Goal: Information Seeking & Learning: Learn about a topic

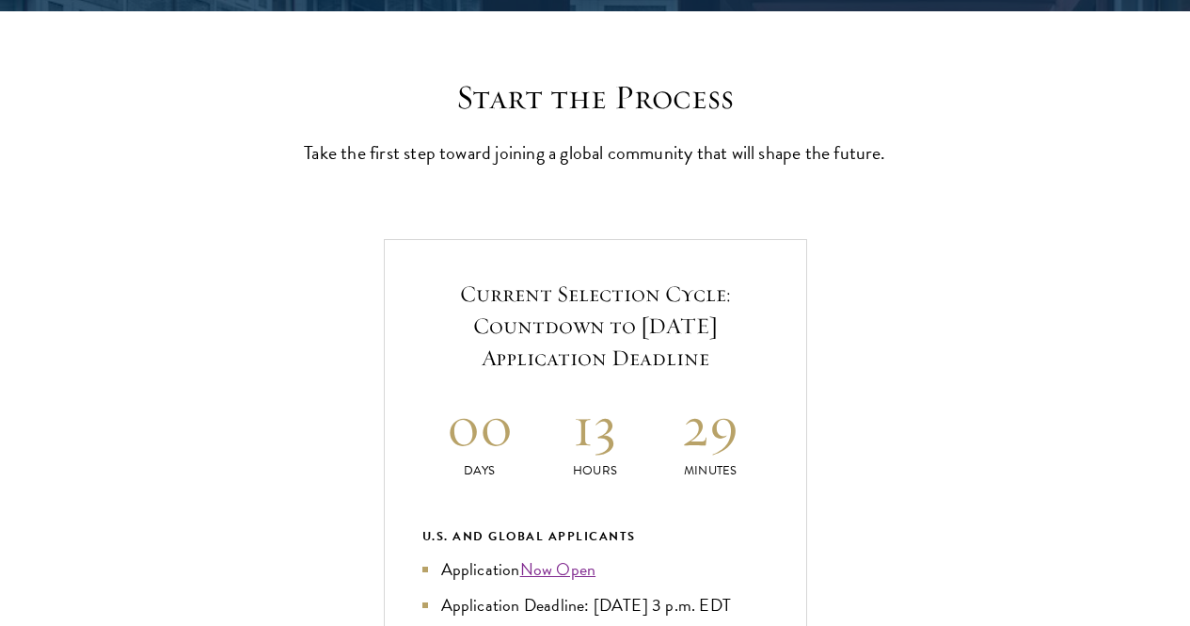
scroll to position [753, 0]
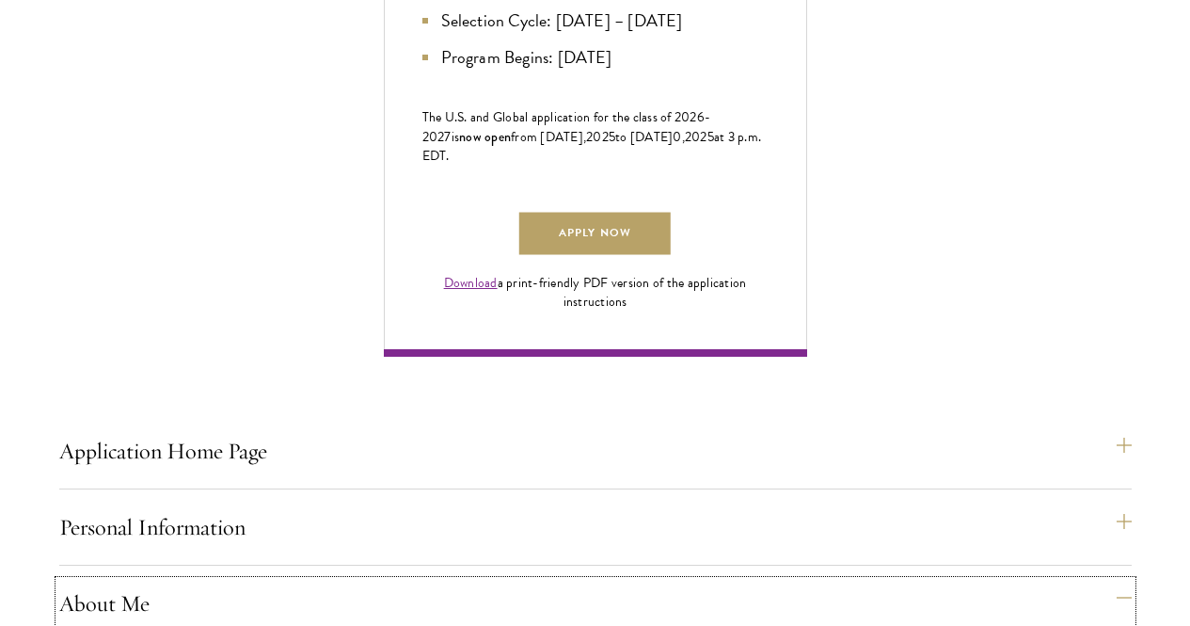
scroll to position [1600, 0]
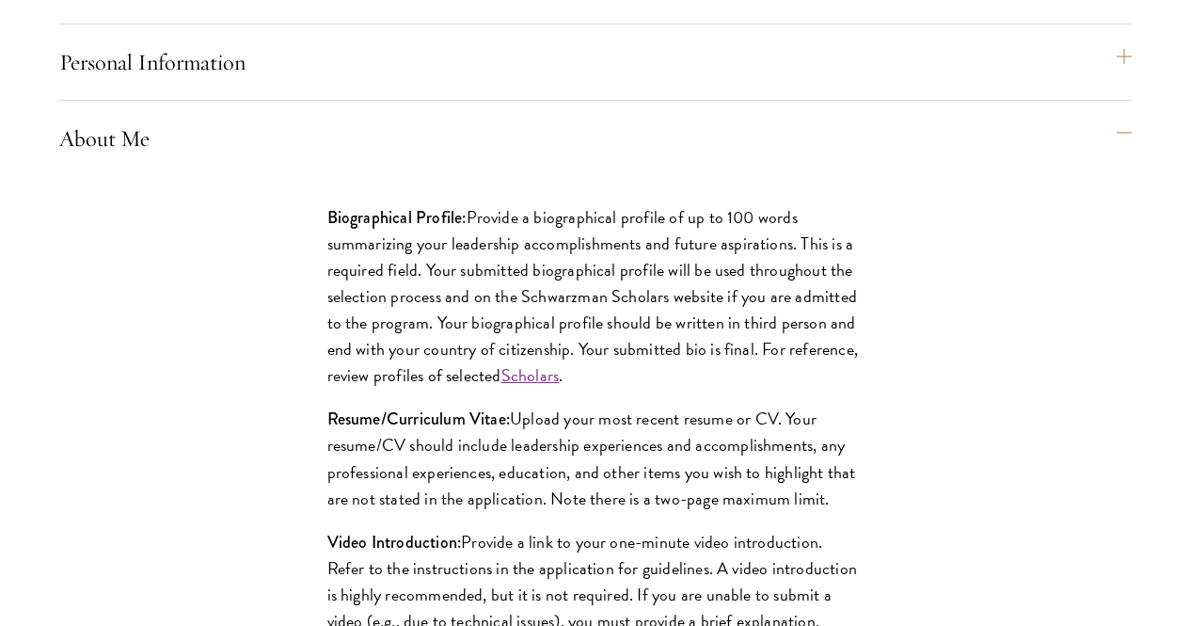
scroll to position [1694, 0]
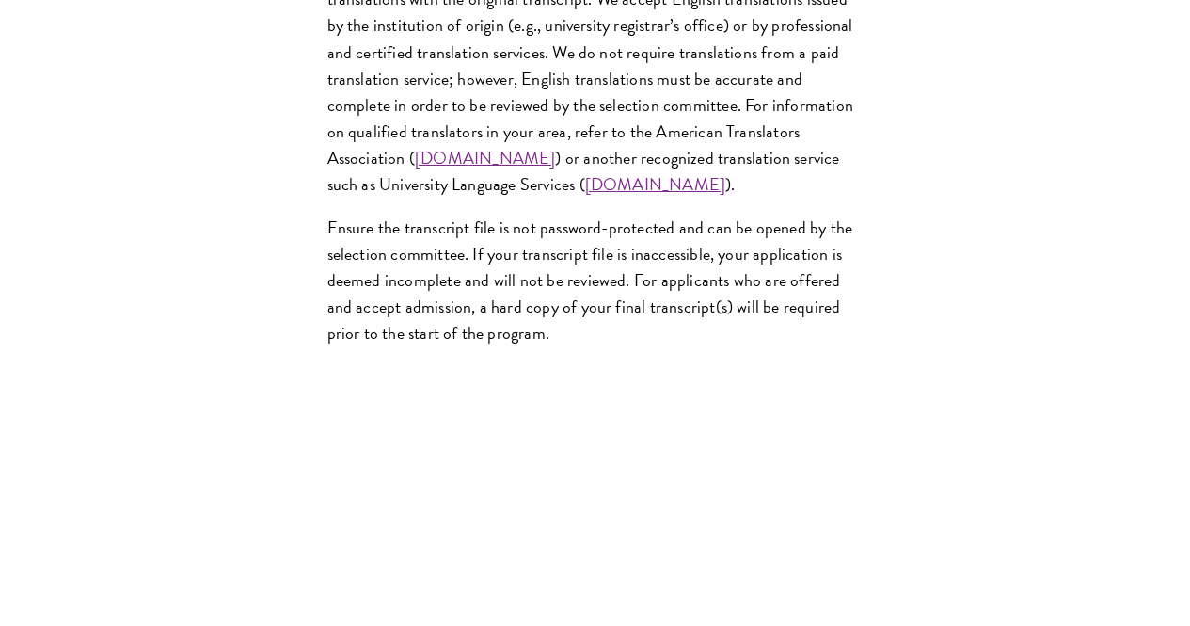
scroll to position [3294, 0]
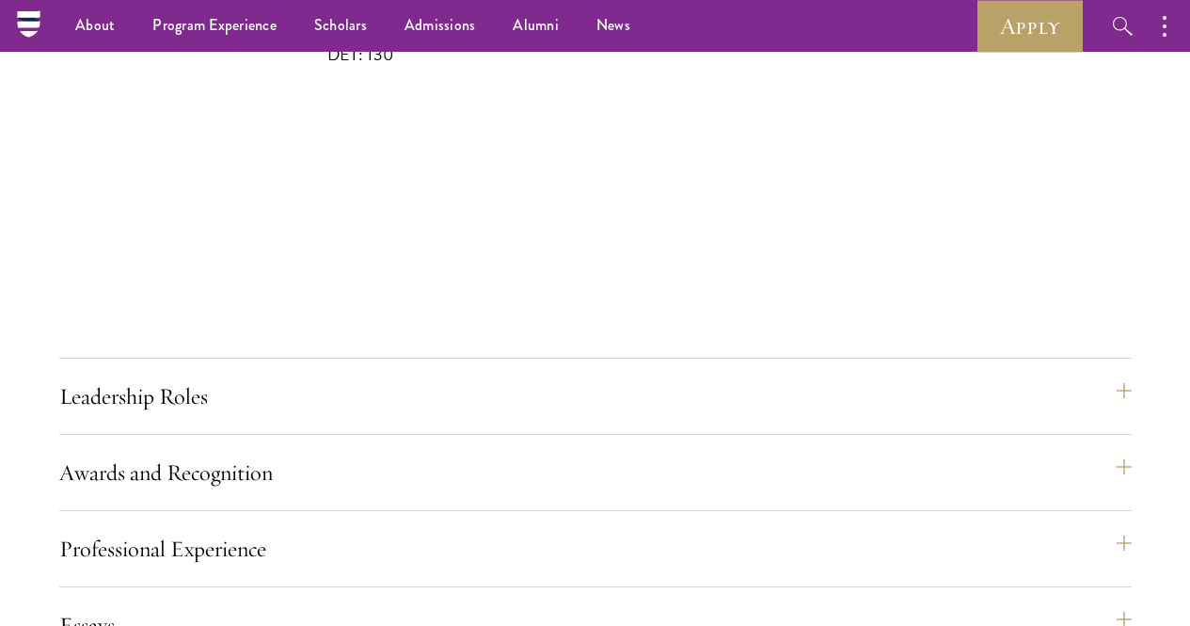
scroll to position [694, 0]
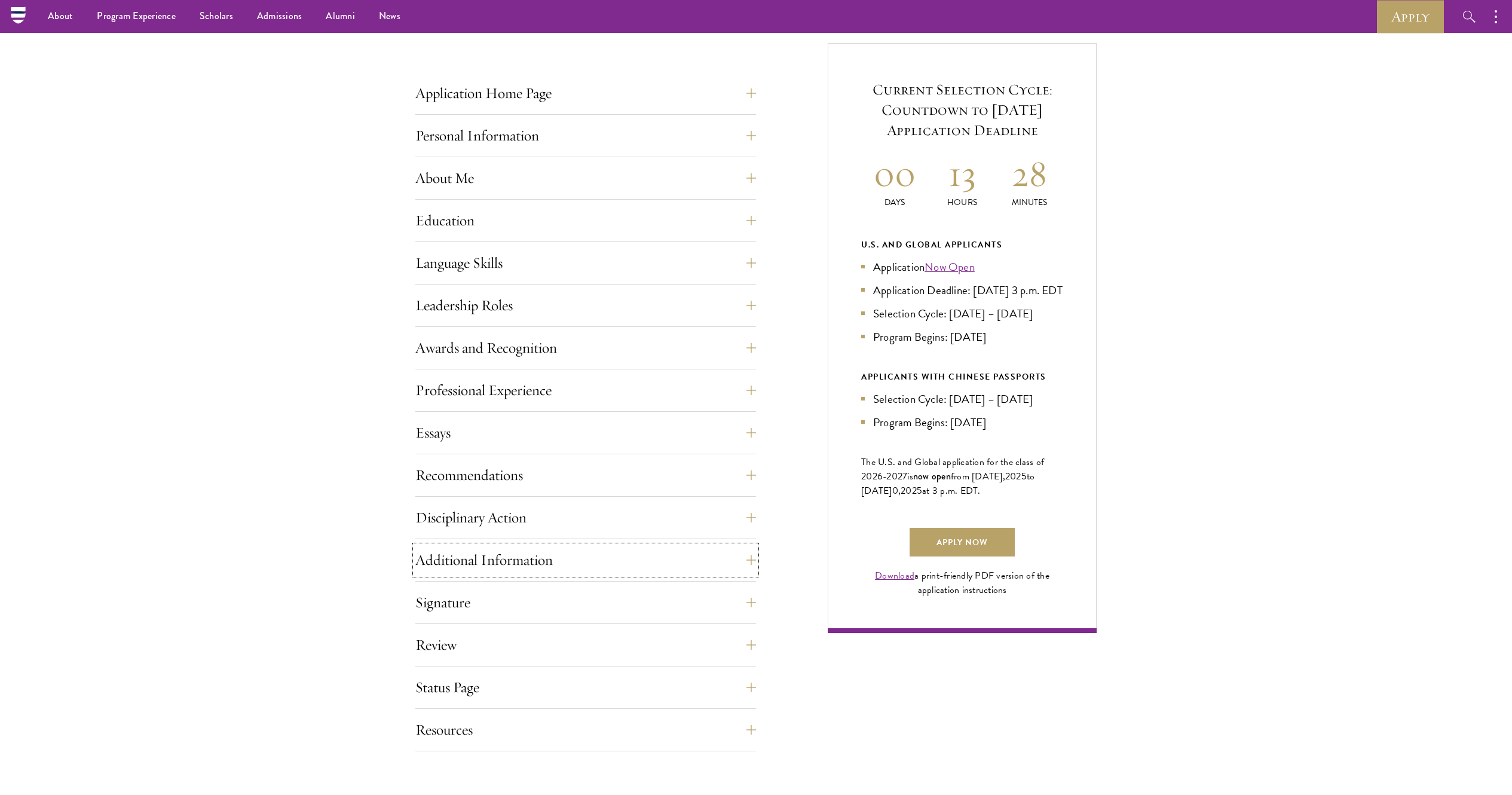
click at [596, 397] on button "Additional Information" at bounding box center [585, 559] width 340 height 29
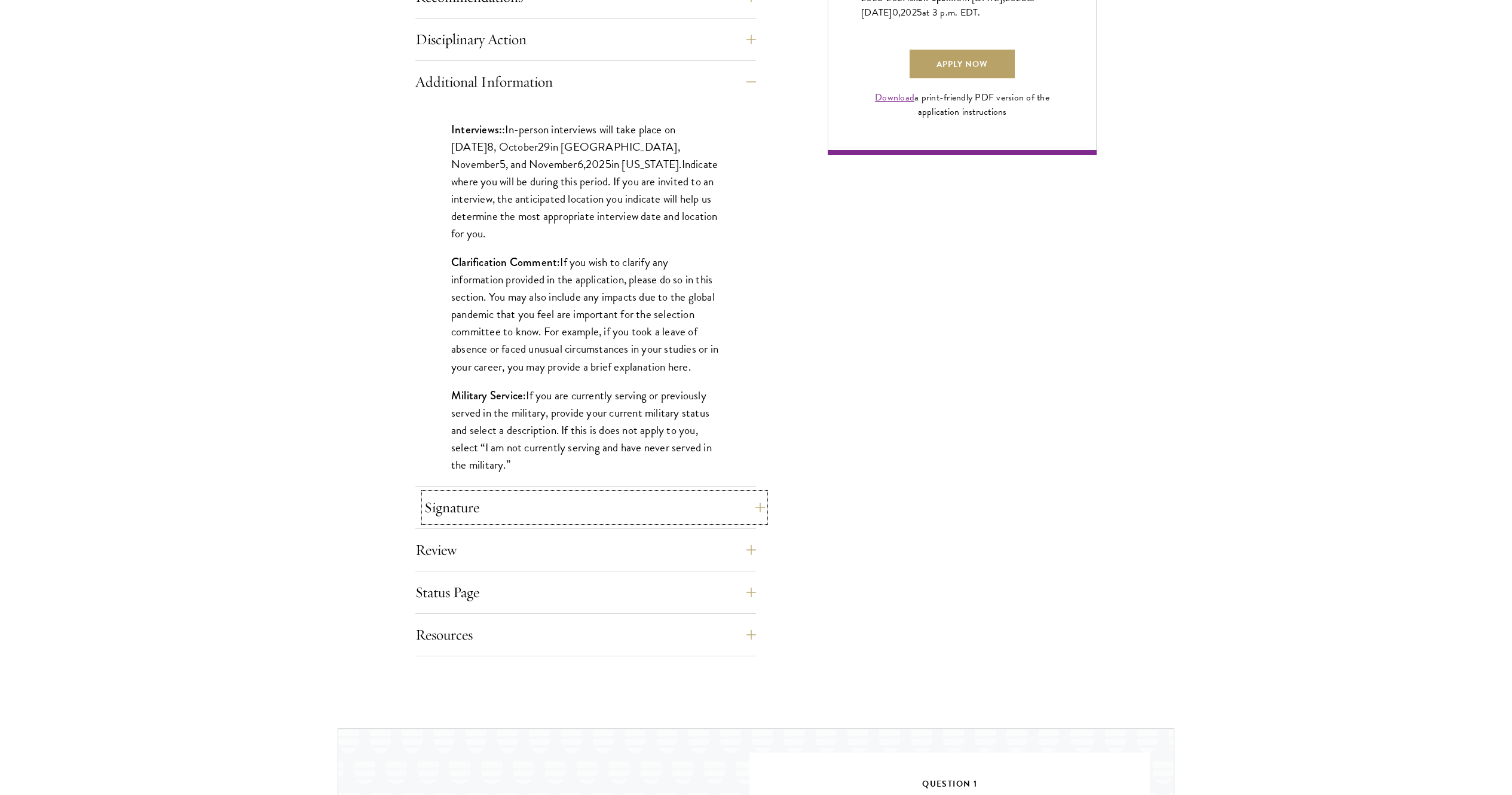
click at [606, 397] on button "Signature" at bounding box center [594, 507] width 340 height 29
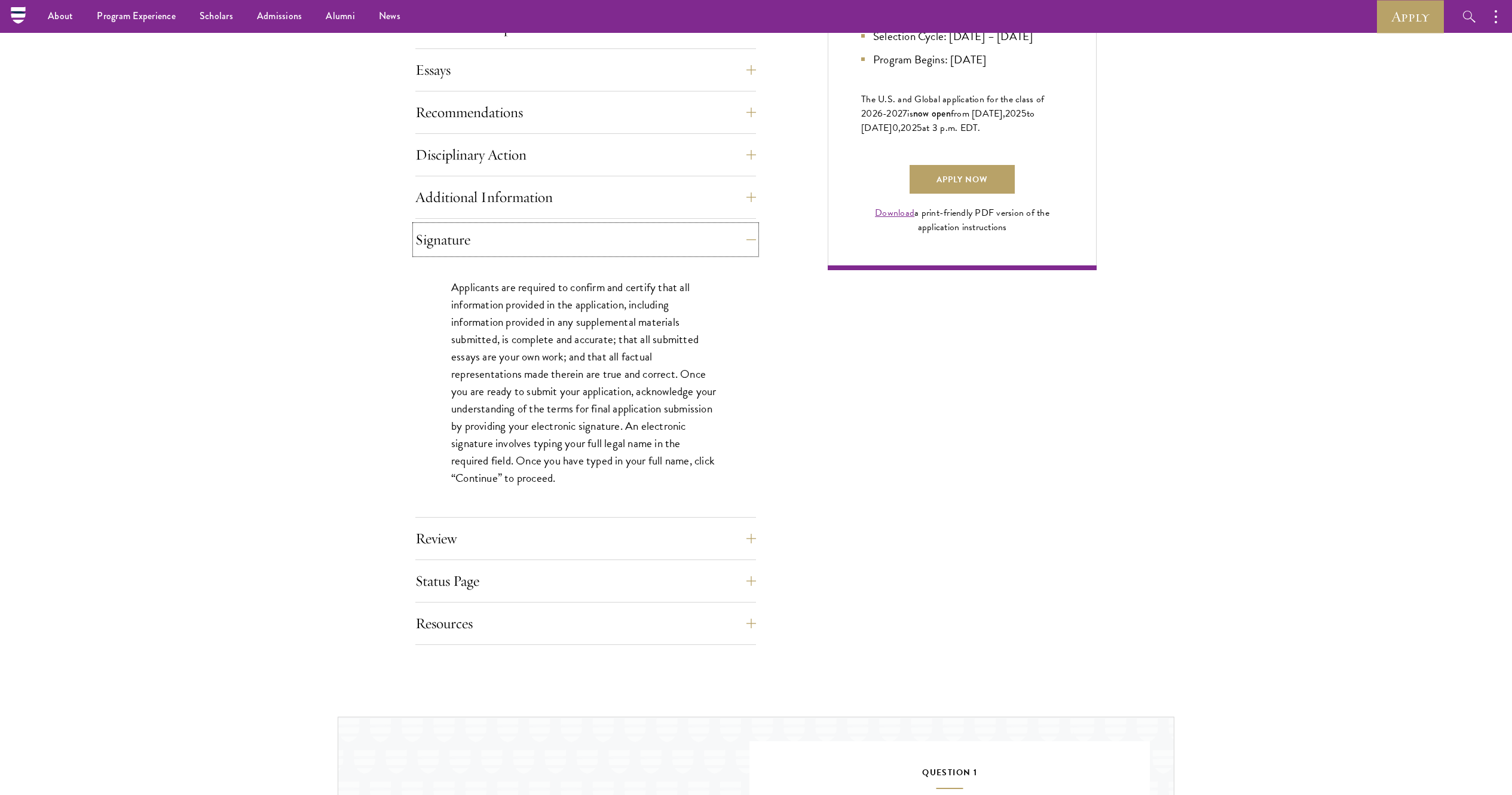
scroll to position [799, 0]
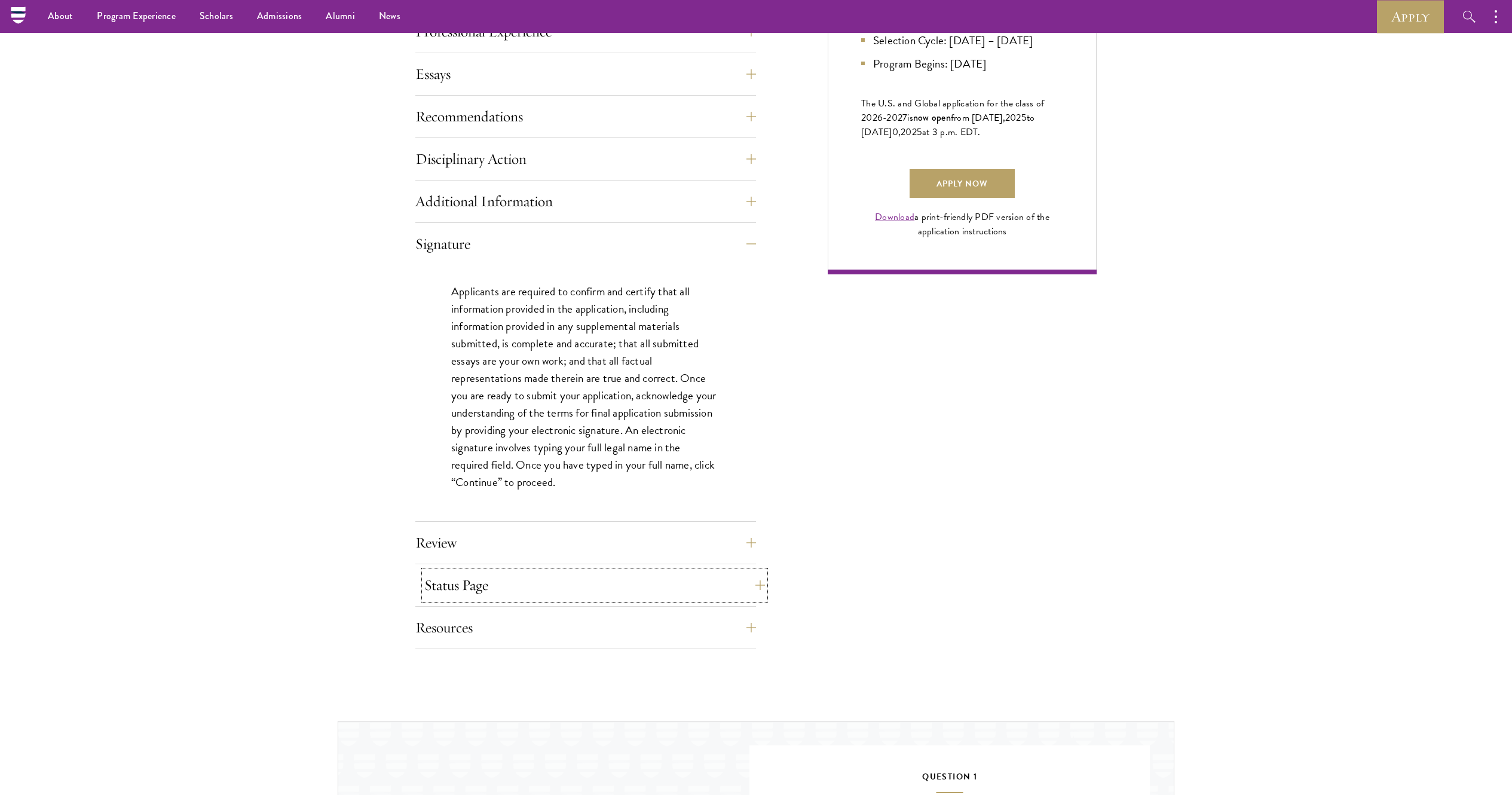
click at [588, 397] on button "Status Page" at bounding box center [594, 585] width 340 height 29
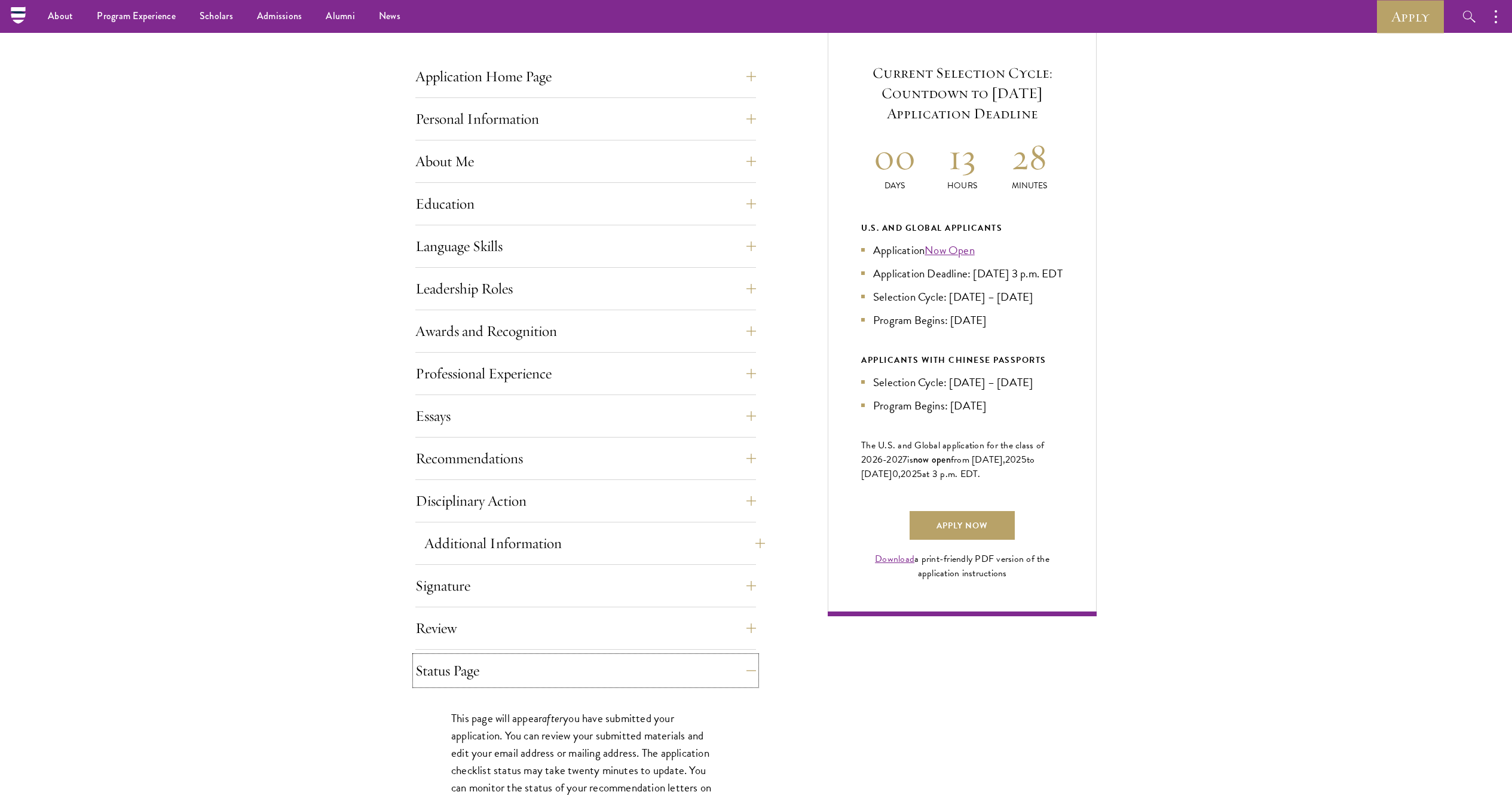
scroll to position [441, 0]
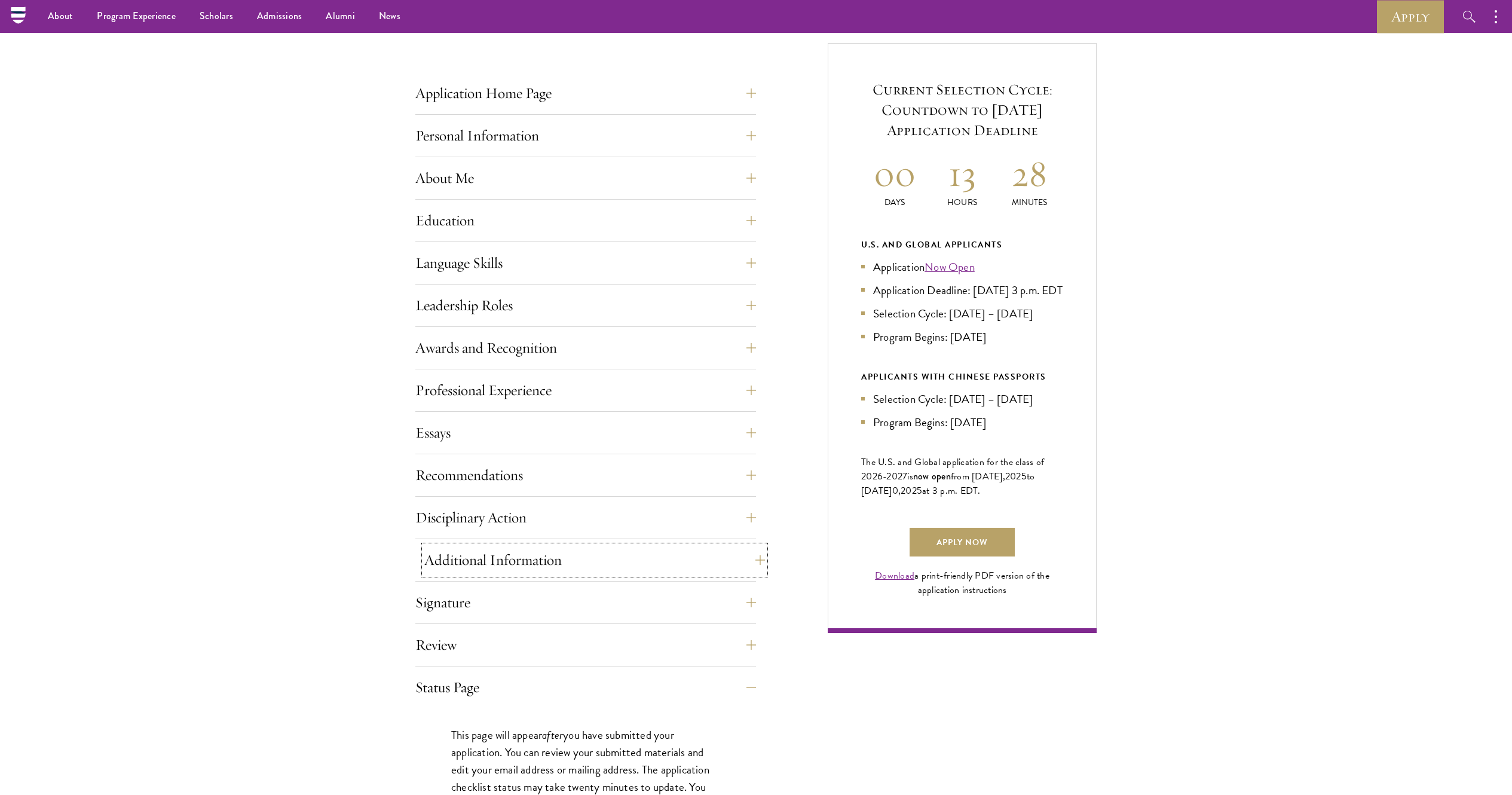
click at [575, 397] on button "Additional Information" at bounding box center [594, 559] width 340 height 29
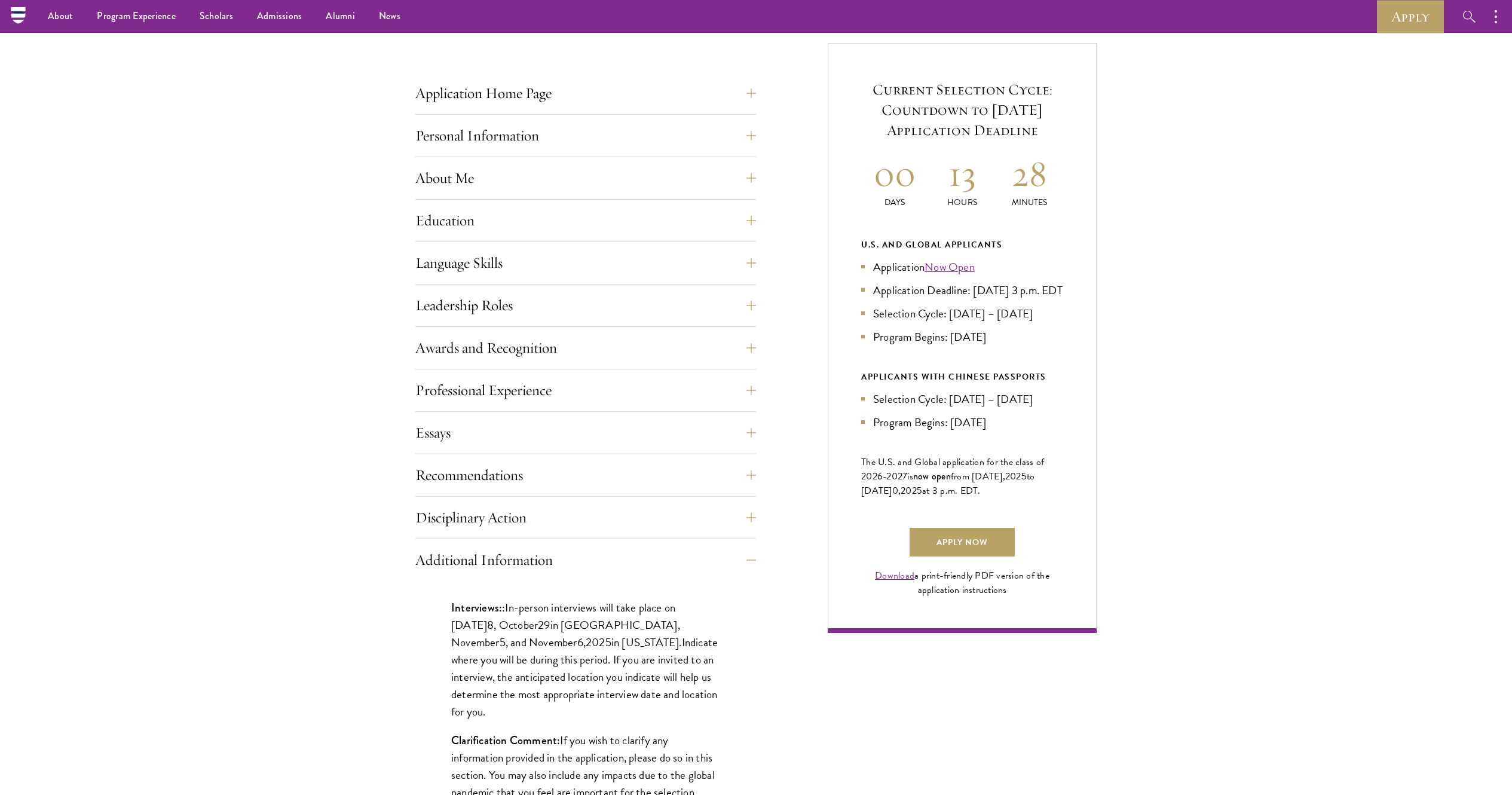
click at [601, 397] on div "Essays Each applicant is required to provide two essays and two short answer re…" at bounding box center [585, 436] width 340 height 36
click at [611, 397] on button "Essays" at bounding box center [594, 432] width 340 height 29
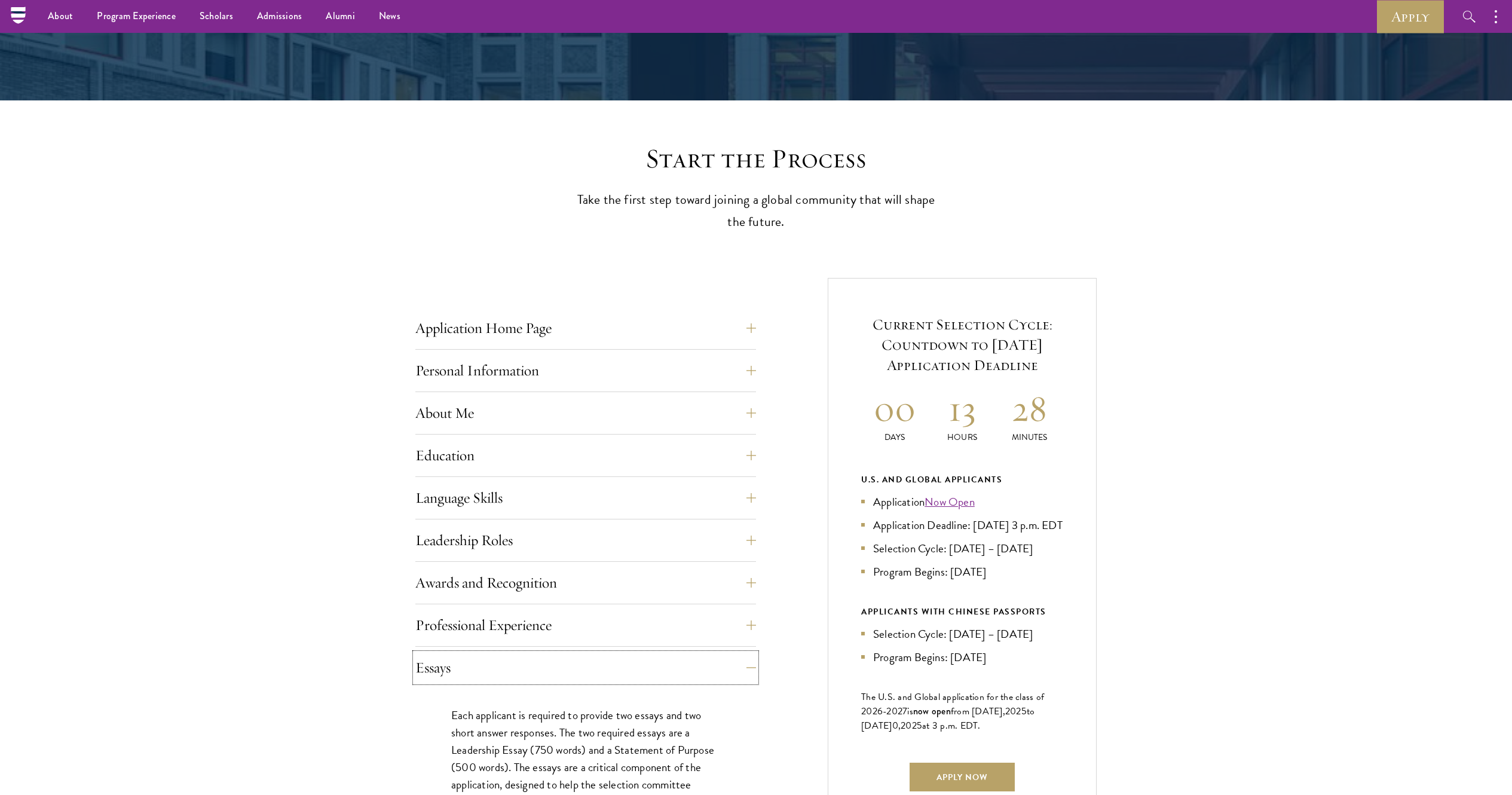
scroll to position [201, 0]
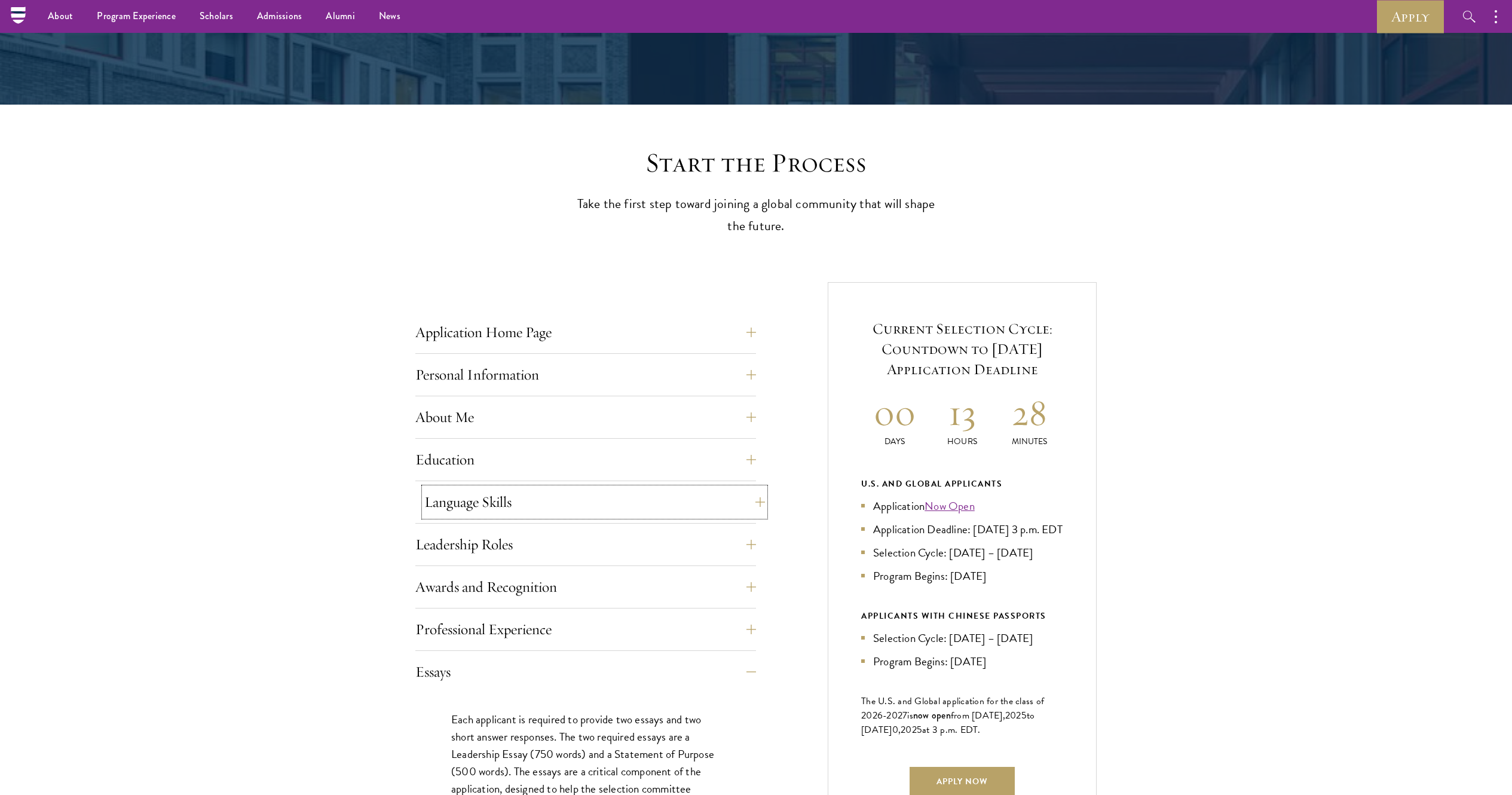
click at [589, 397] on button "Language Skills" at bounding box center [594, 502] width 340 height 29
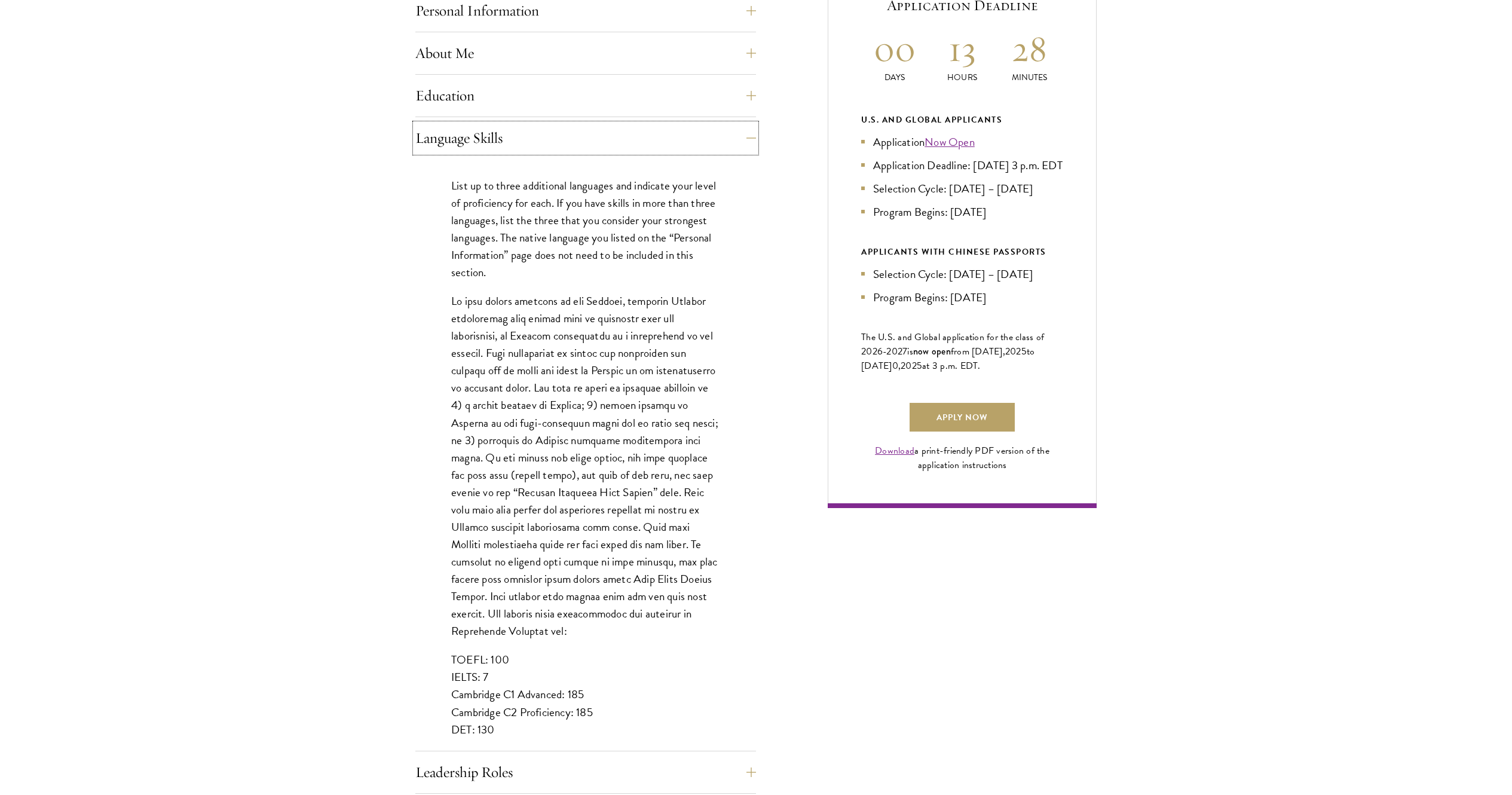
scroll to position [679, 0]
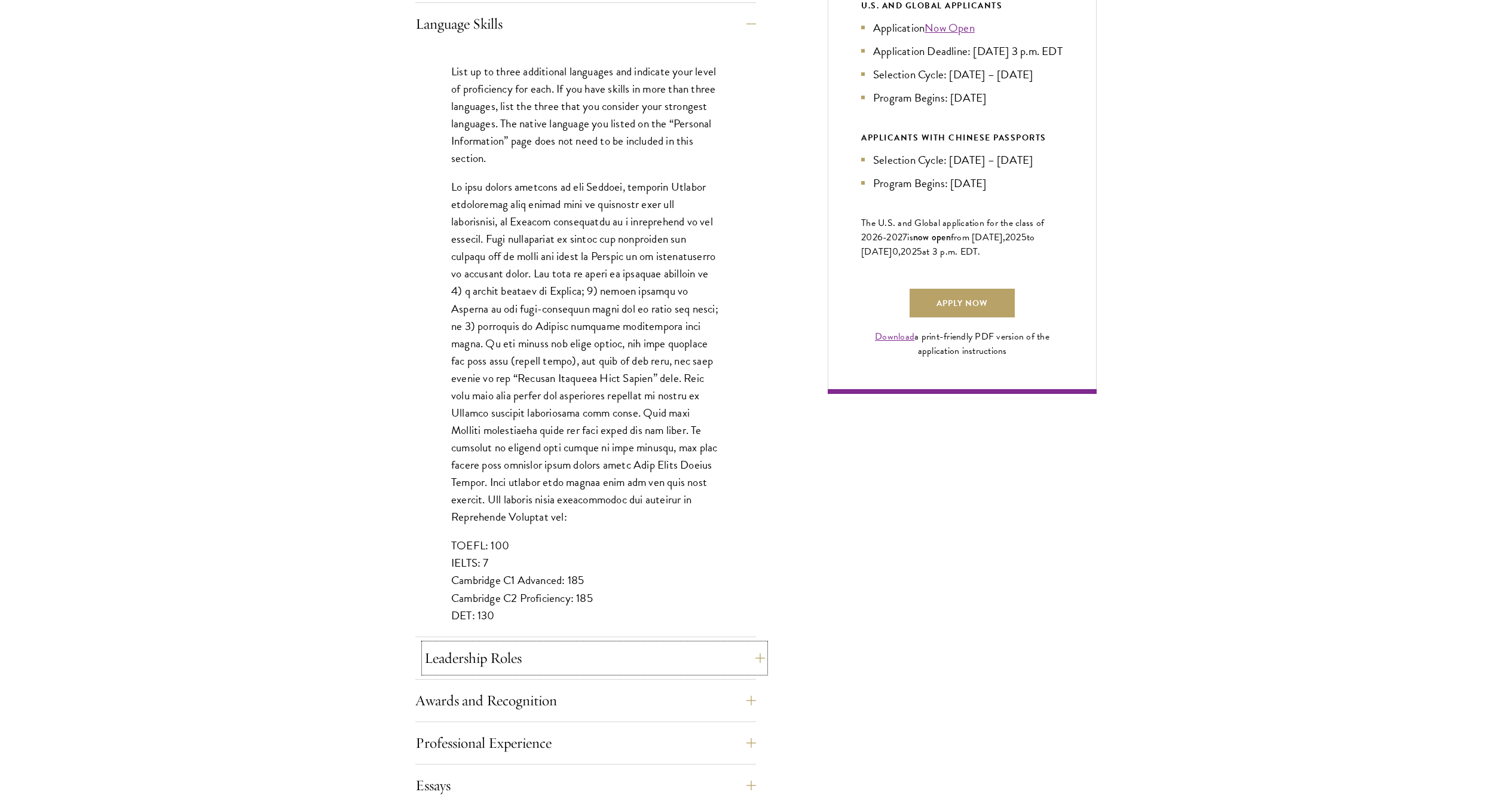
click at [564, 397] on button "Leadership Roles" at bounding box center [594, 658] width 340 height 29
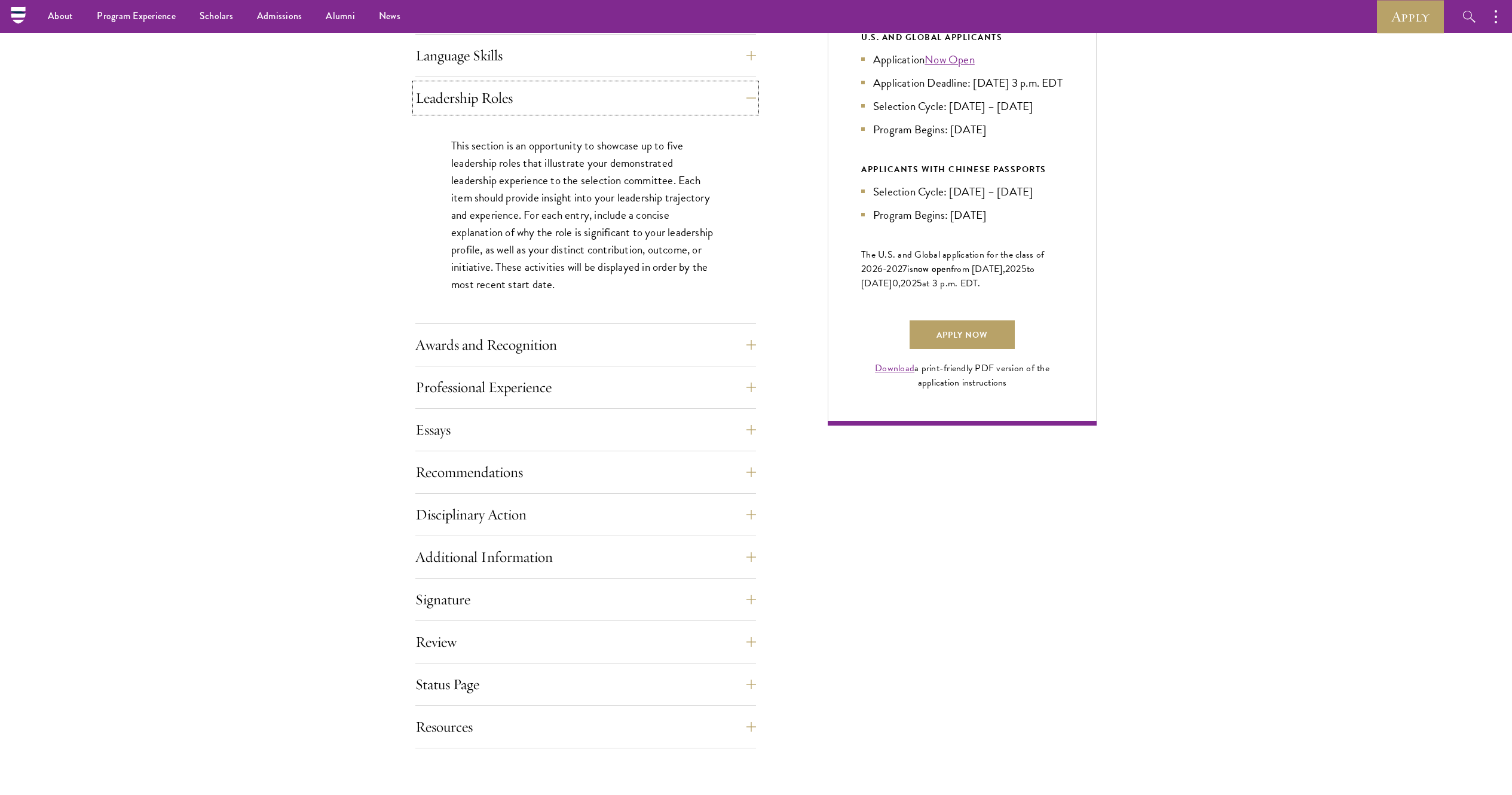
scroll to position [560, 0]
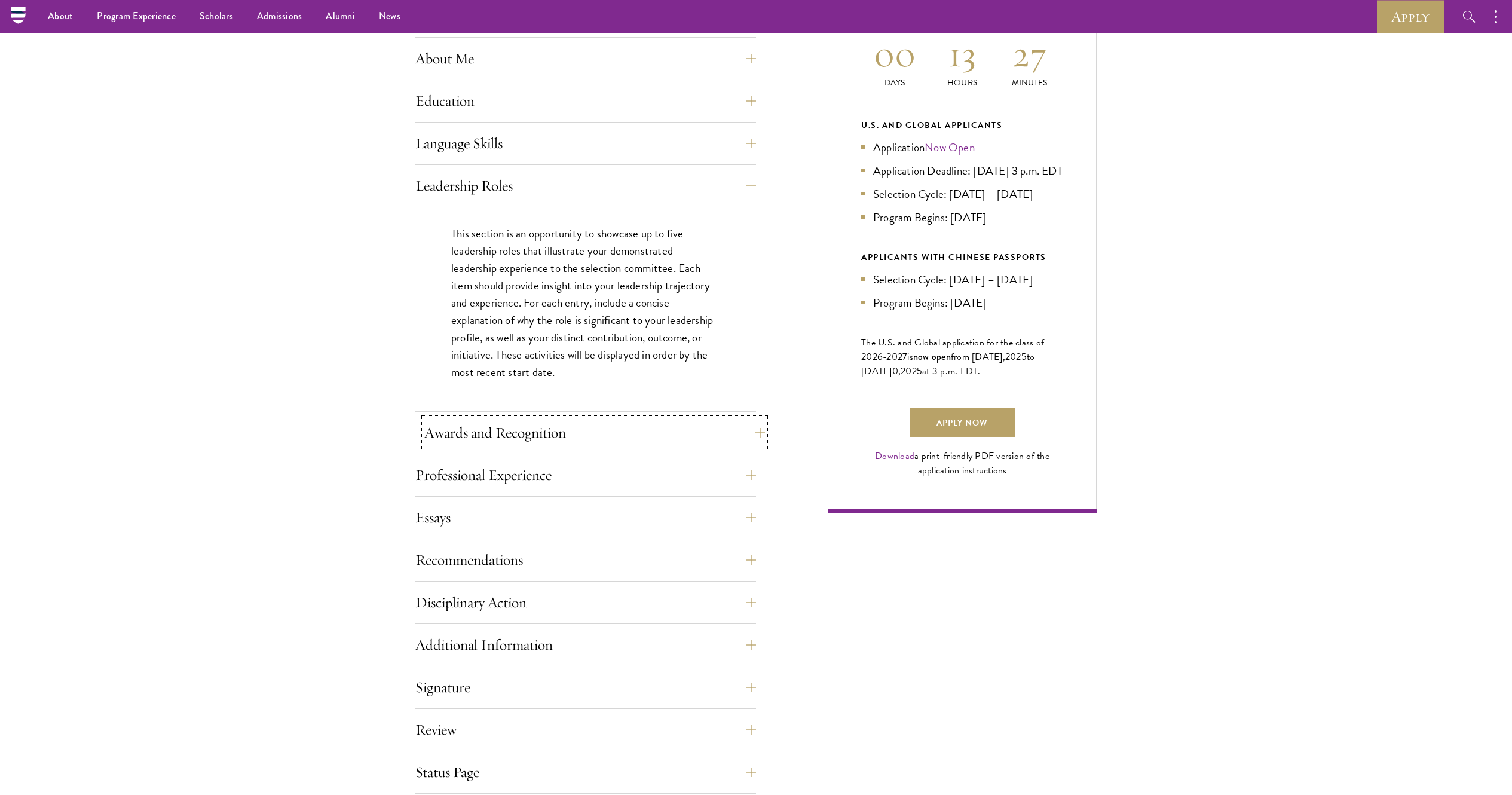
click at [578, 397] on button "Awards and Recognition" at bounding box center [594, 432] width 340 height 29
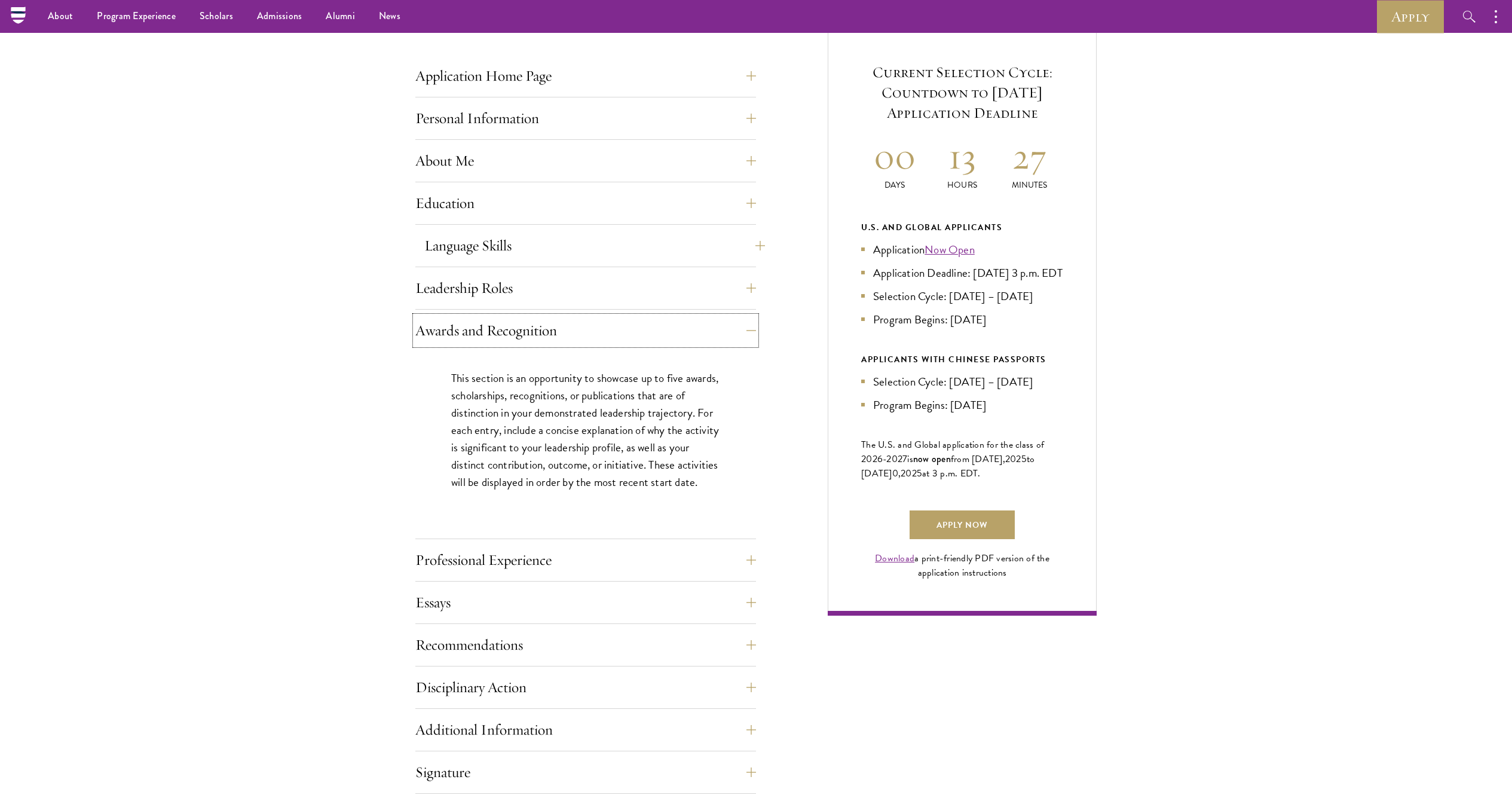
scroll to position [441, 0]
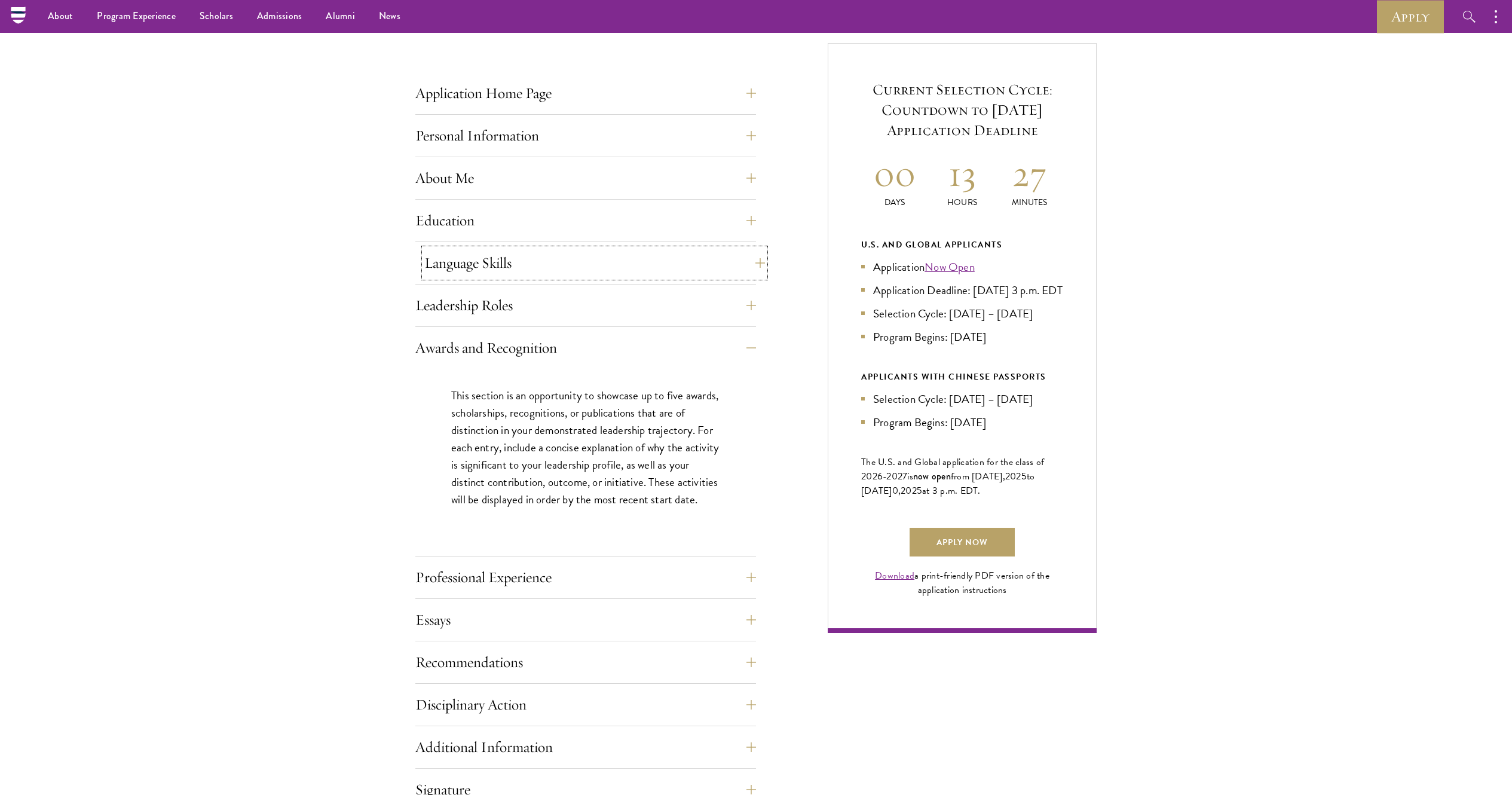
click at [525, 253] on button "Language Skills" at bounding box center [594, 262] width 340 height 29
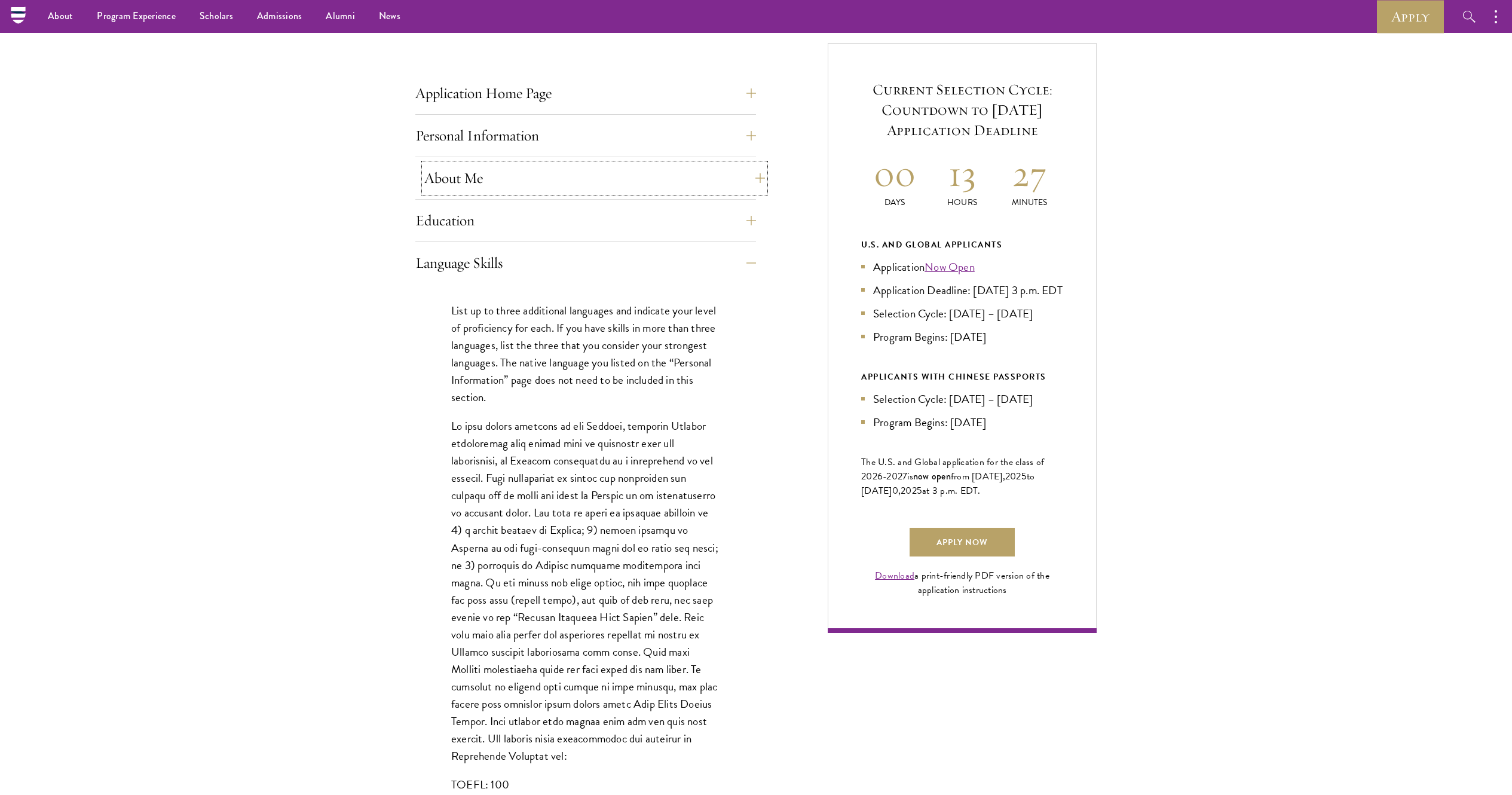
click at [516, 170] on button "About Me" at bounding box center [594, 178] width 340 height 29
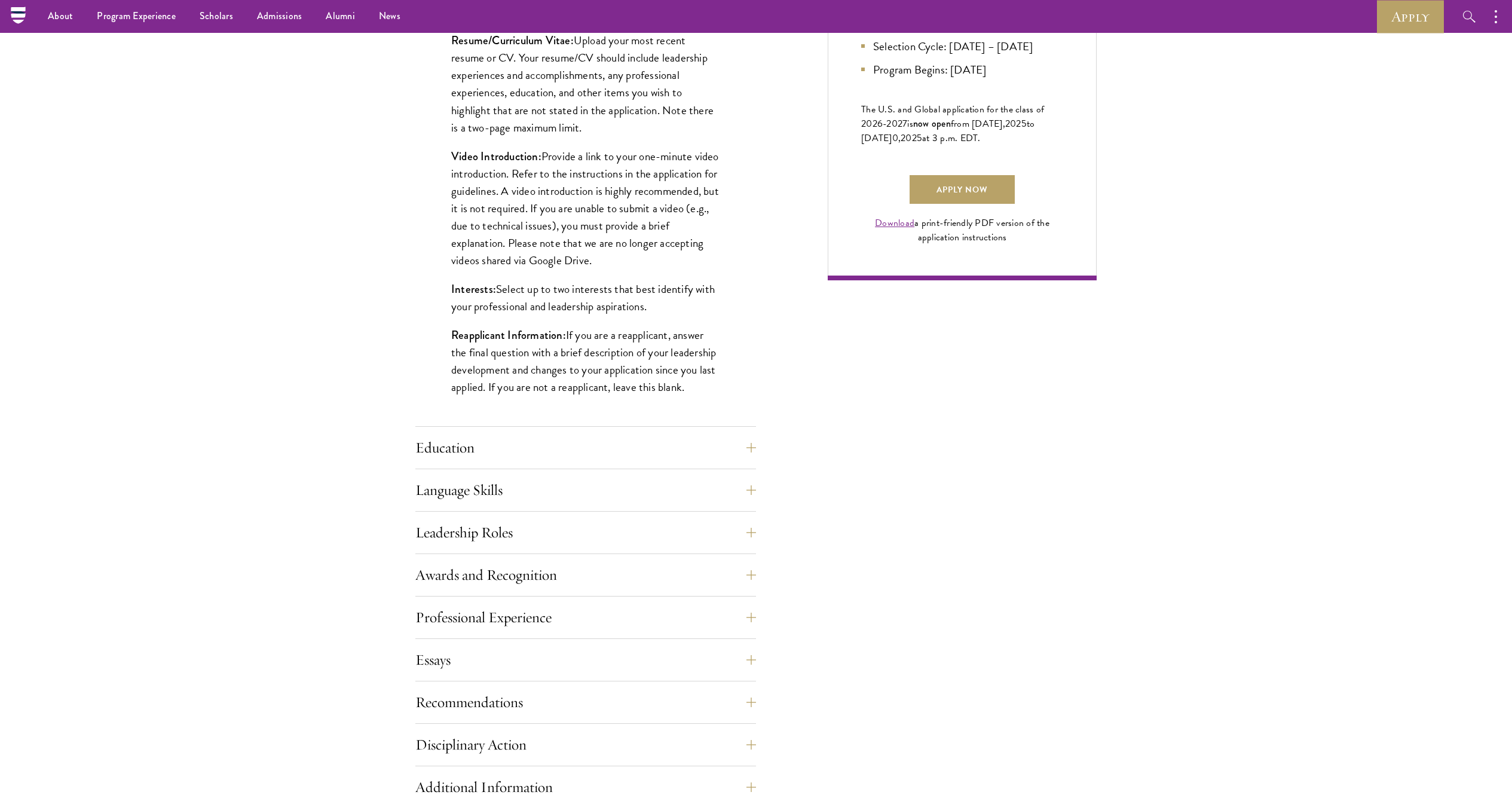
scroll to position [679, 0]
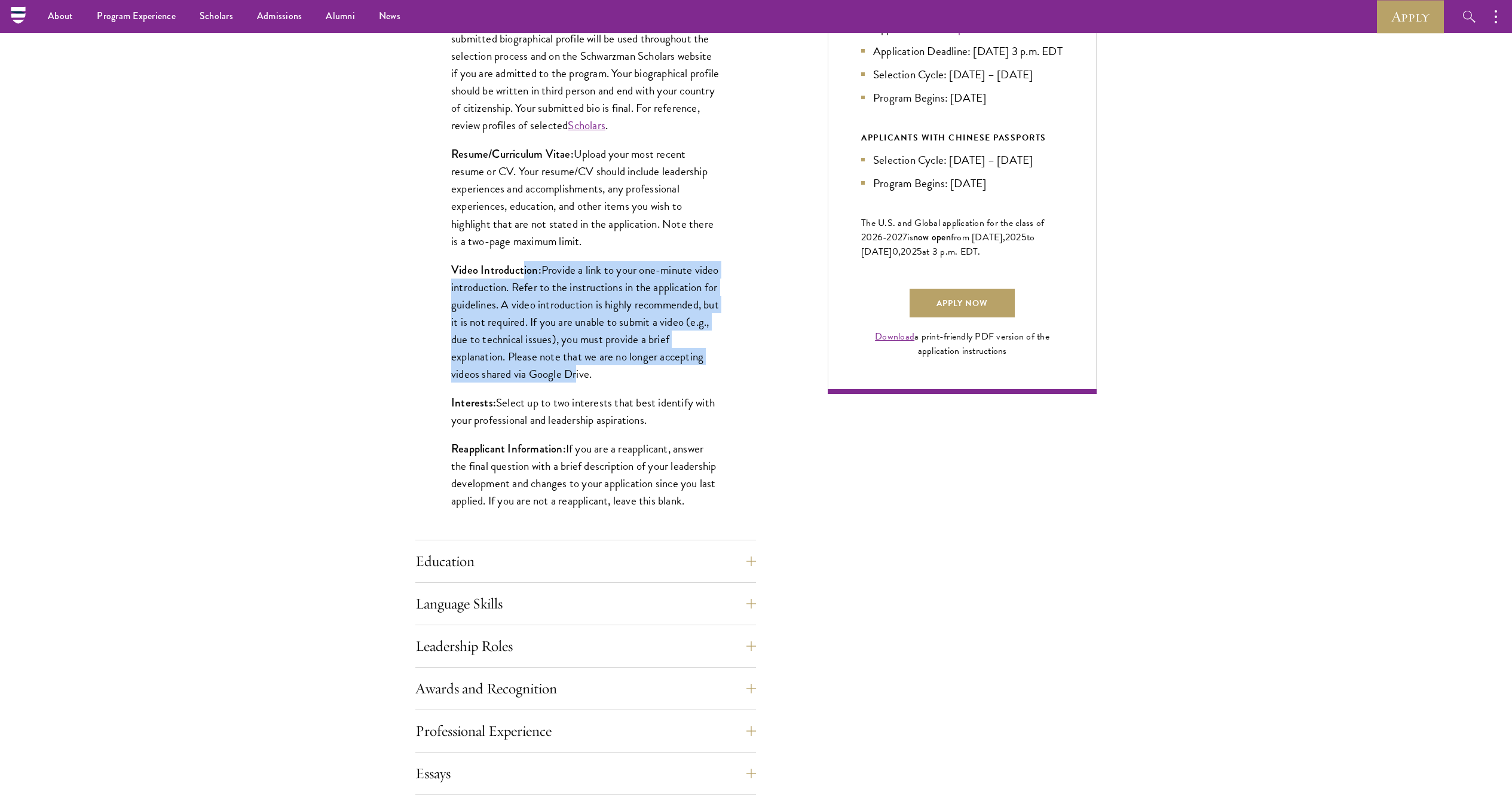
drag, startPoint x: 523, startPoint y: 262, endPoint x: 648, endPoint y: 367, distance: 163.2
click at [648, 367] on p "Video Introduction: Provide a link to your one-minute video introduction. Refer…" at bounding box center [585, 321] width 269 height 121
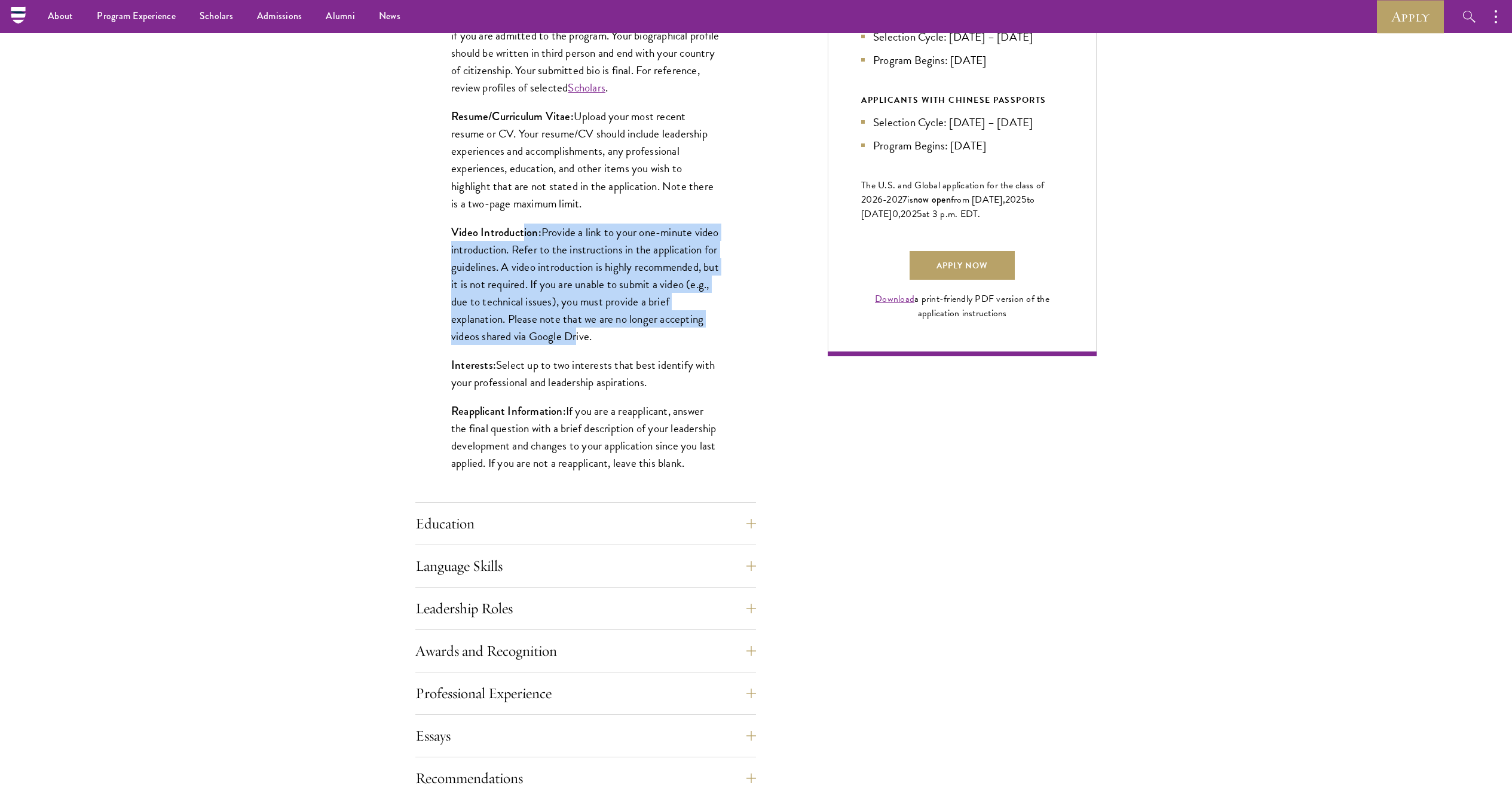
scroll to position [359, 0]
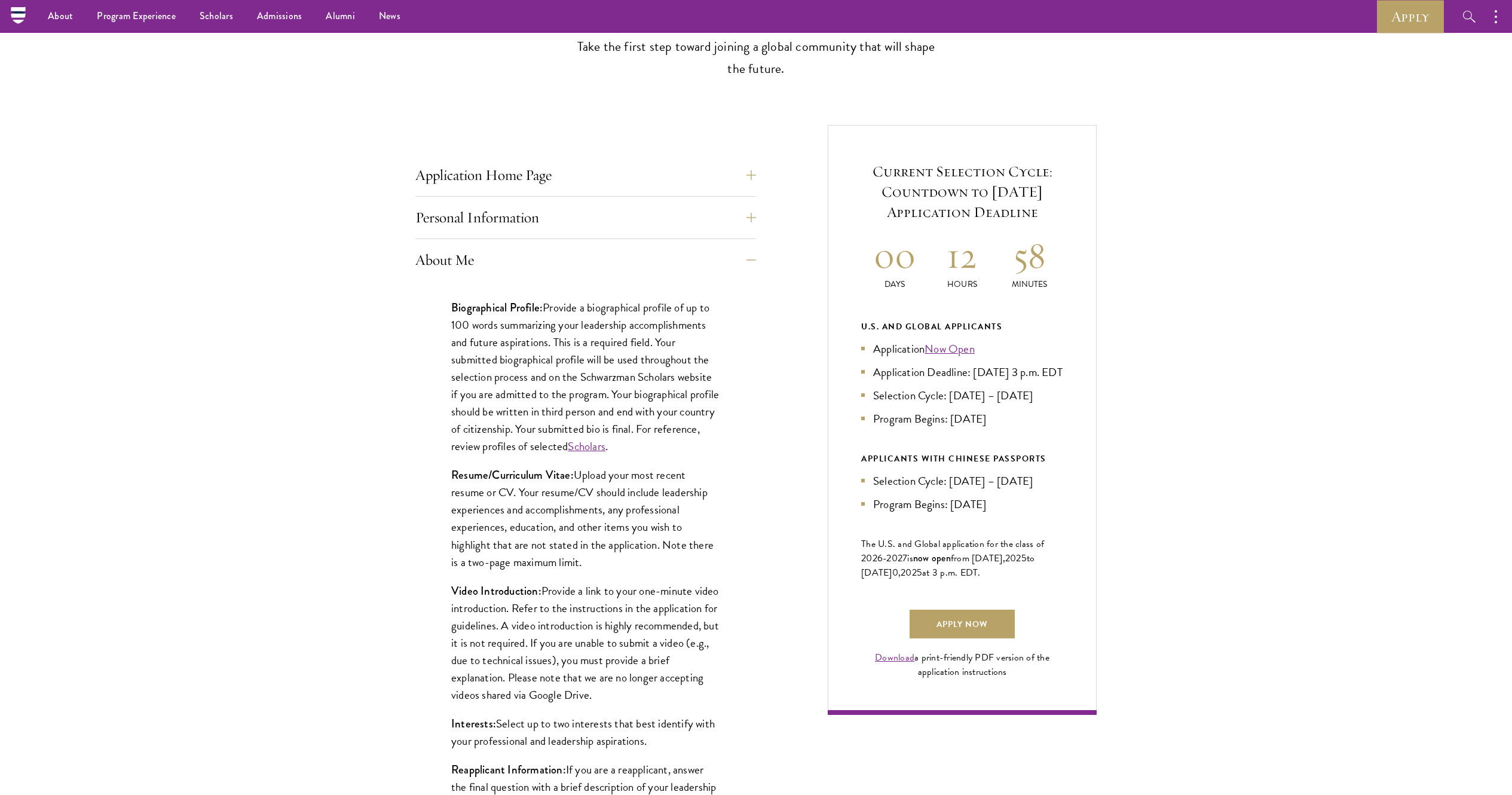
click at [519, 199] on div "Application Home Page The online application form must be completed in English.…" at bounding box center [585, 787] width 340 height 1252
click at [576, 168] on button "Application Home Page" at bounding box center [594, 175] width 340 height 29
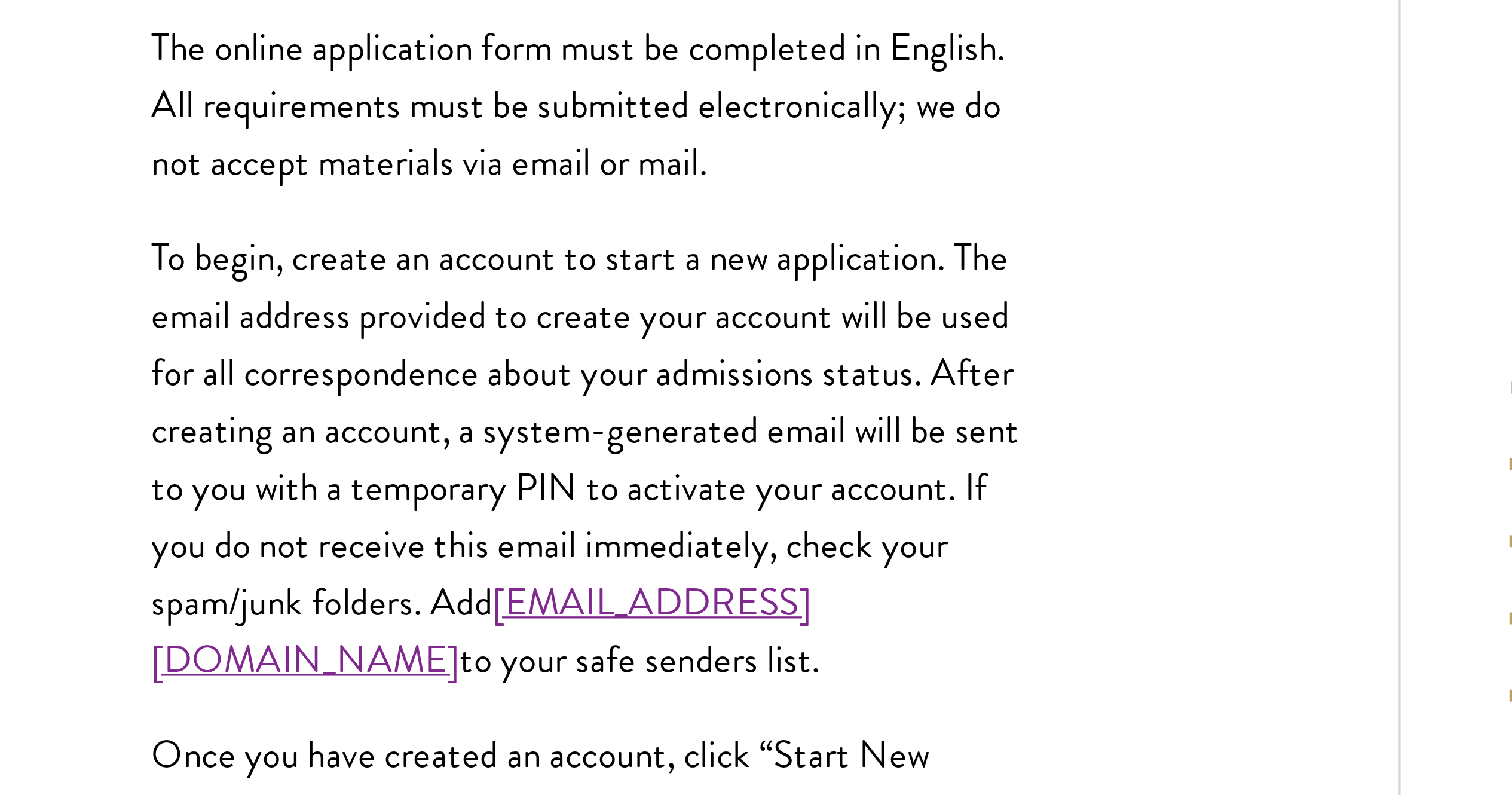
drag, startPoint x: 497, startPoint y: 288, endPoint x: 533, endPoint y: 324, distance: 50.9
click at [532, 323] on p "To begin, create an account to start a new application. The email address provi…" at bounding box center [585, 347] width 269 height 139
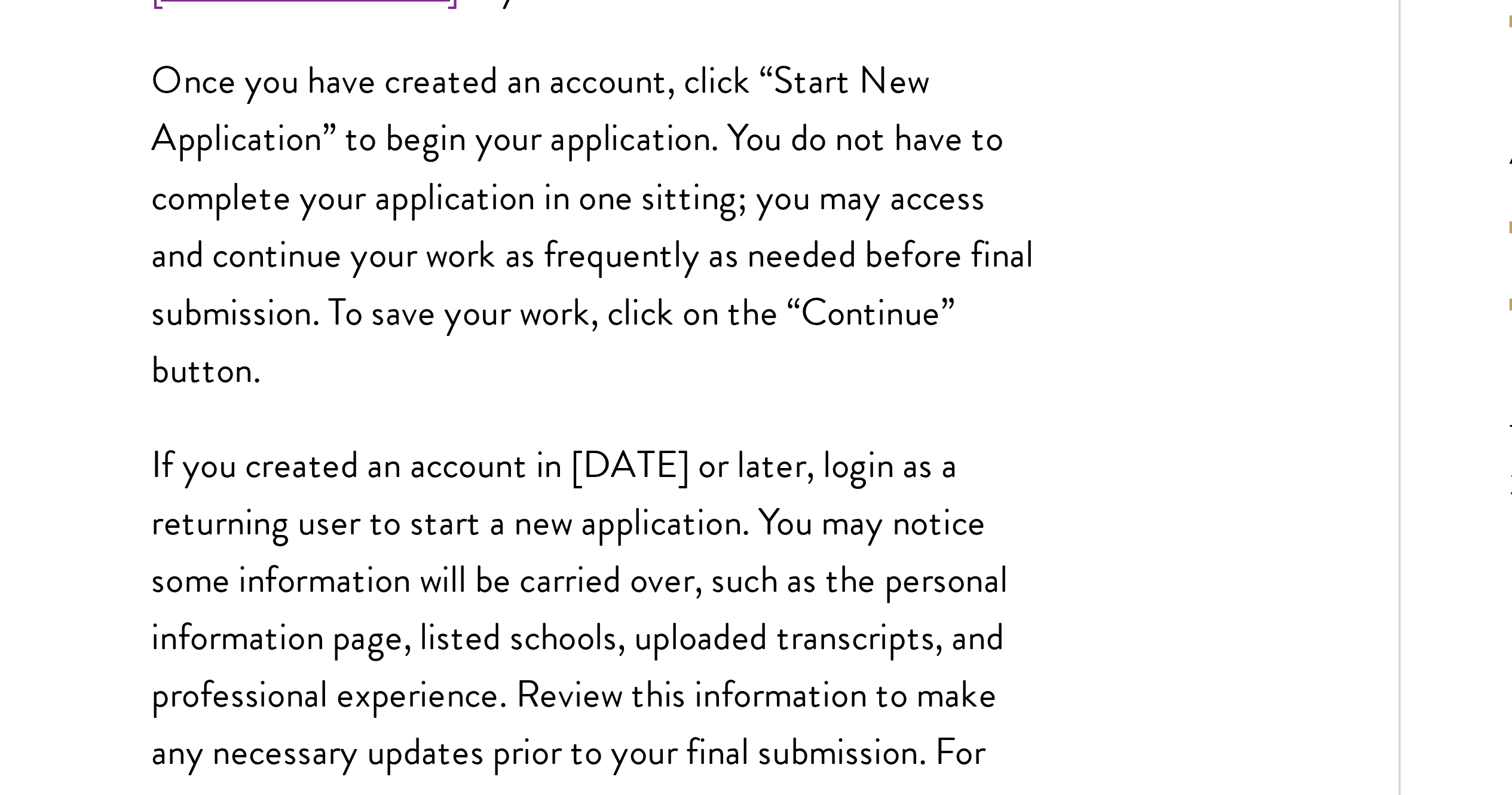
scroll to position [358, 0]
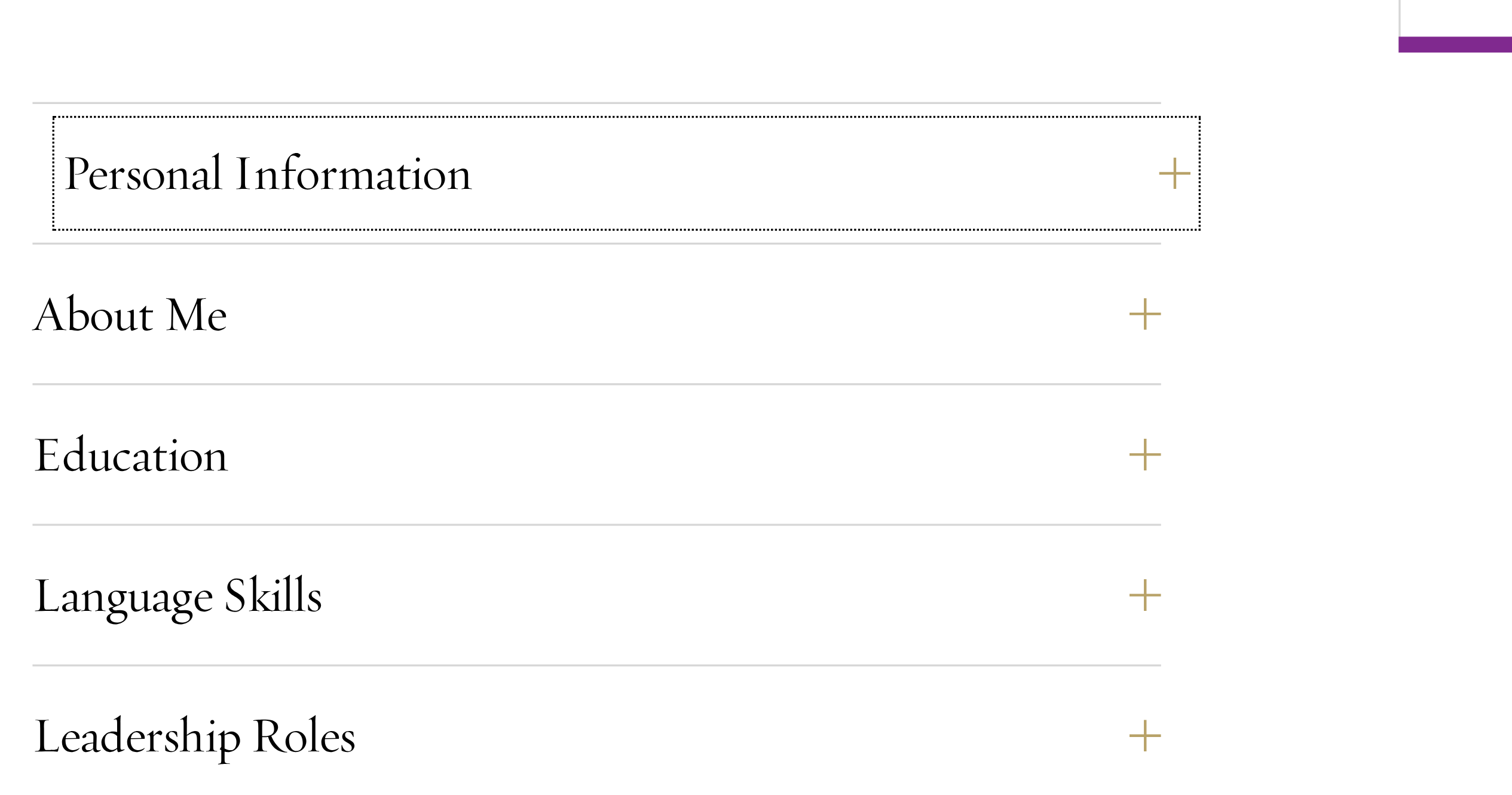
click at [531, 397] on button "Personal Information" at bounding box center [594, 607] width 340 height 29
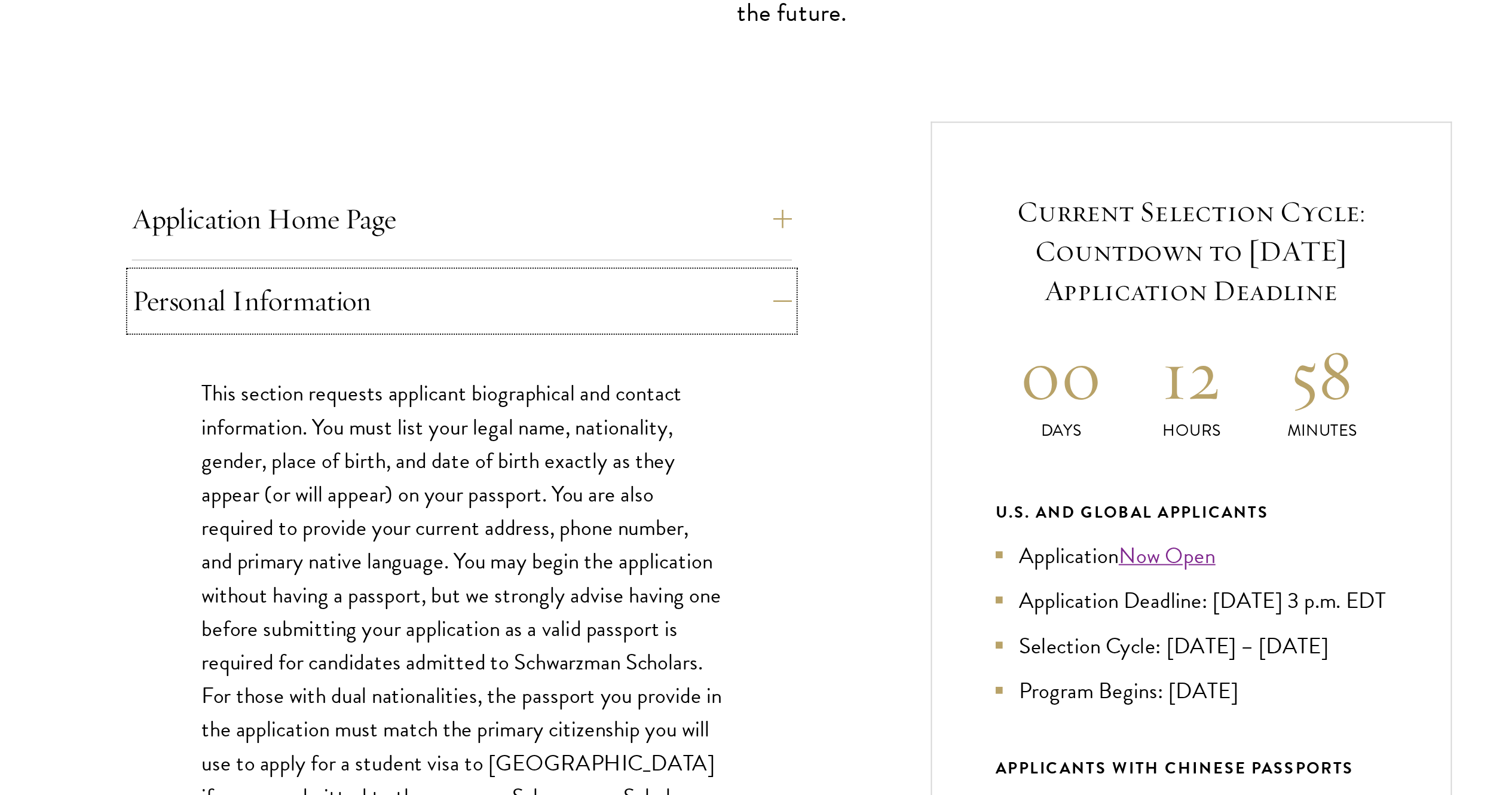
scroll to position [218, 0]
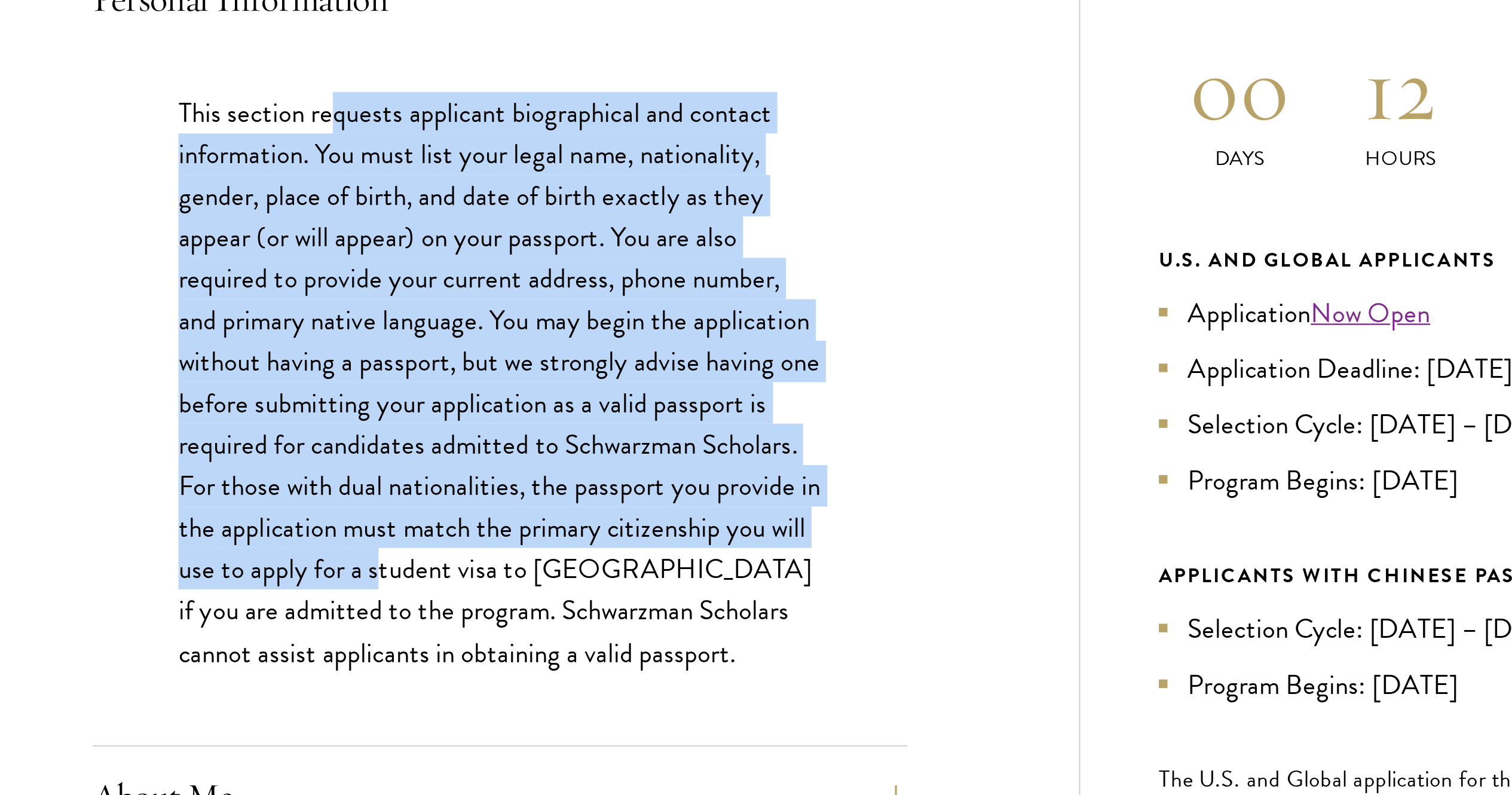
drag, startPoint x: 515, startPoint y: 406, endPoint x: 554, endPoint y: 596, distance: 194.0
click at [554, 397] on p "This section requests applicant biographical and contact information. You must …" at bounding box center [585, 519] width 269 height 243
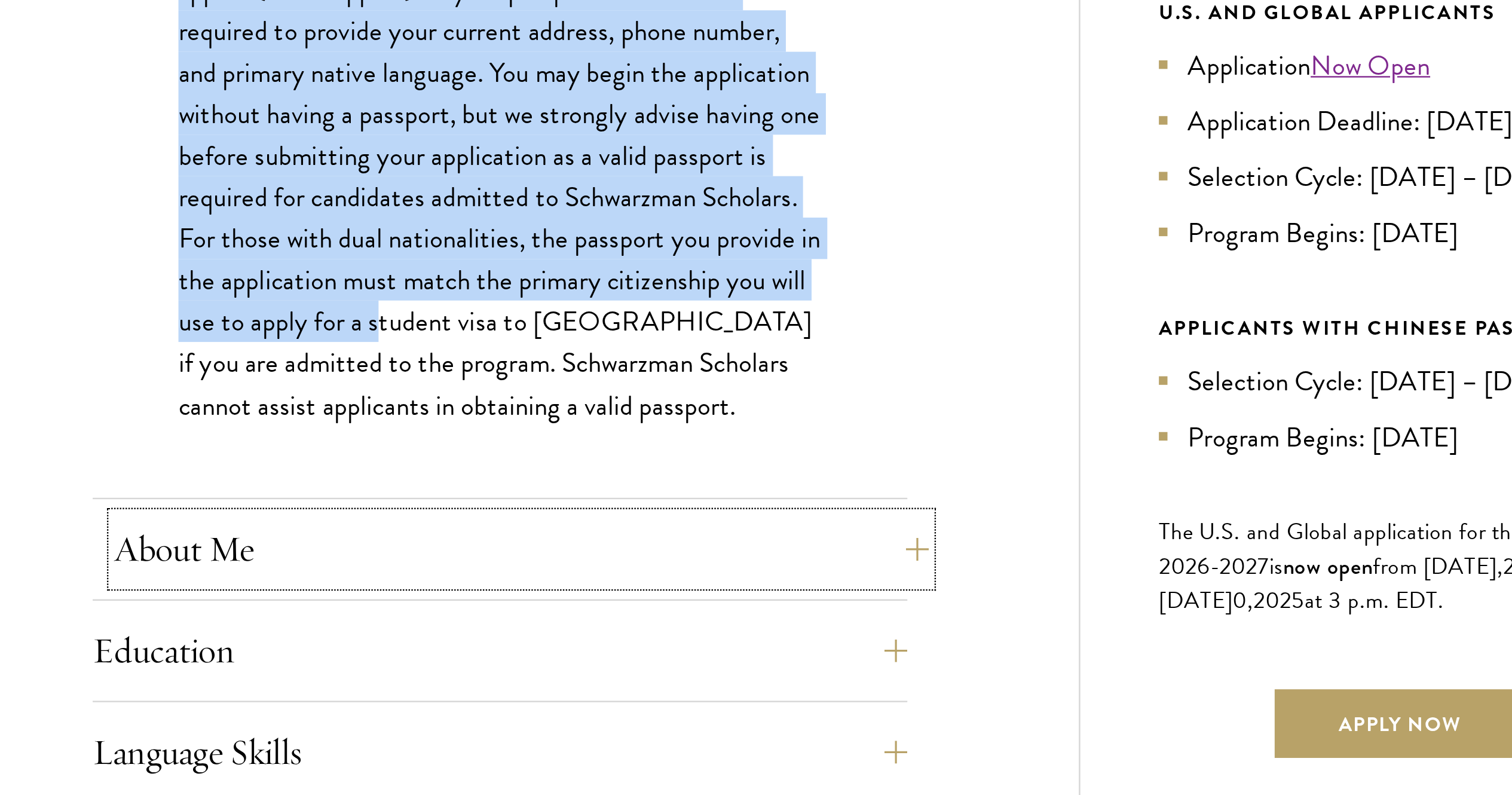
click at [539, 397] on button "About Me" at bounding box center [594, 691] width 340 height 29
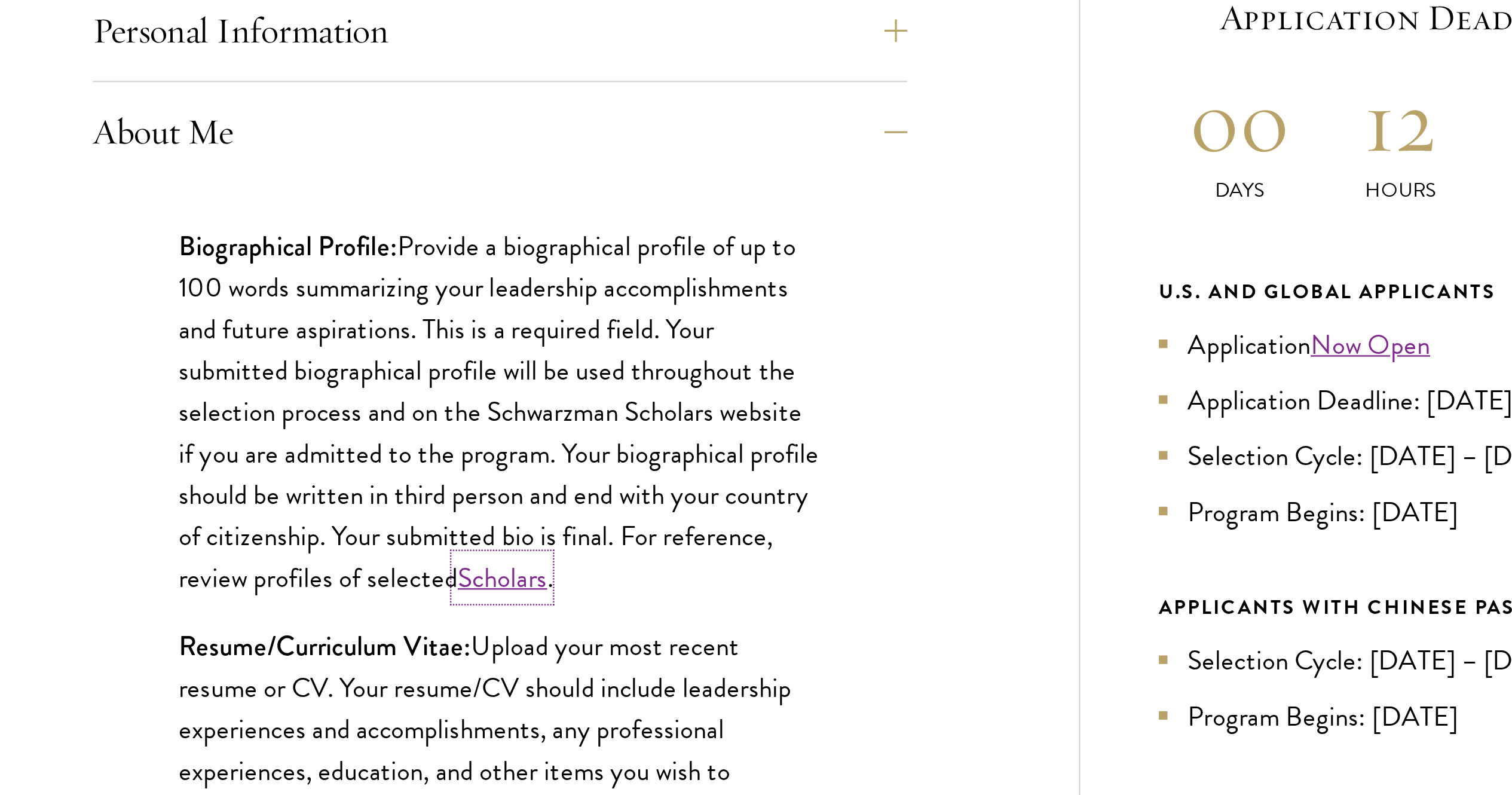
scroll to position [466, 0]
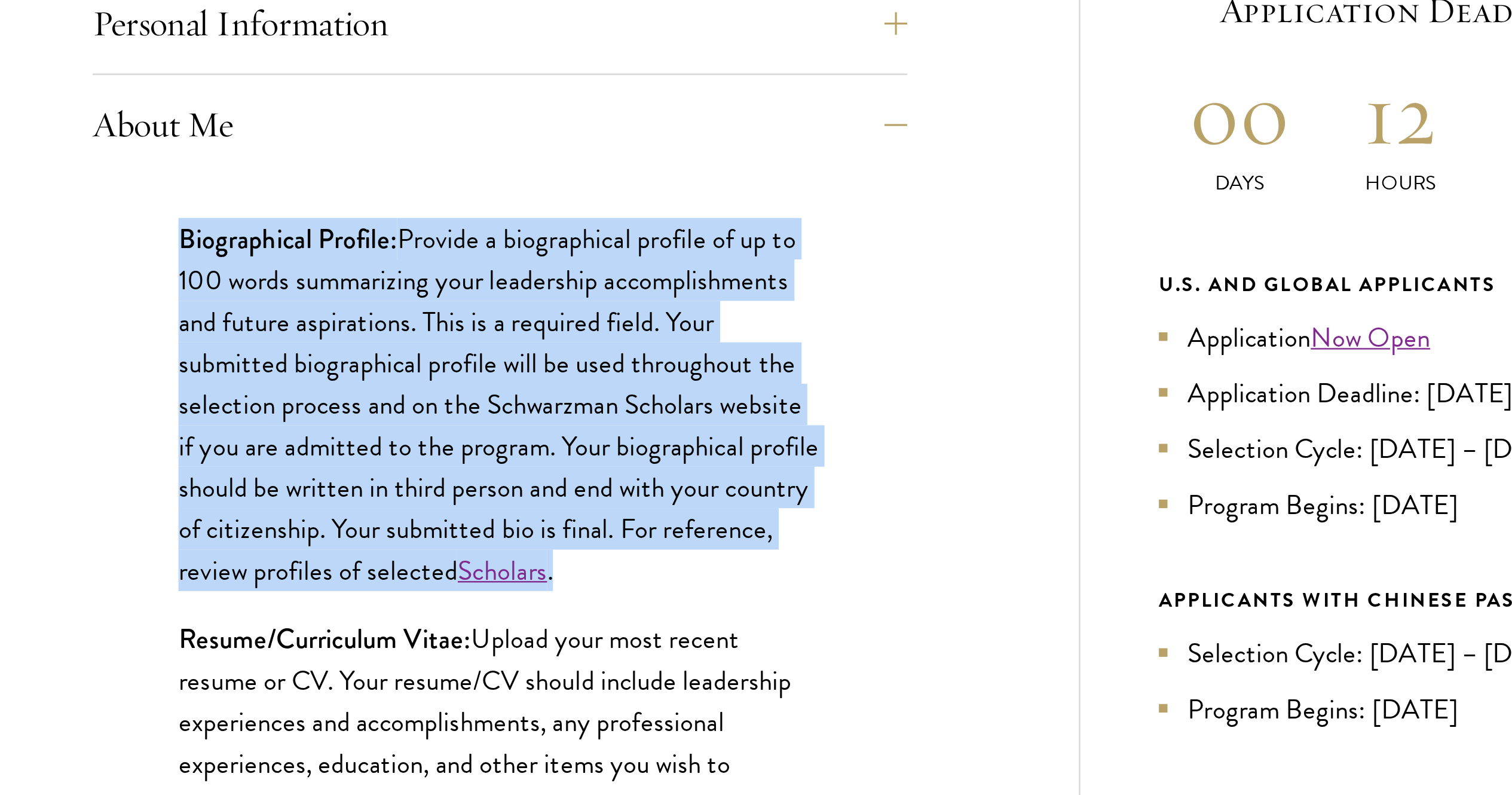
drag, startPoint x: 452, startPoint y: 202, endPoint x: 673, endPoint y: 337, distance: 259.0
click at [673, 337] on p "Biographical Profile: Provide a biographical profile of up to 100 words summari…" at bounding box center [585, 269] width 269 height 157
copy p "Biographical Profile: Provide a biographical profile of up to 100 words summari…"
click at [629, 203] on p "Biographical Profile: Provide a biographical profile of up to 100 words summari…" at bounding box center [585, 269] width 269 height 157
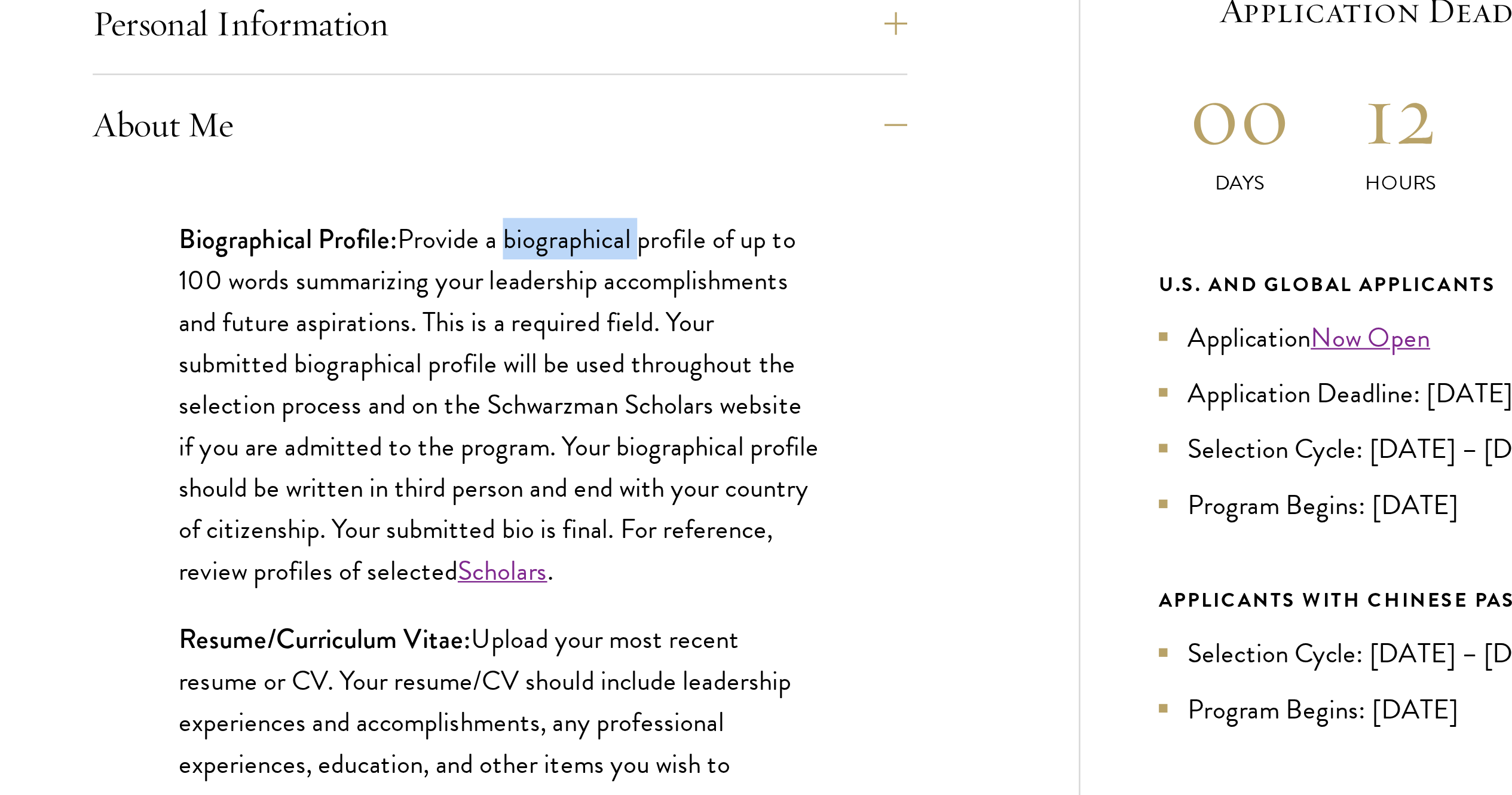
click at [629, 203] on p "Biographical Profile: Provide a biographical profile of up to 100 words summari…" at bounding box center [585, 269] width 269 height 157
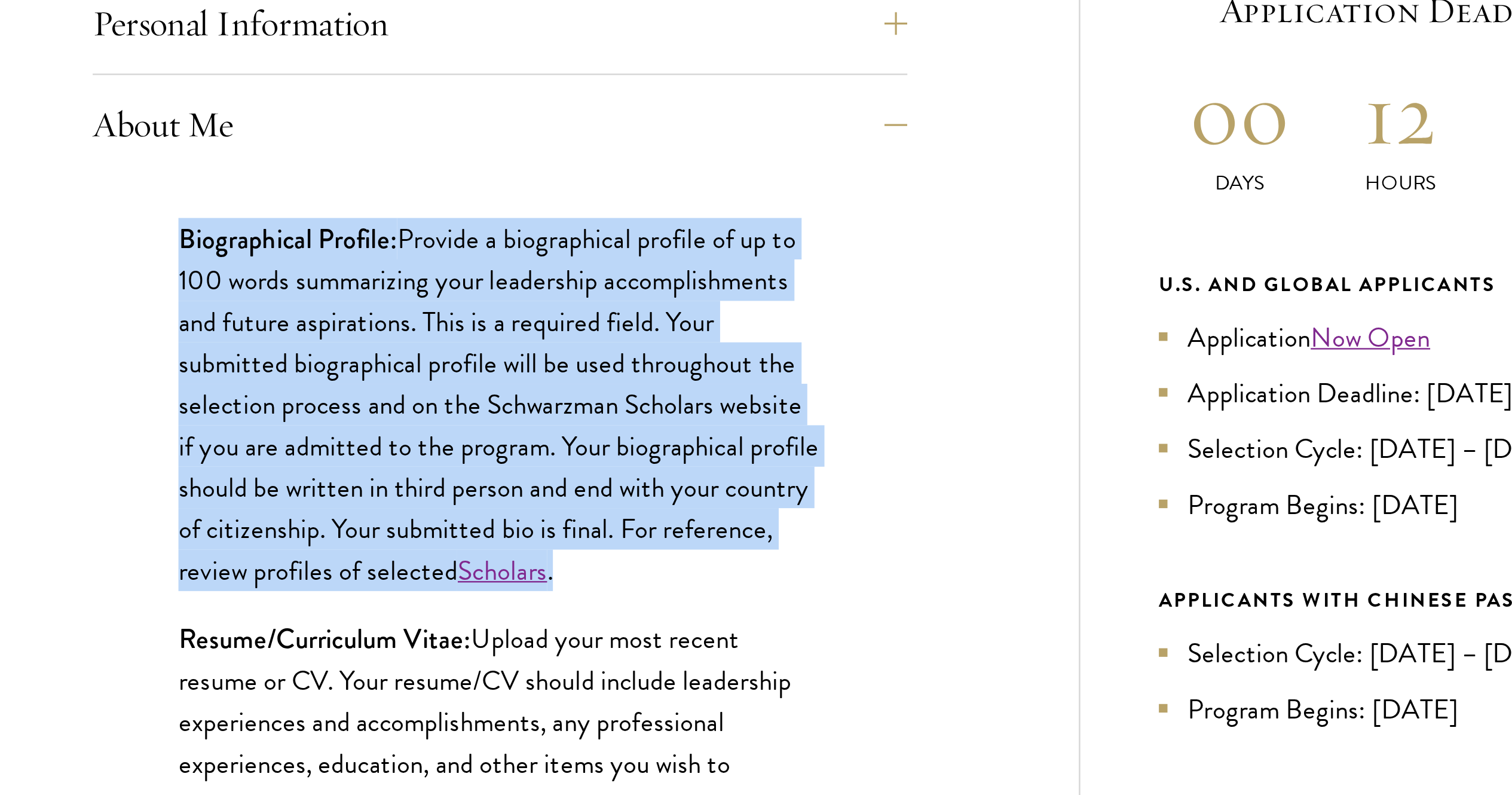
click at [629, 203] on p "Biographical Profile: Provide a biographical profile of up to 100 words summari…" at bounding box center [585, 269] width 269 height 157
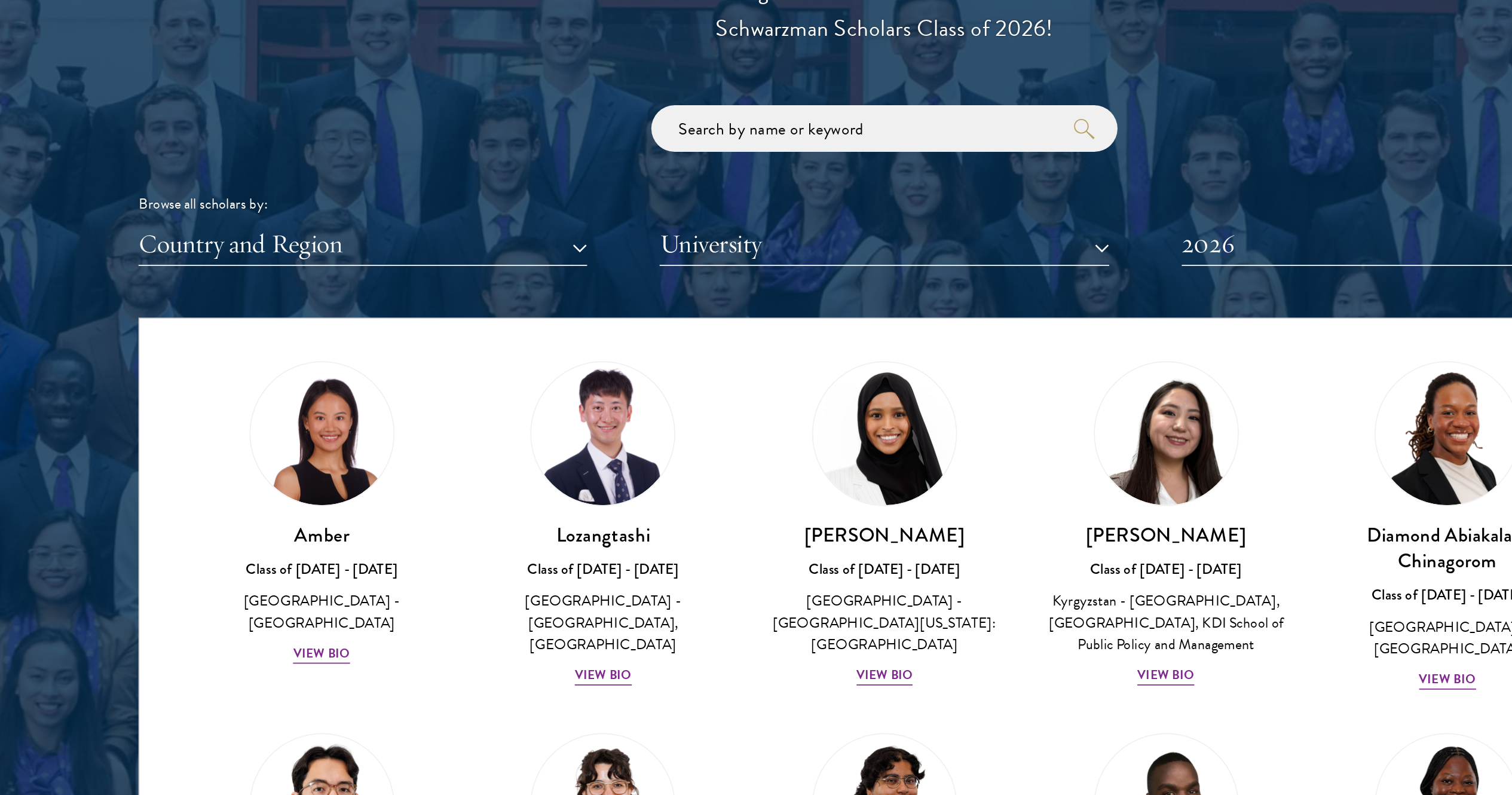
scroll to position [23, 0]
click at [458, 360] on button "Country and Region" at bounding box center [455, 350] width 258 height 25
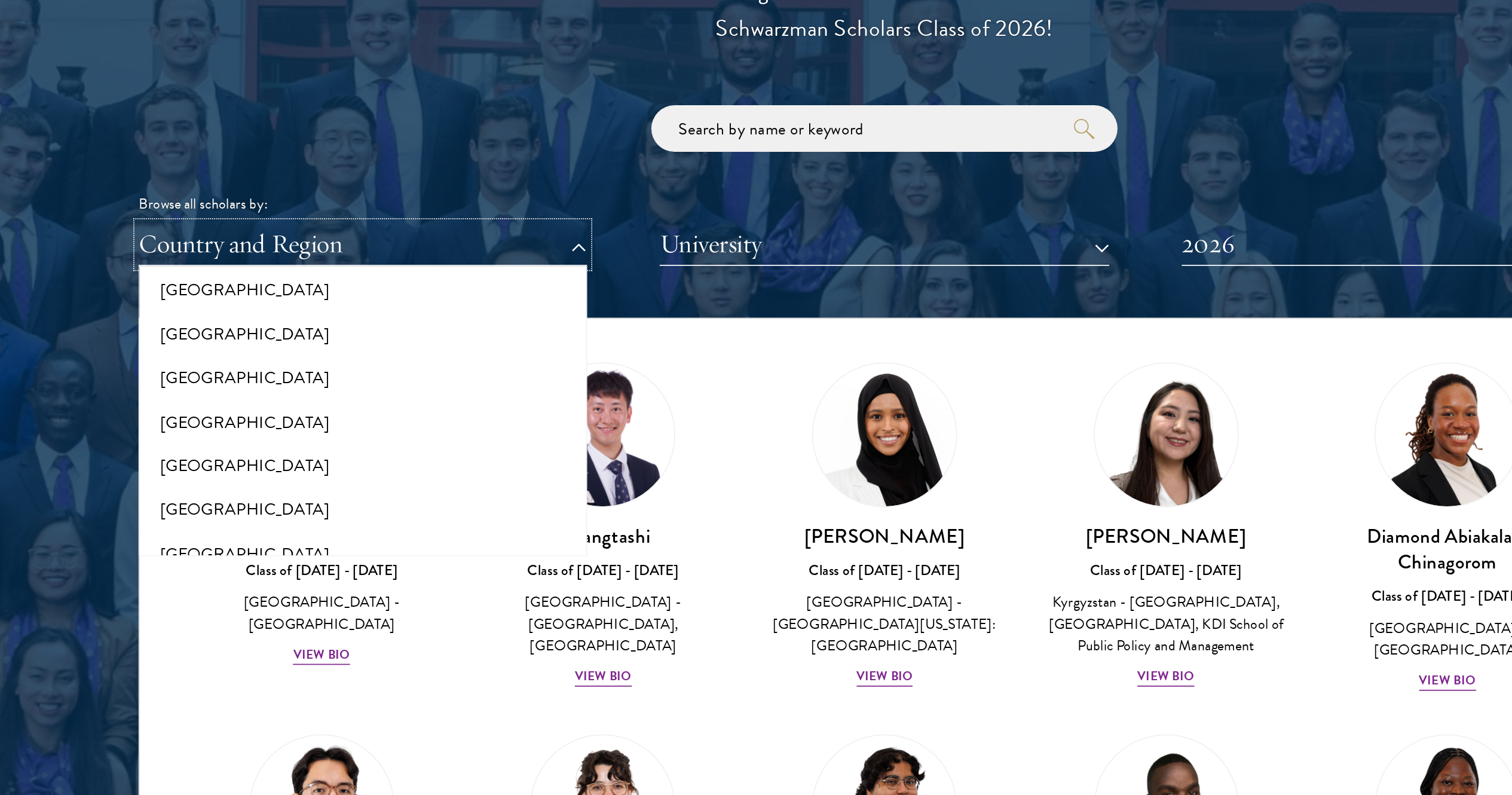
scroll to position [2505, 0]
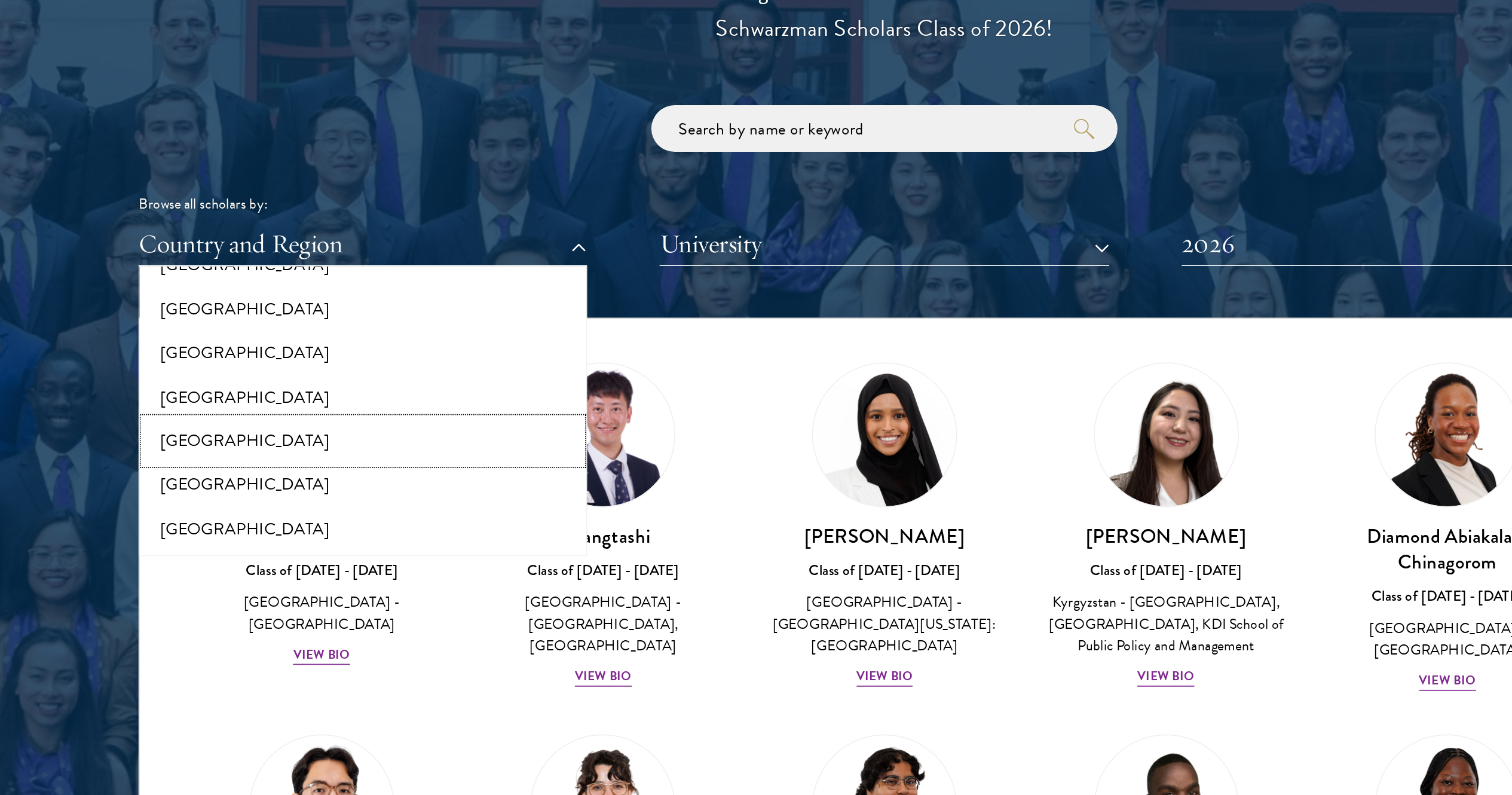
click at [357, 397] on button "[GEOGRAPHIC_DATA]" at bounding box center [455, 464] width 251 height 25
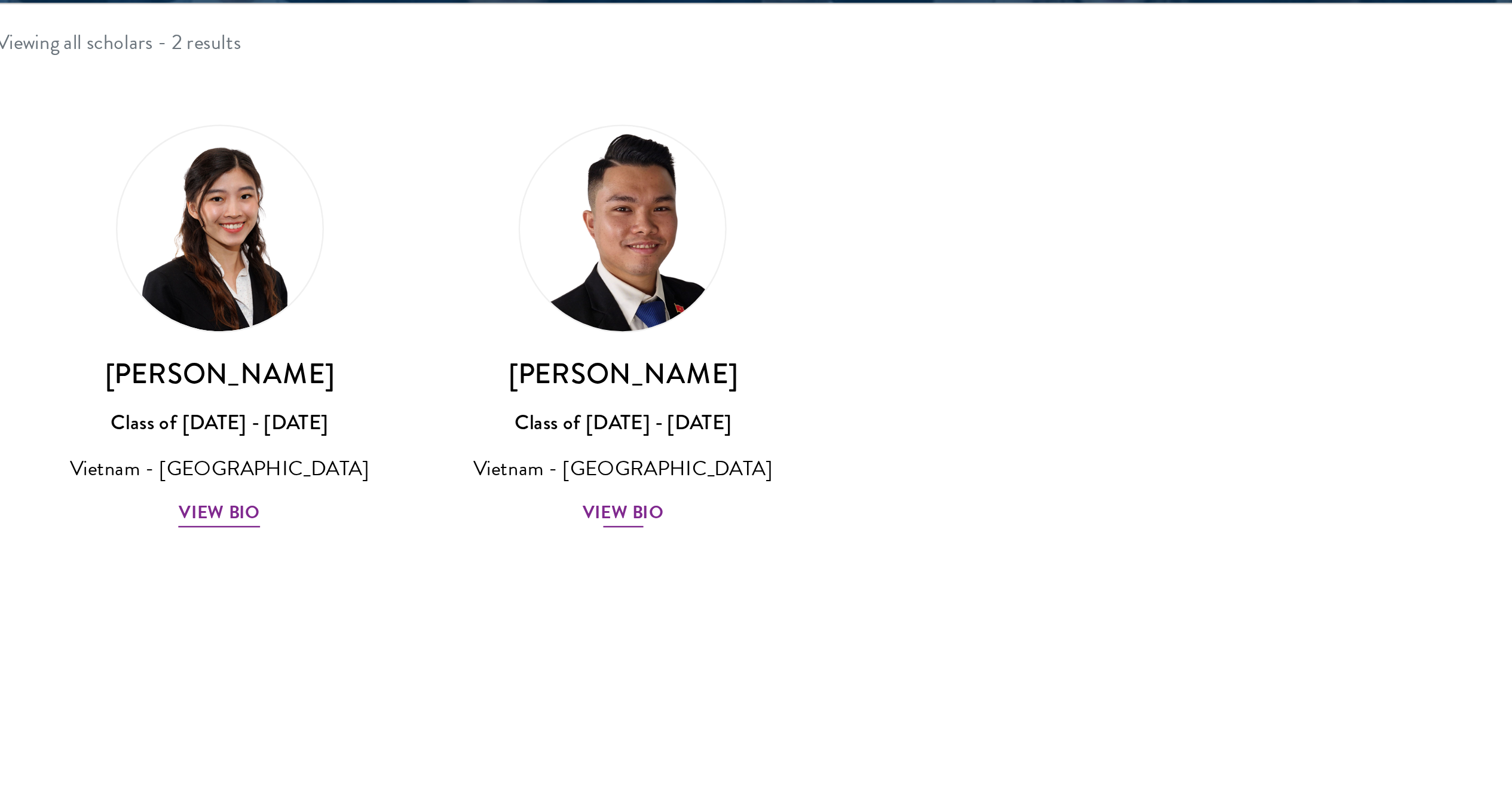
scroll to position [1194, 0]
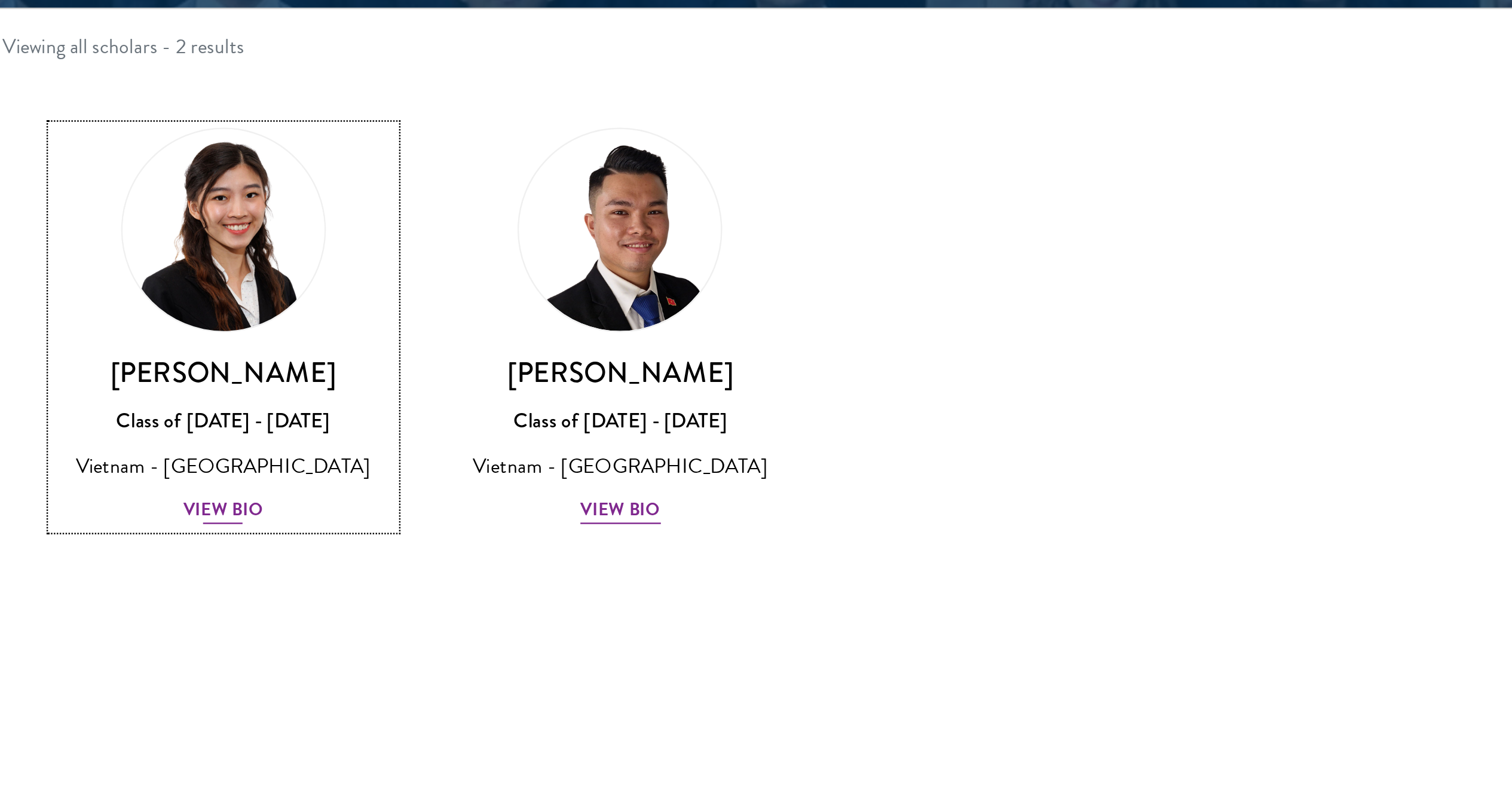
click at [434, 397] on div "View Bio" at bounding box center [431, 598] width 33 height 11
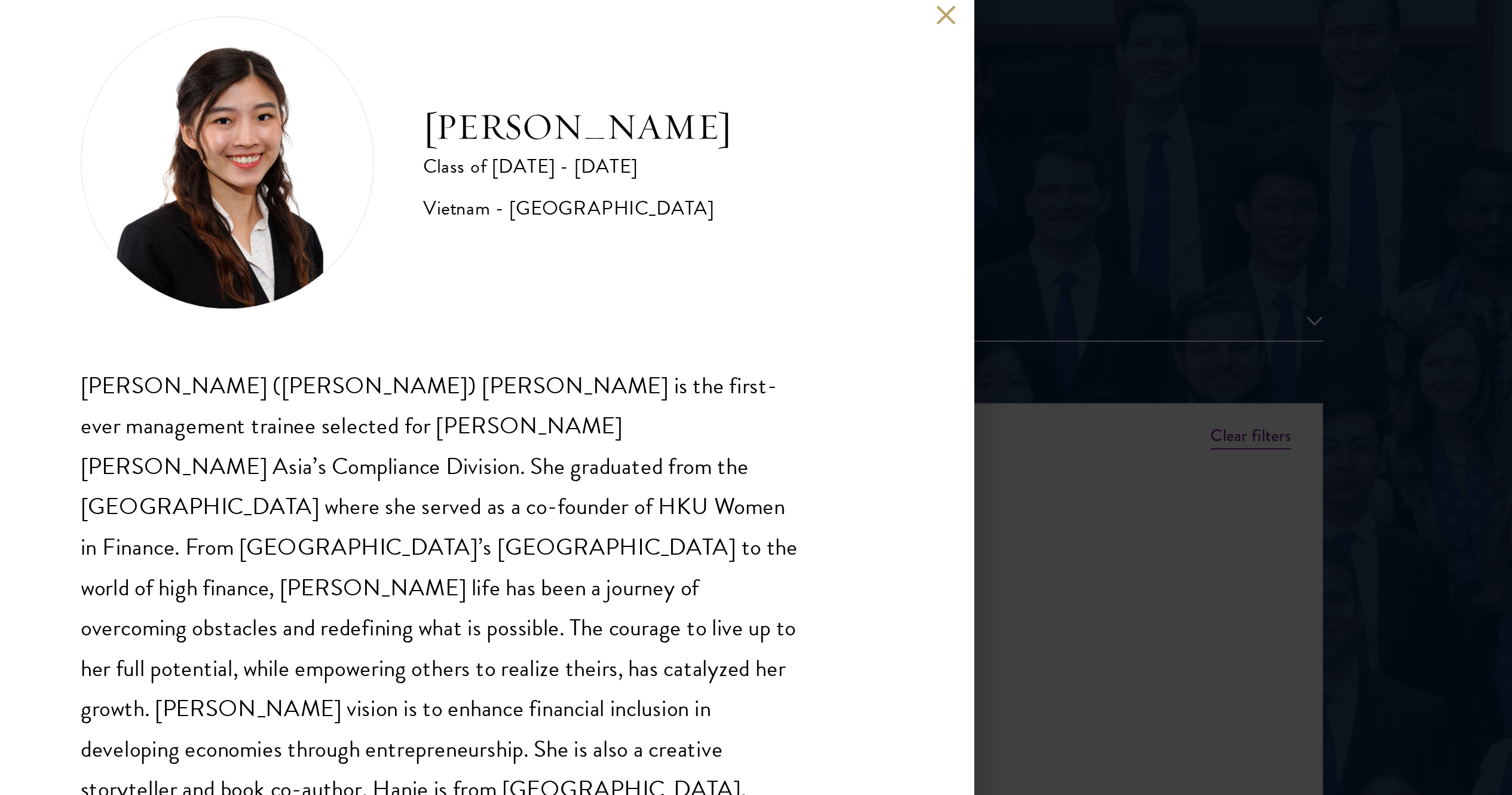
scroll to position [1194, 0]
click at [756, 397] on div "Hanie Luong Class of 2025 - 2026 Vietnam - University of Hong Kong Minh Hanh (H…" at bounding box center [756, 397] width 1512 height 795
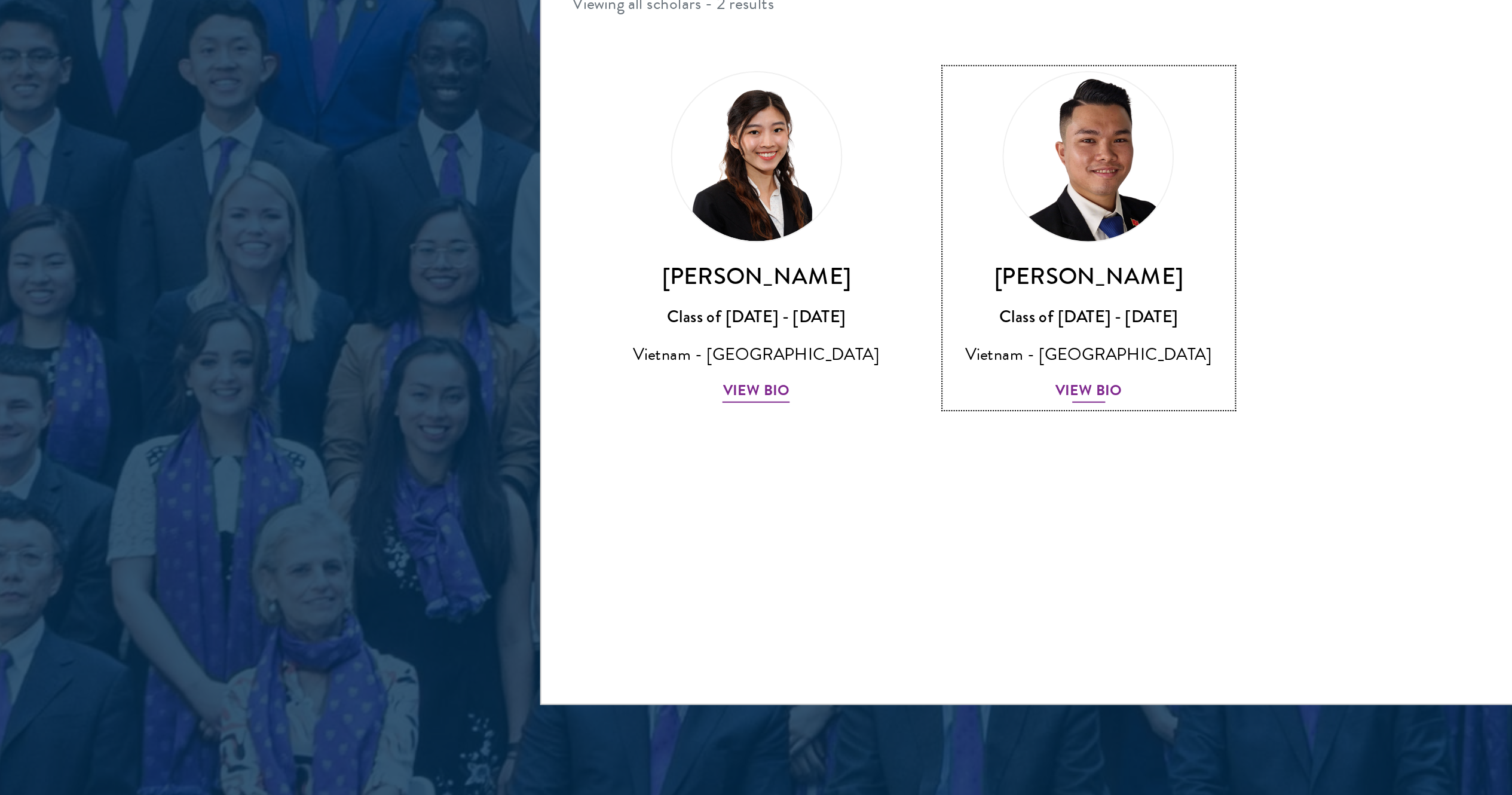
click at [640, 397] on link "Tra Nguyen Class of 2025 - 2026 Vietnam - Szent Istvan University View Bio" at bounding box center [594, 523] width 138 height 163
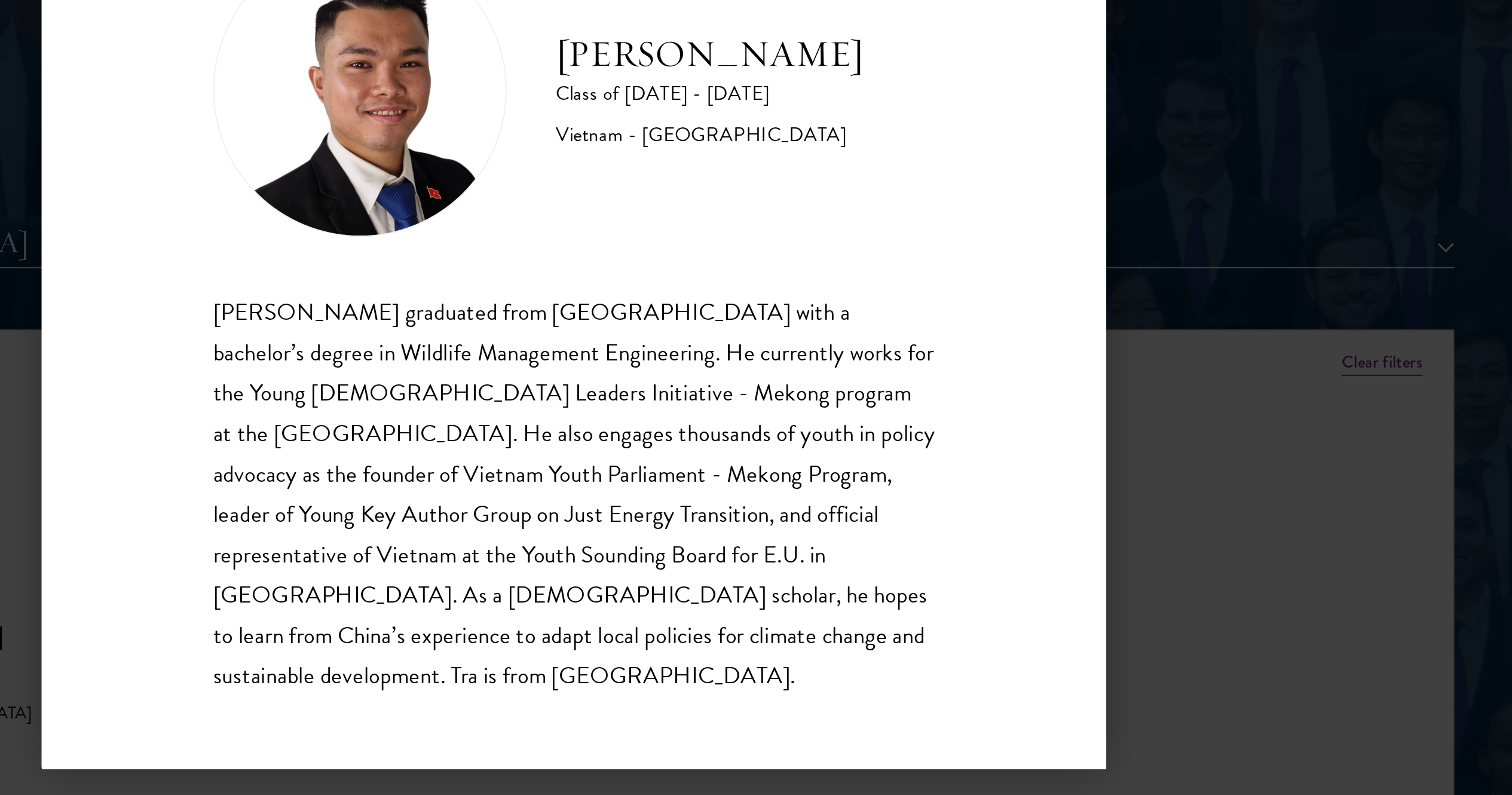
scroll to position [1194, 0]
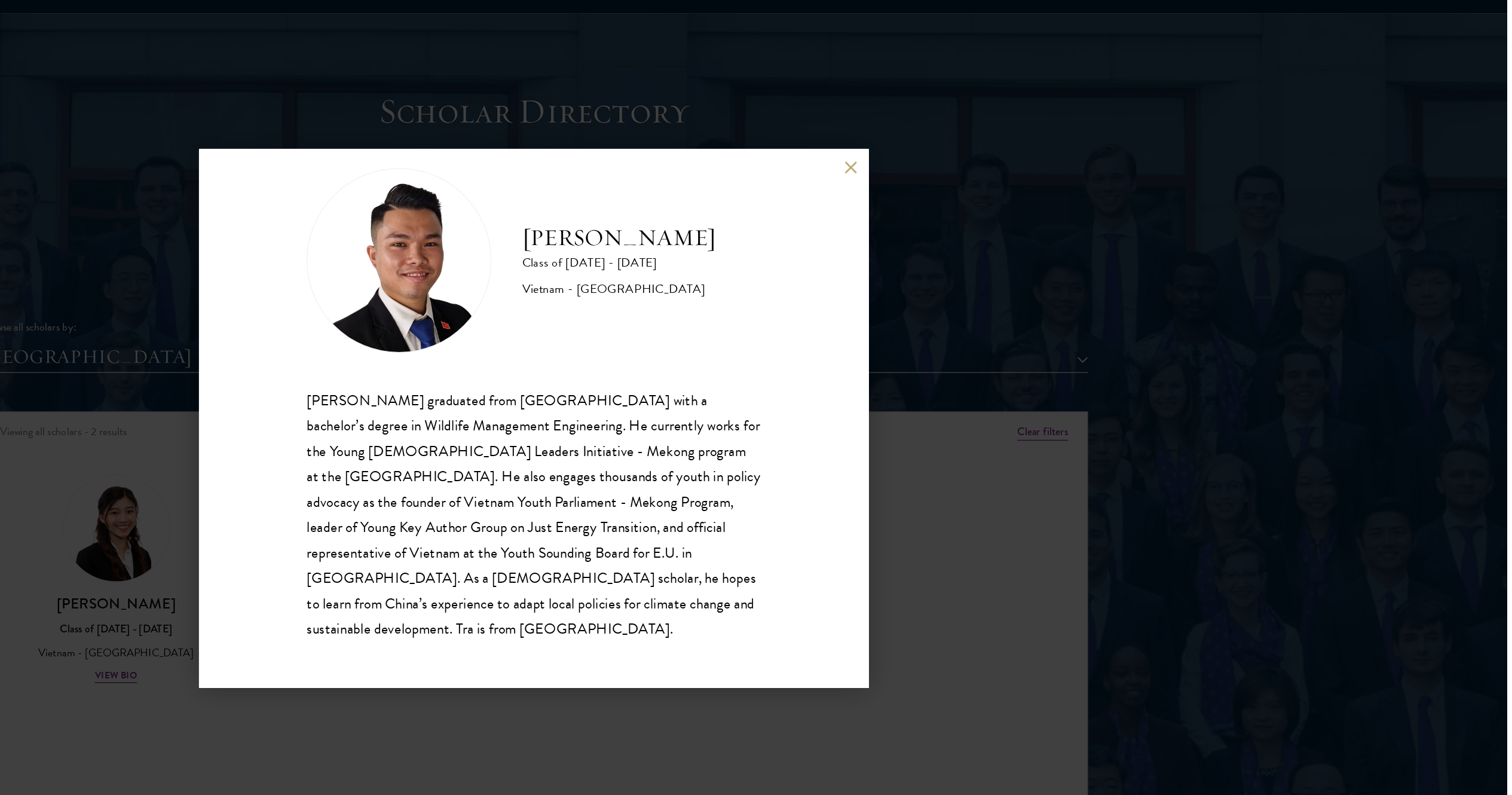
click at [756, 397] on div "Tra Nguyen Class of 2025 - 2026 Vietnam - Szent Istvan University Tra Nguyen gr…" at bounding box center [756, 397] width 1512 height 795
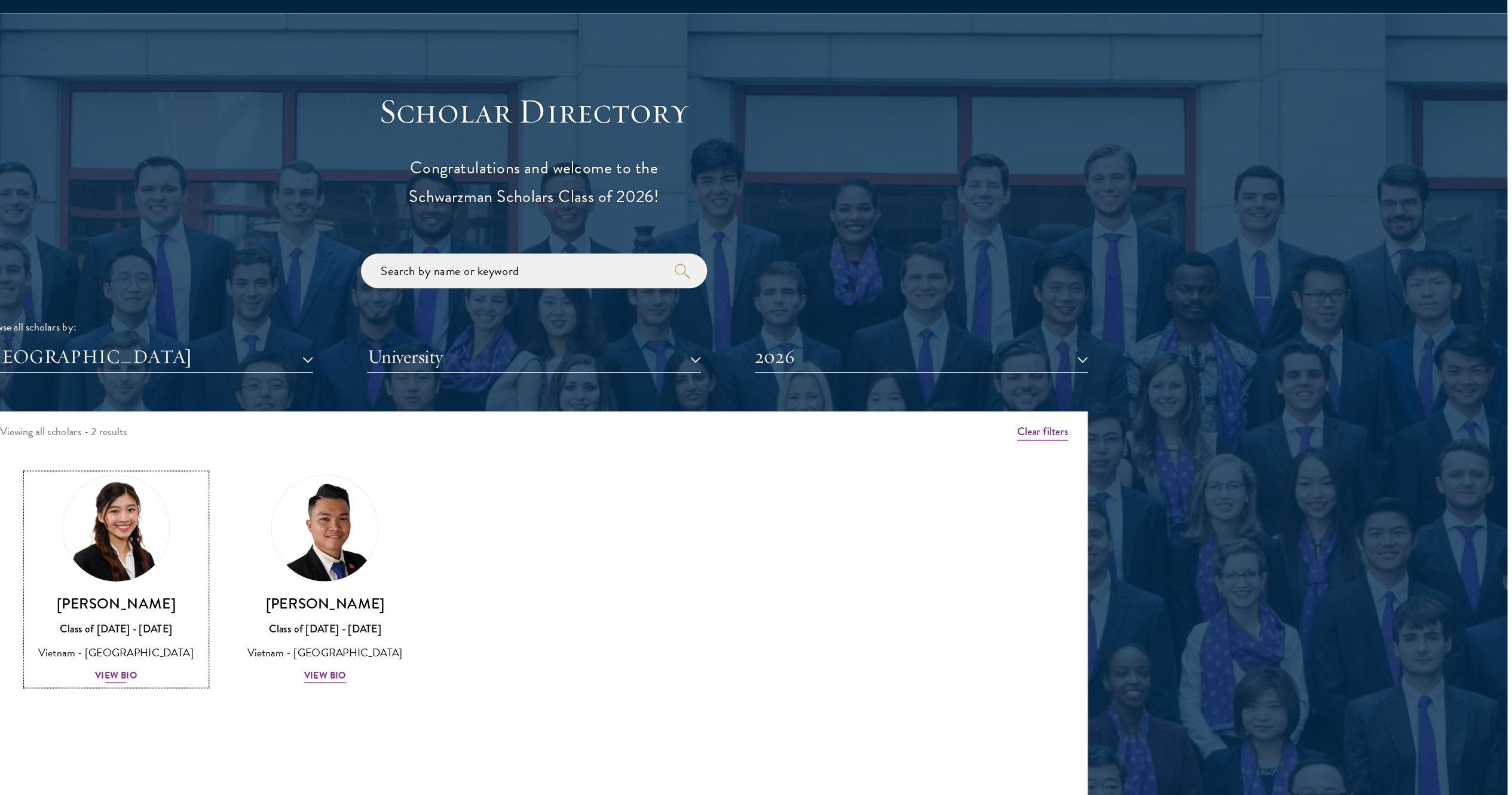
click at [433, 397] on img at bounding box center [431, 483] width 91 height 91
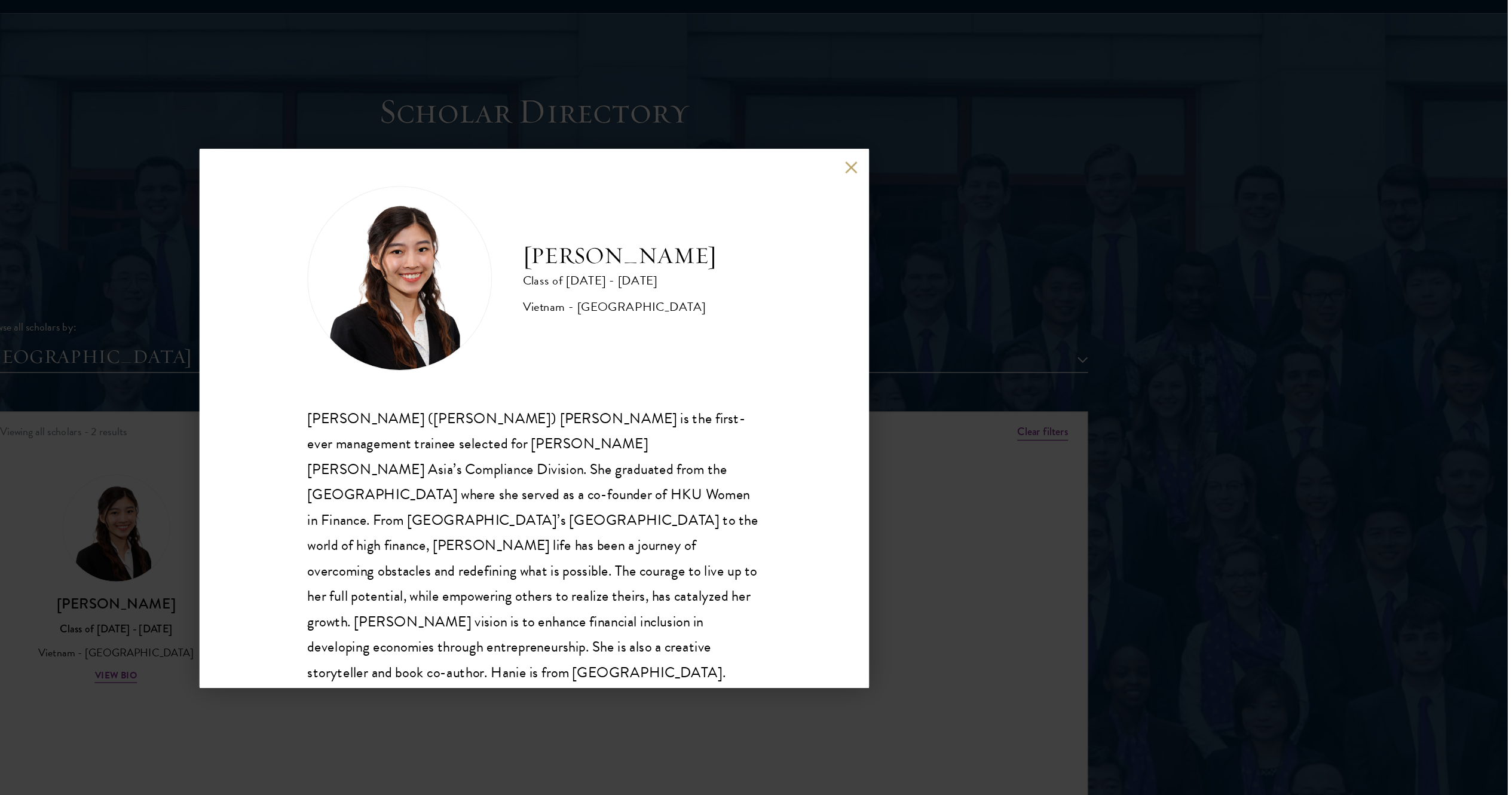
scroll to position [21, 0]
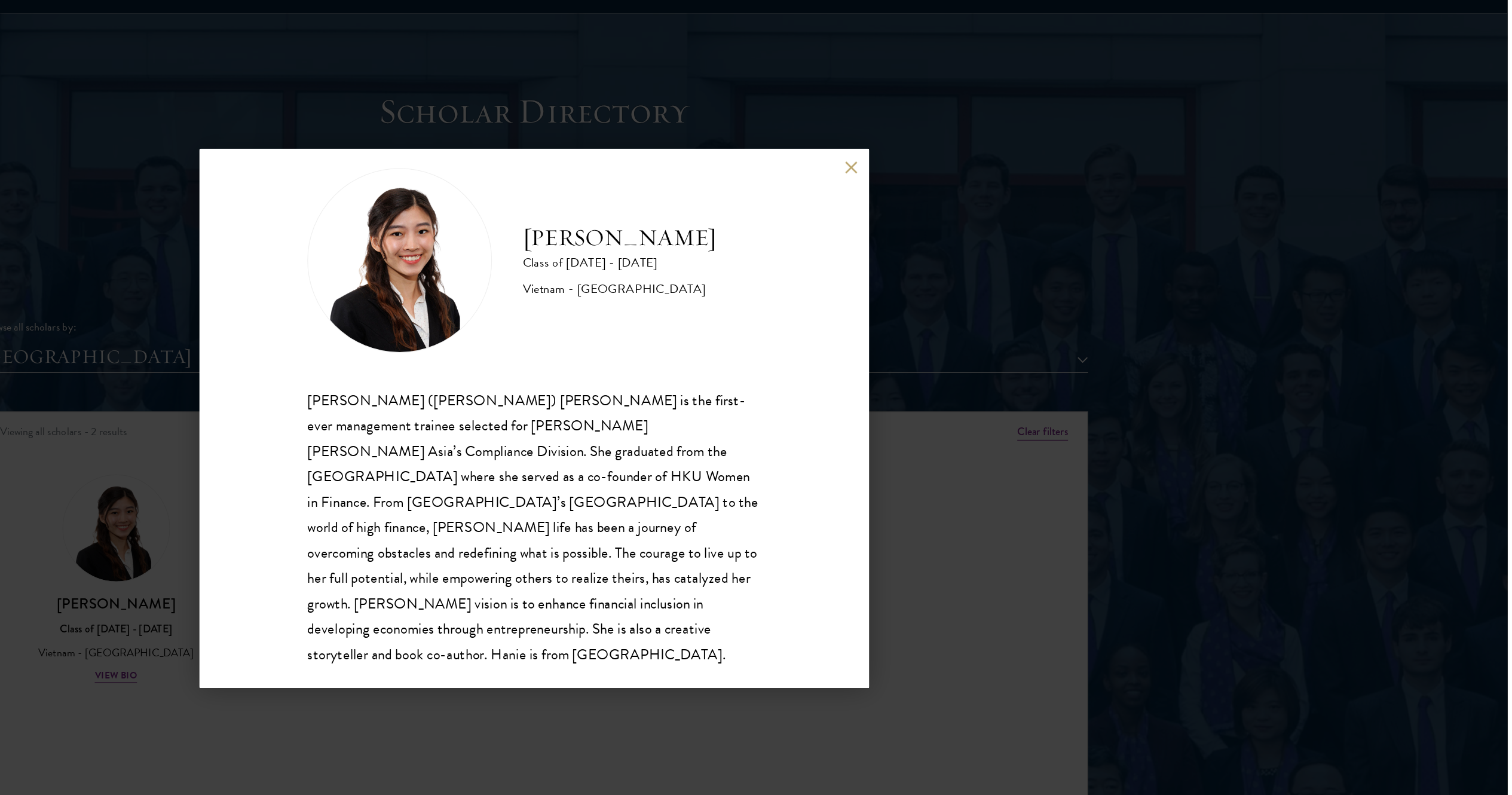
click at [756, 397] on div "Hanie Luong Class of 2025 - 2026 Vietnam - University of Hong Kong Minh Hanh (H…" at bounding box center [756, 397] width 1512 height 795
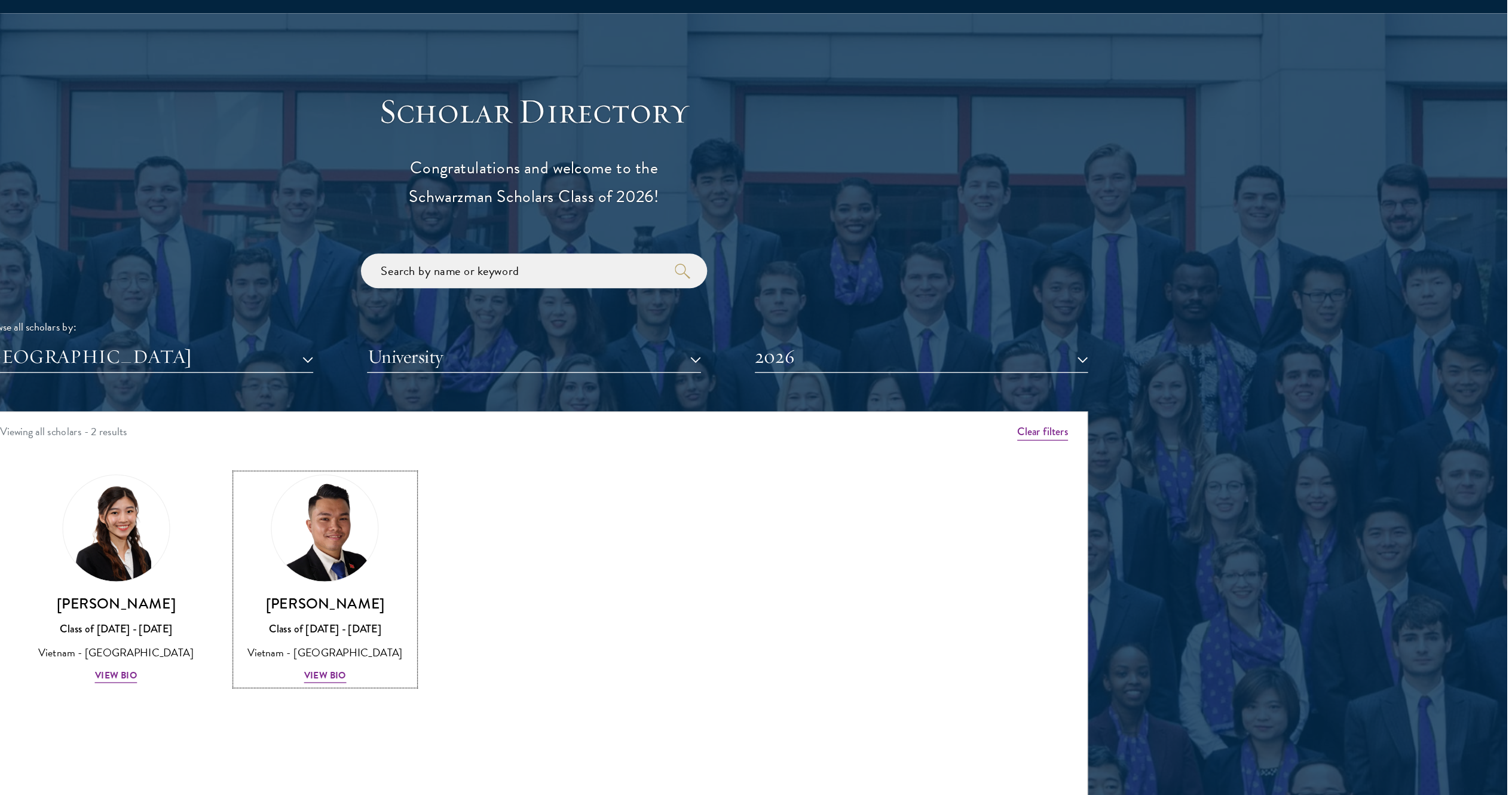
scroll to position [1194, 0]
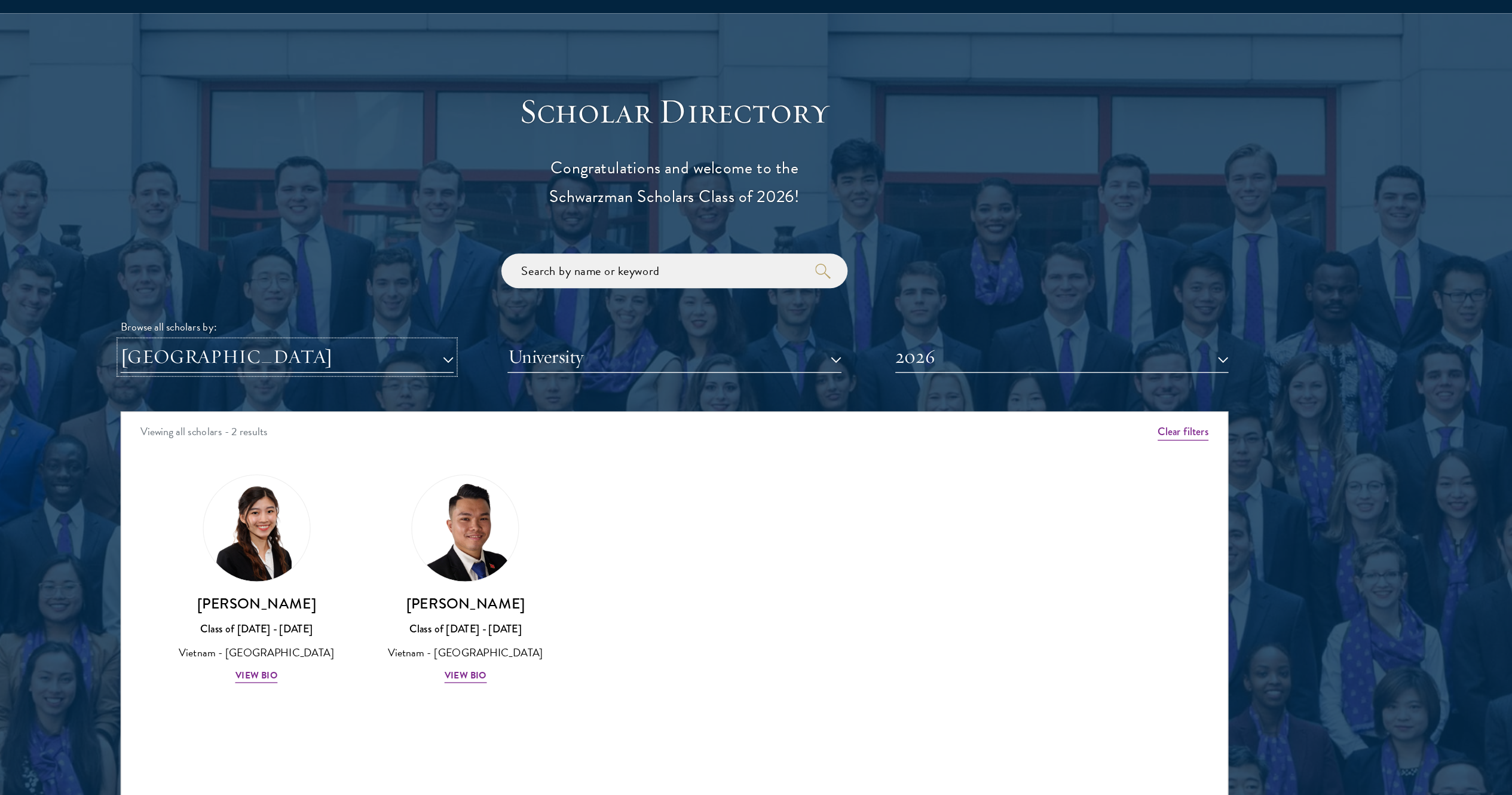
click at [357, 351] on button "[GEOGRAPHIC_DATA]" at bounding box center [455, 350] width 258 height 25
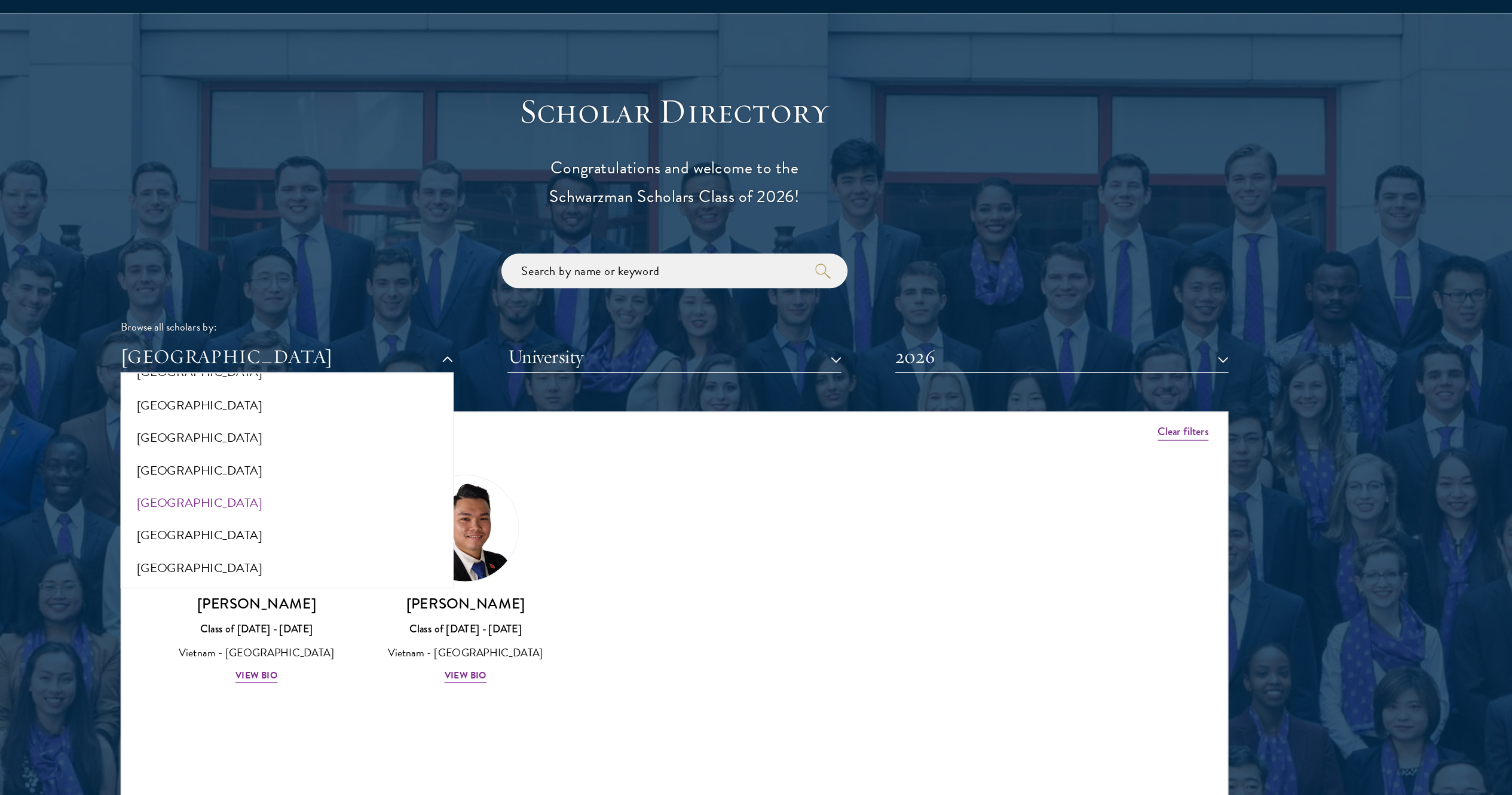
click at [756, 335] on div "Browse all scholars by: Vietnam All Countries and Regions Afghanistan Antigua a…" at bounding box center [756, 316] width 860 height 93
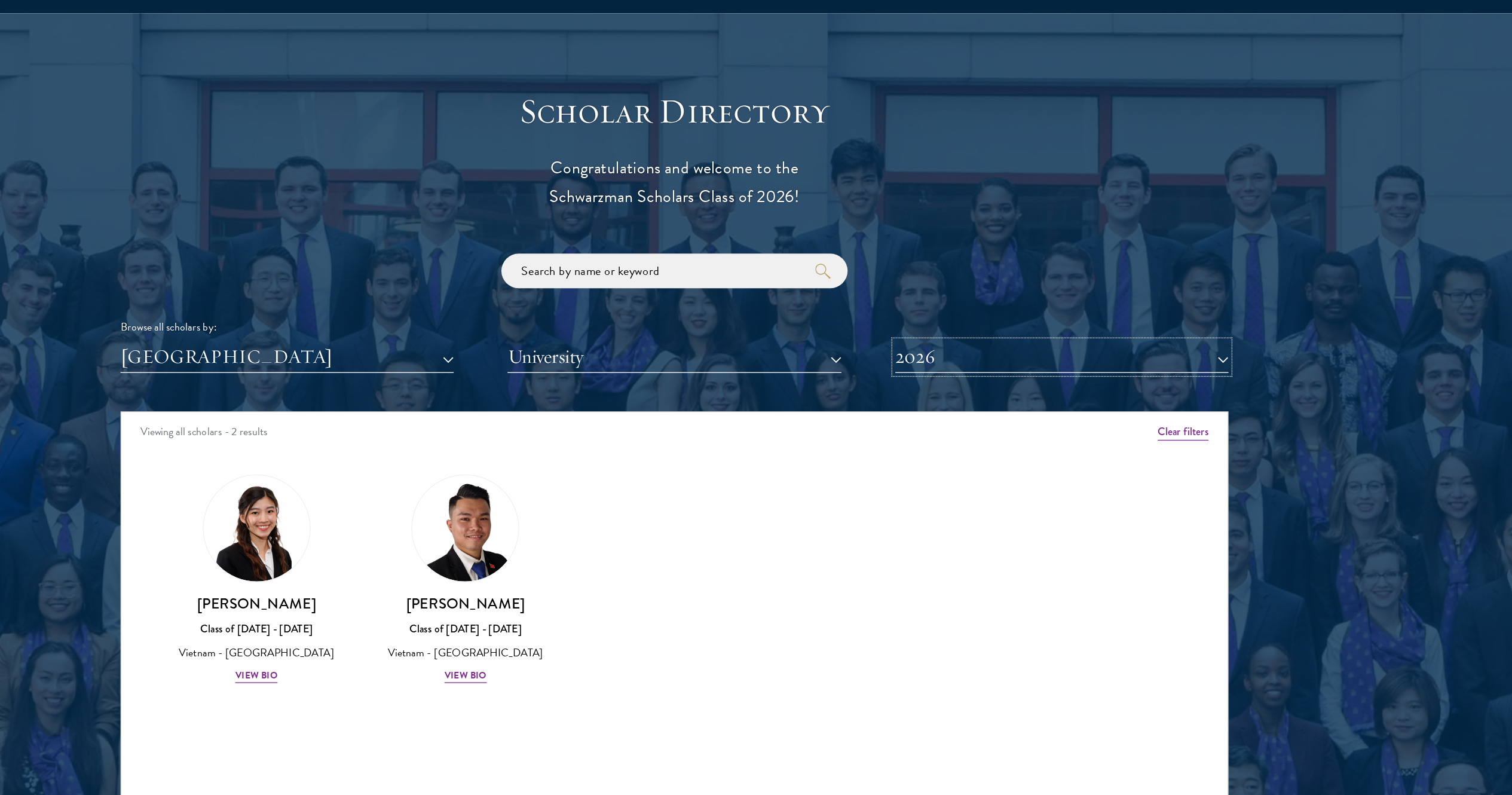
click at [756, 341] on button "2026" at bounding box center [1057, 350] width 258 height 25
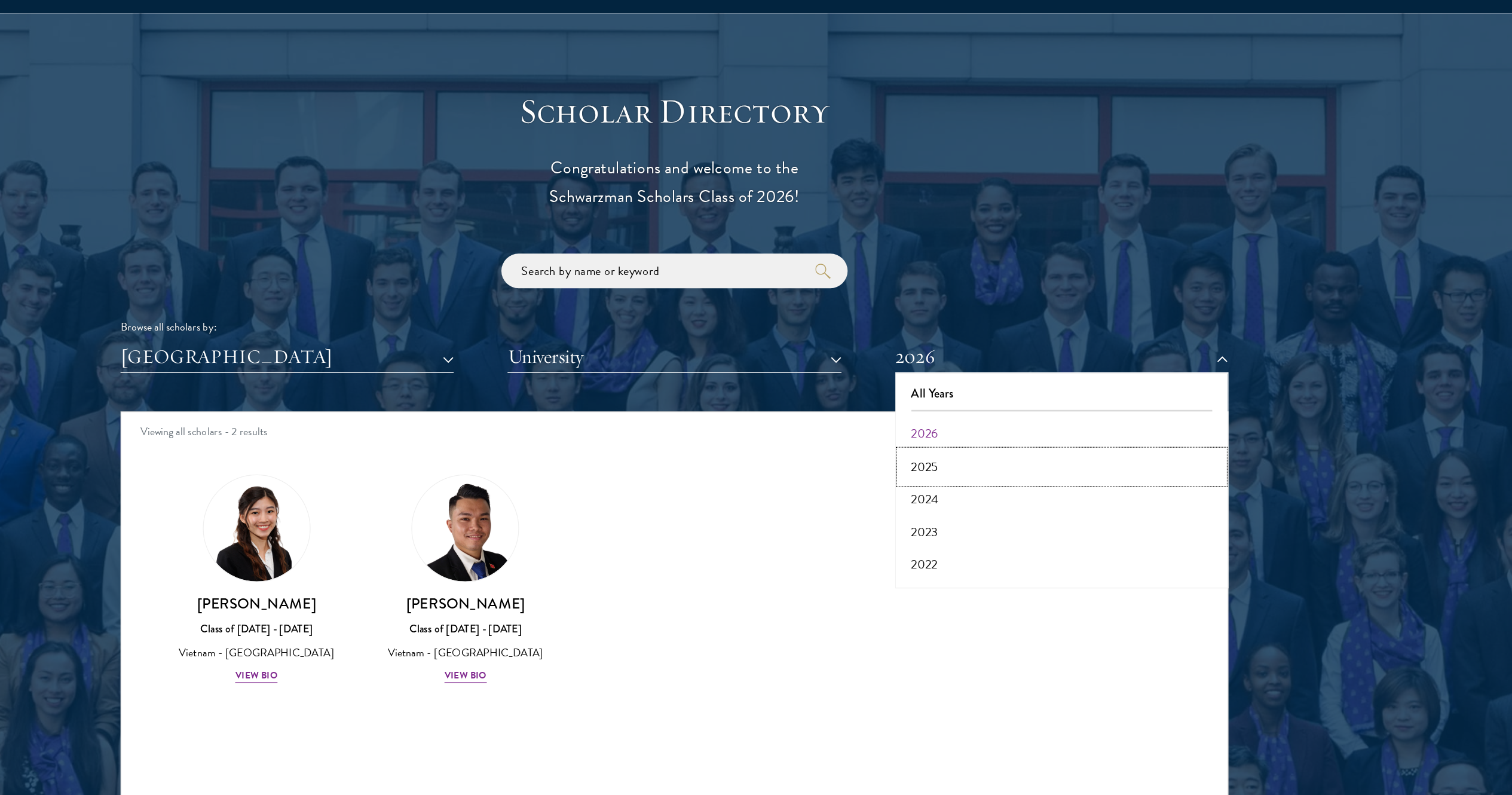
click at [756, 397] on button "2025" at bounding box center [1057, 435] width 251 height 25
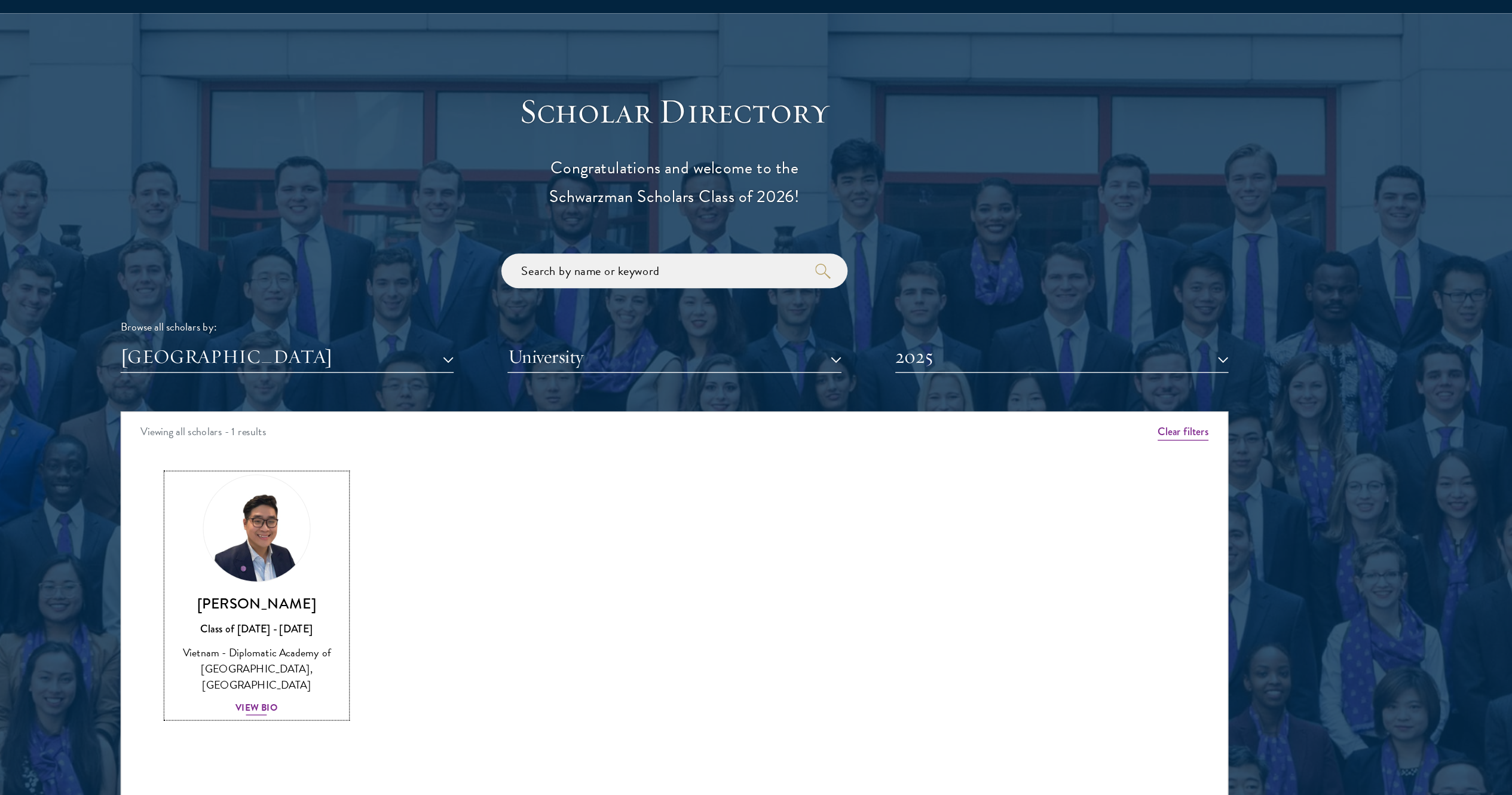
drag, startPoint x: 422, startPoint y: 516, endPoint x: 431, endPoint y: 517, distance: 9.1
click at [431, 397] on img at bounding box center [431, 483] width 91 height 91
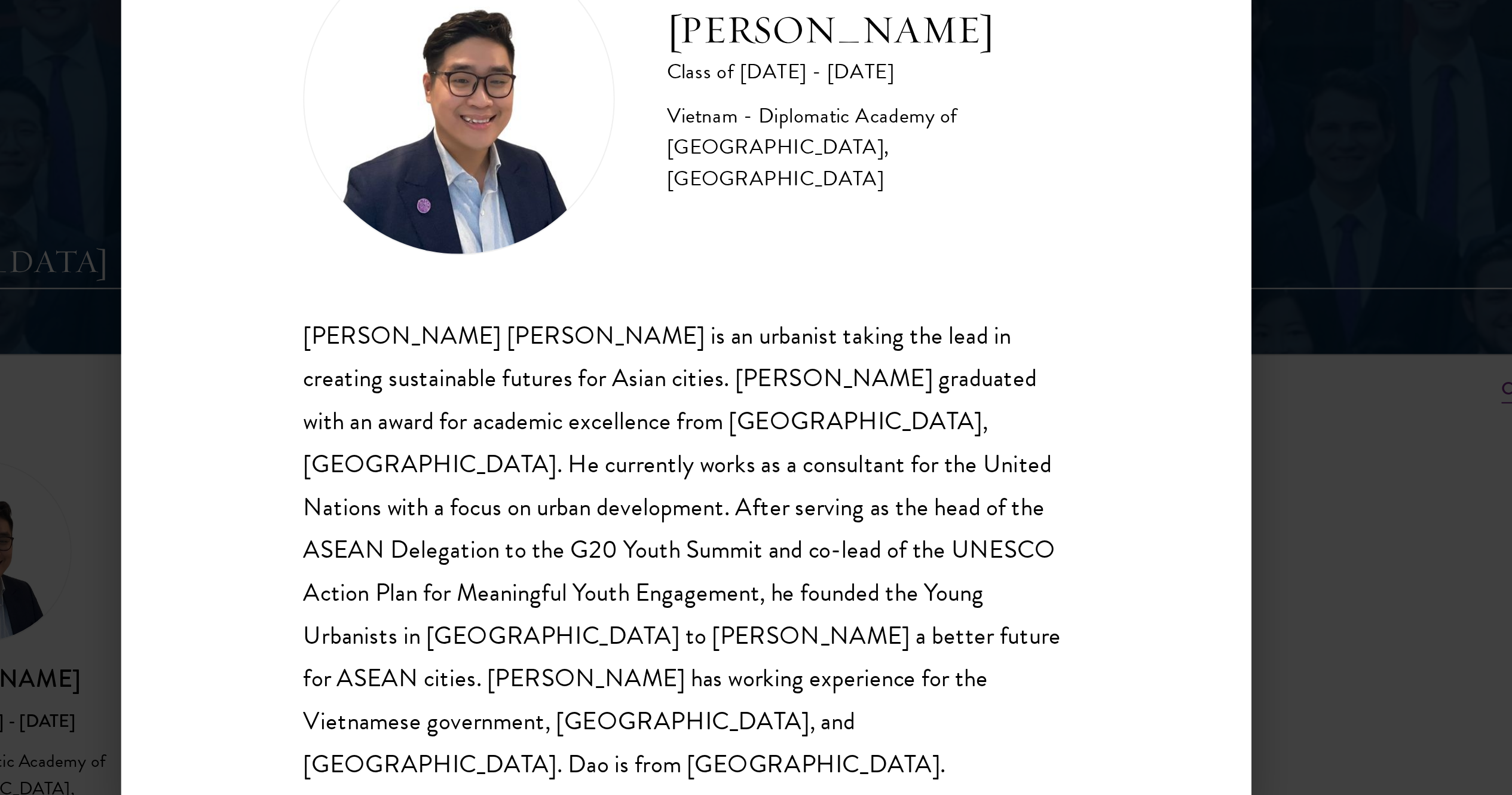
scroll to position [1194, 0]
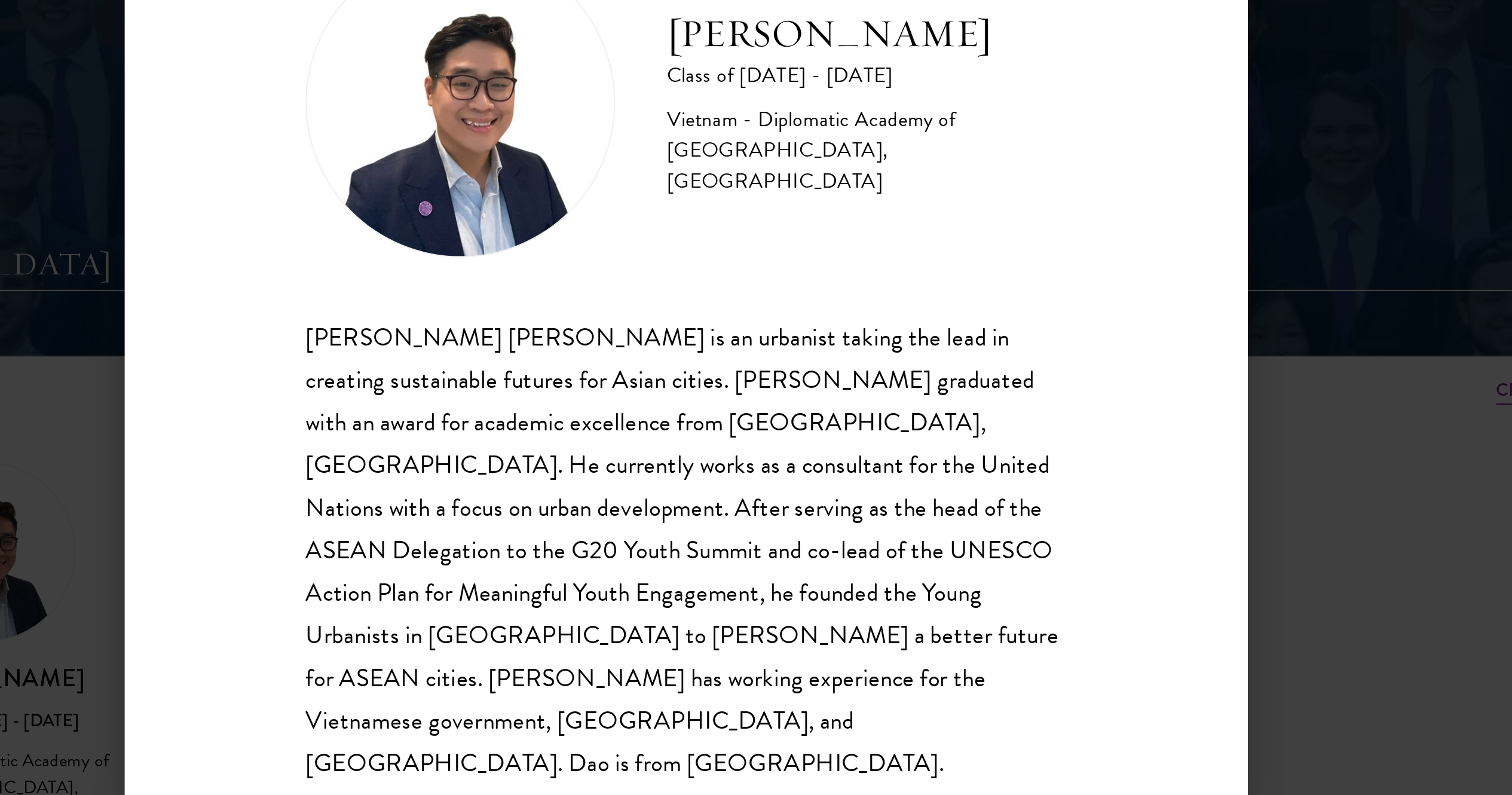
click at [743, 397] on div "Nguyen Dang Dao is an urbanist taking the lead in creating sustainable futures …" at bounding box center [756, 482] width 352 height 218
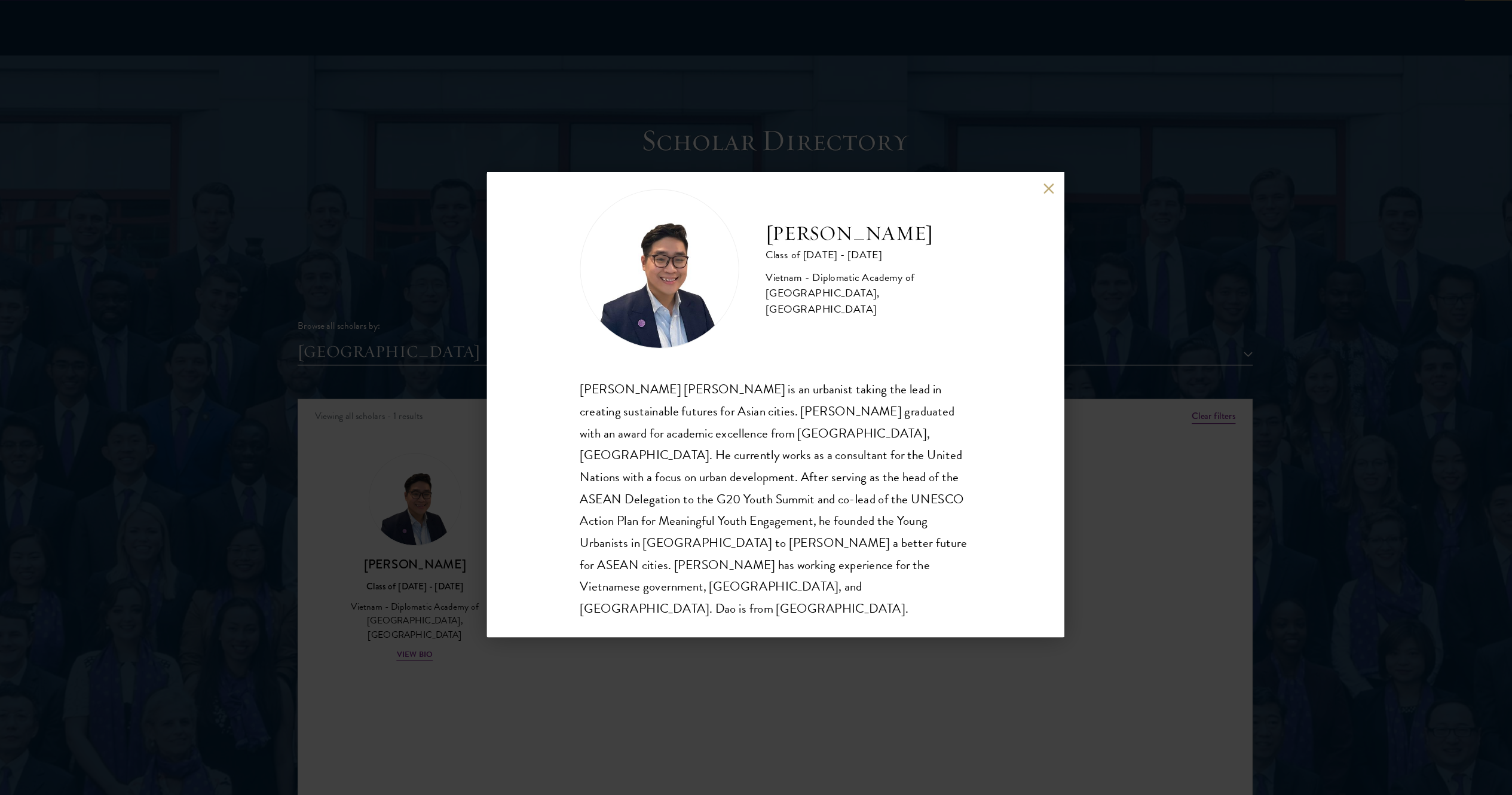
click at [756, 397] on div "Dao Nguyen Class of 2024 - 2025 Vietnam - Diplomatic Academy of Vietnam, Peking…" at bounding box center [756, 397] width 1512 height 795
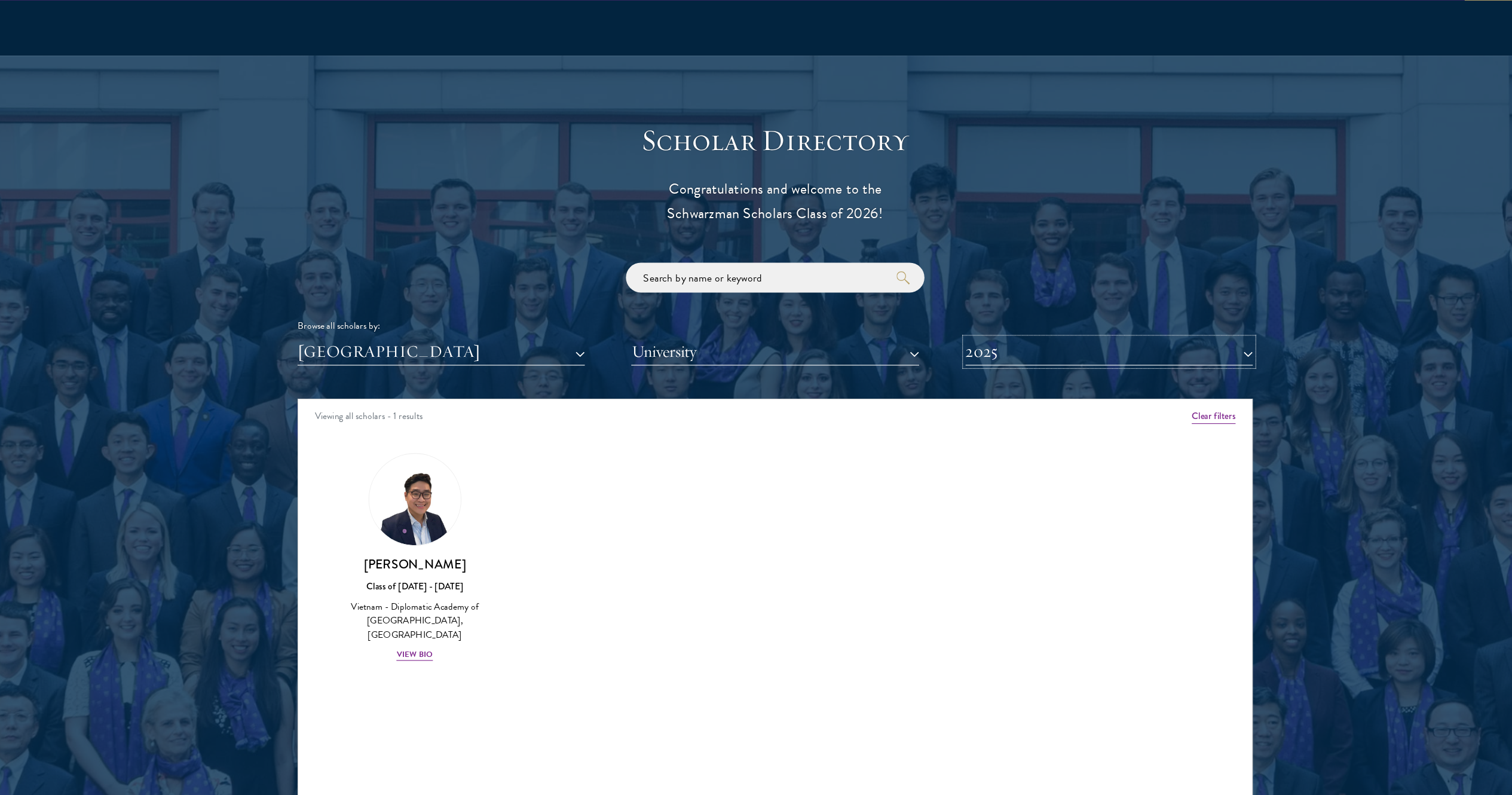
click at [756, 351] on button "2025" at bounding box center [1057, 350] width 258 height 25
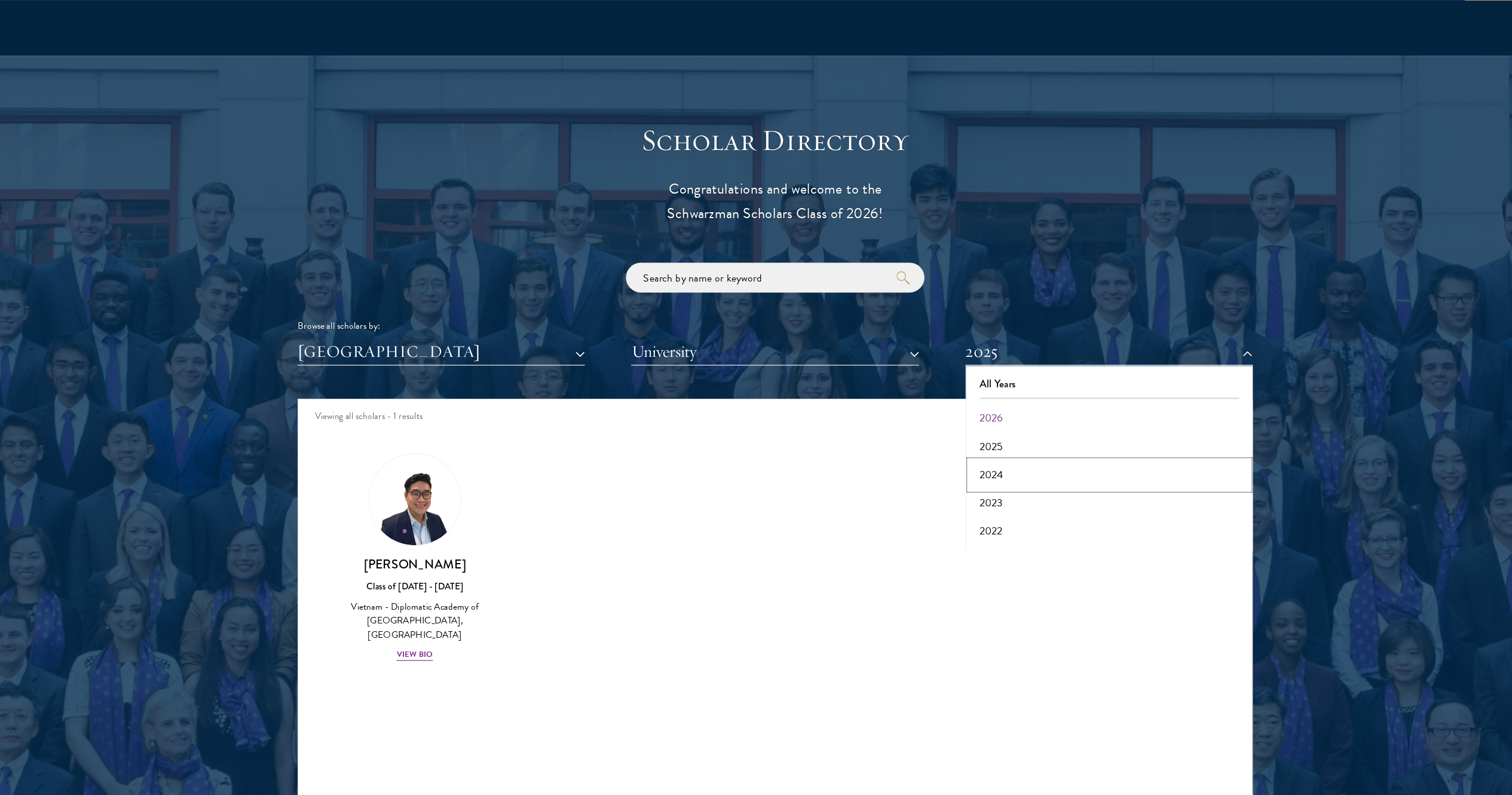
click at [756, 397] on button "2024" at bounding box center [1057, 460] width 251 height 25
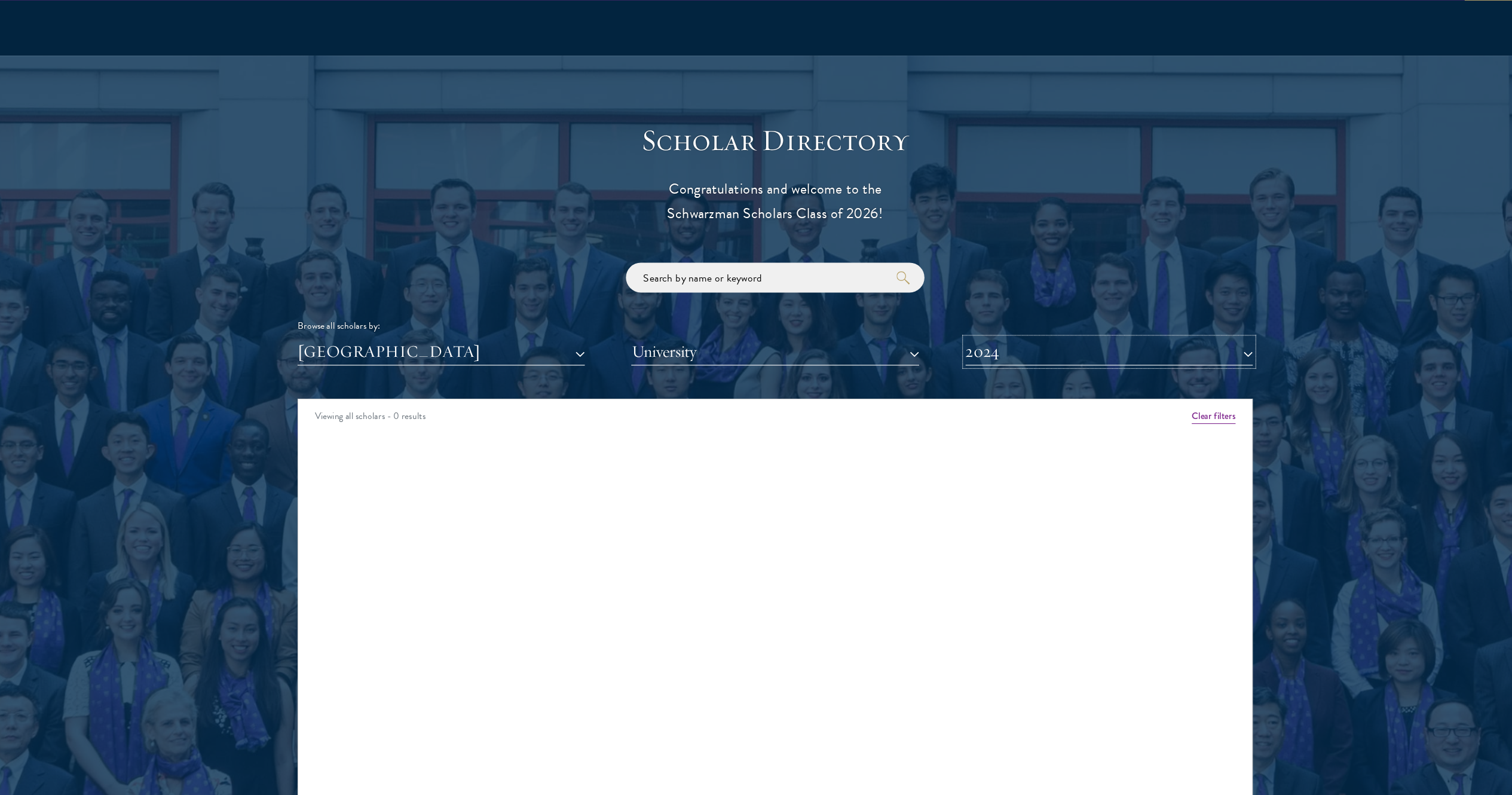
click at [756, 340] on button "2024" at bounding box center [1057, 350] width 258 height 25
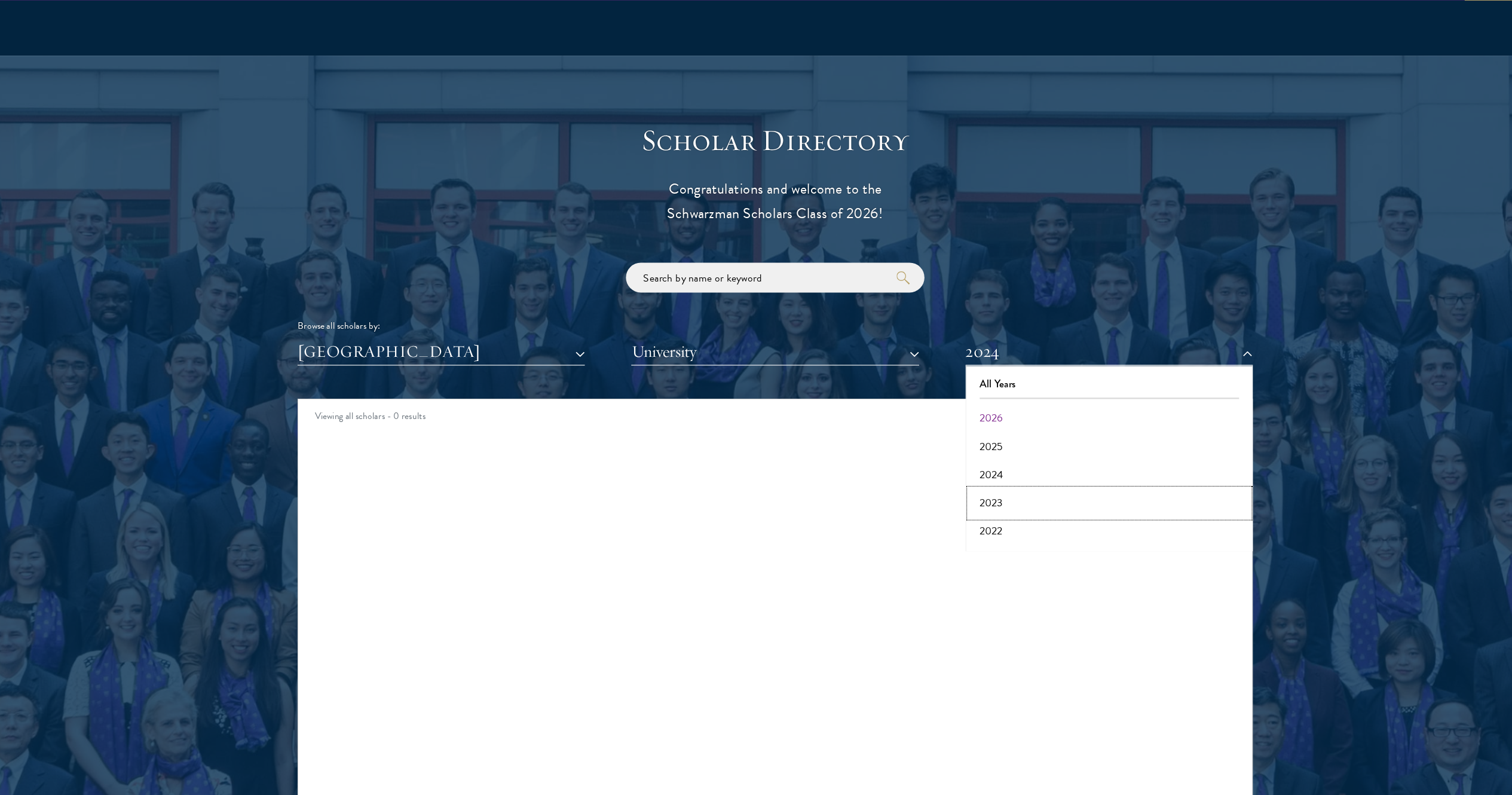
click at [756, 397] on button "2023" at bounding box center [1057, 486] width 251 height 25
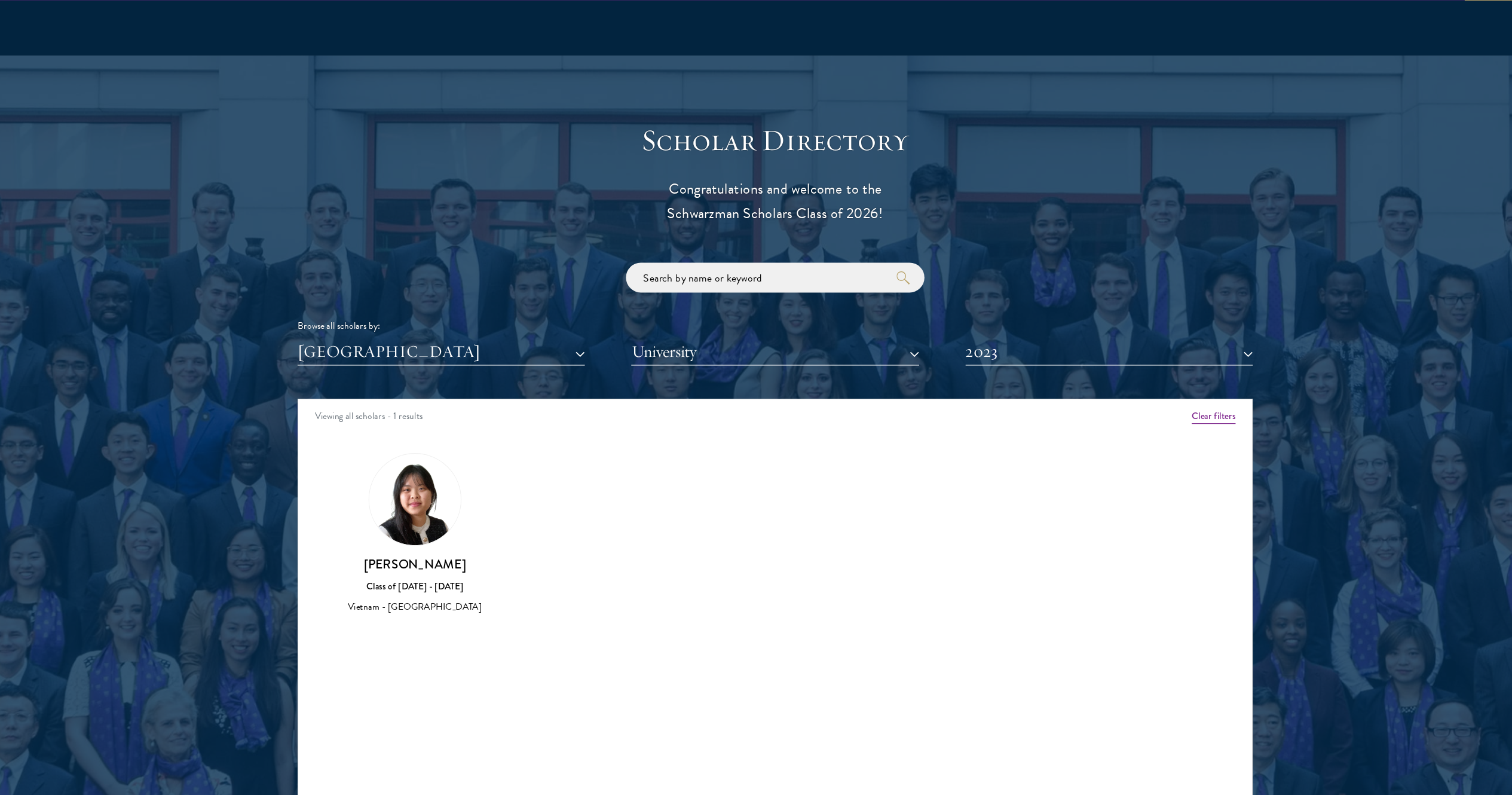
click at [436, 397] on img at bounding box center [432, 483] width 83 height 83
click at [438, 397] on img at bounding box center [432, 483] width 83 height 83
click at [452, 397] on img at bounding box center [432, 483] width 83 height 83
click at [420, 397] on img at bounding box center [432, 483] width 83 height 83
click at [434, 397] on div "Vietnam - Wesleyan University" at bounding box center [431, 580] width 138 height 13
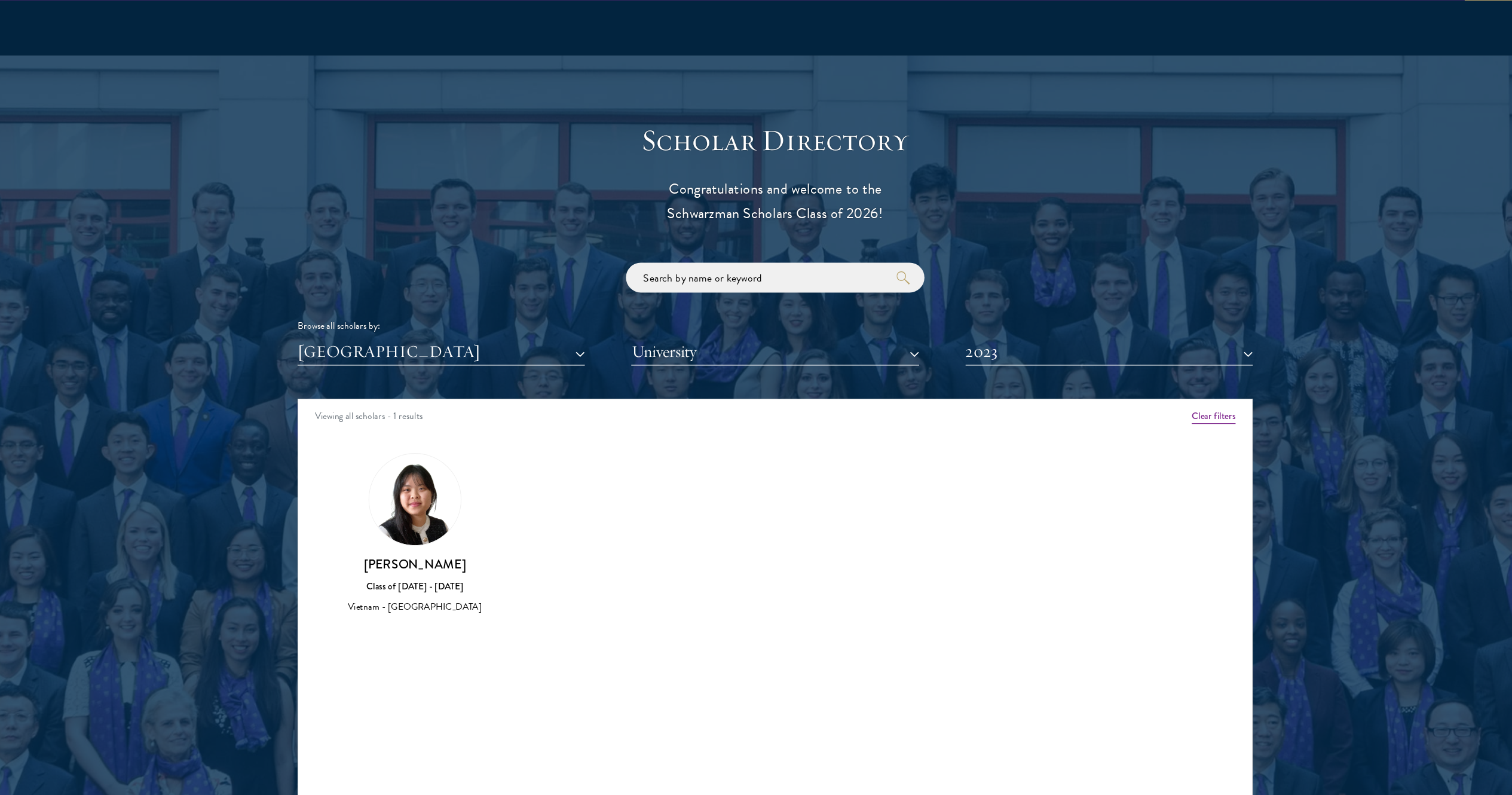
click at [432, 397] on img at bounding box center [432, 483] width 83 height 83
click at [446, 397] on img at bounding box center [432, 483] width 83 height 83
click at [403, 397] on h3 "Anna Nguyen" at bounding box center [431, 541] width 138 height 15
click at [445, 397] on div "Viewing all scholars - 1 results Clear filters Amber Class of 2025 - 2026 China…" at bounding box center [756, 571] width 860 height 359
click at [471, 342] on button "[GEOGRAPHIC_DATA]" at bounding box center [455, 350] width 258 height 25
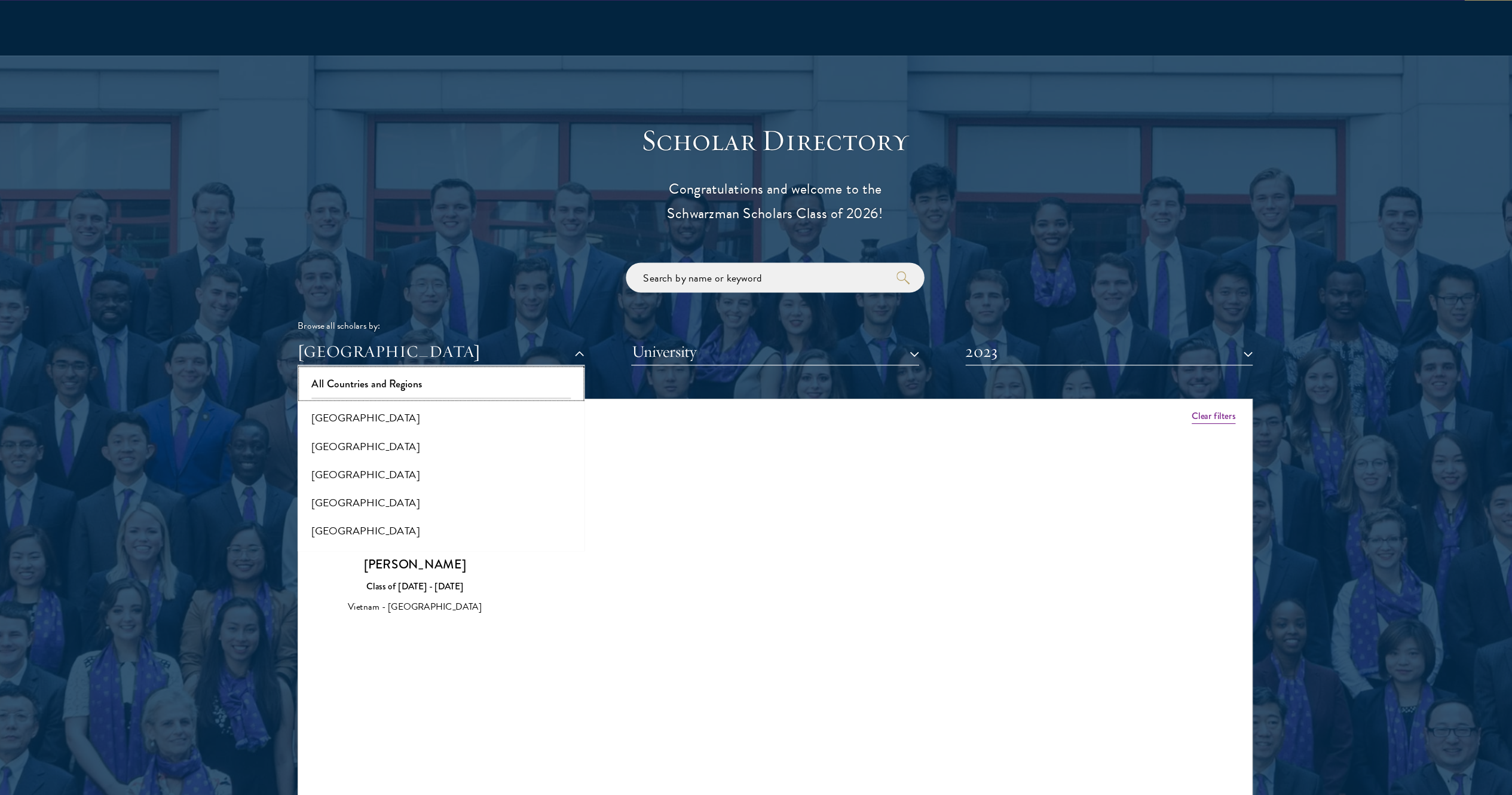
click at [453, 371] on button "All Countries and Regions" at bounding box center [455, 378] width 251 height 25
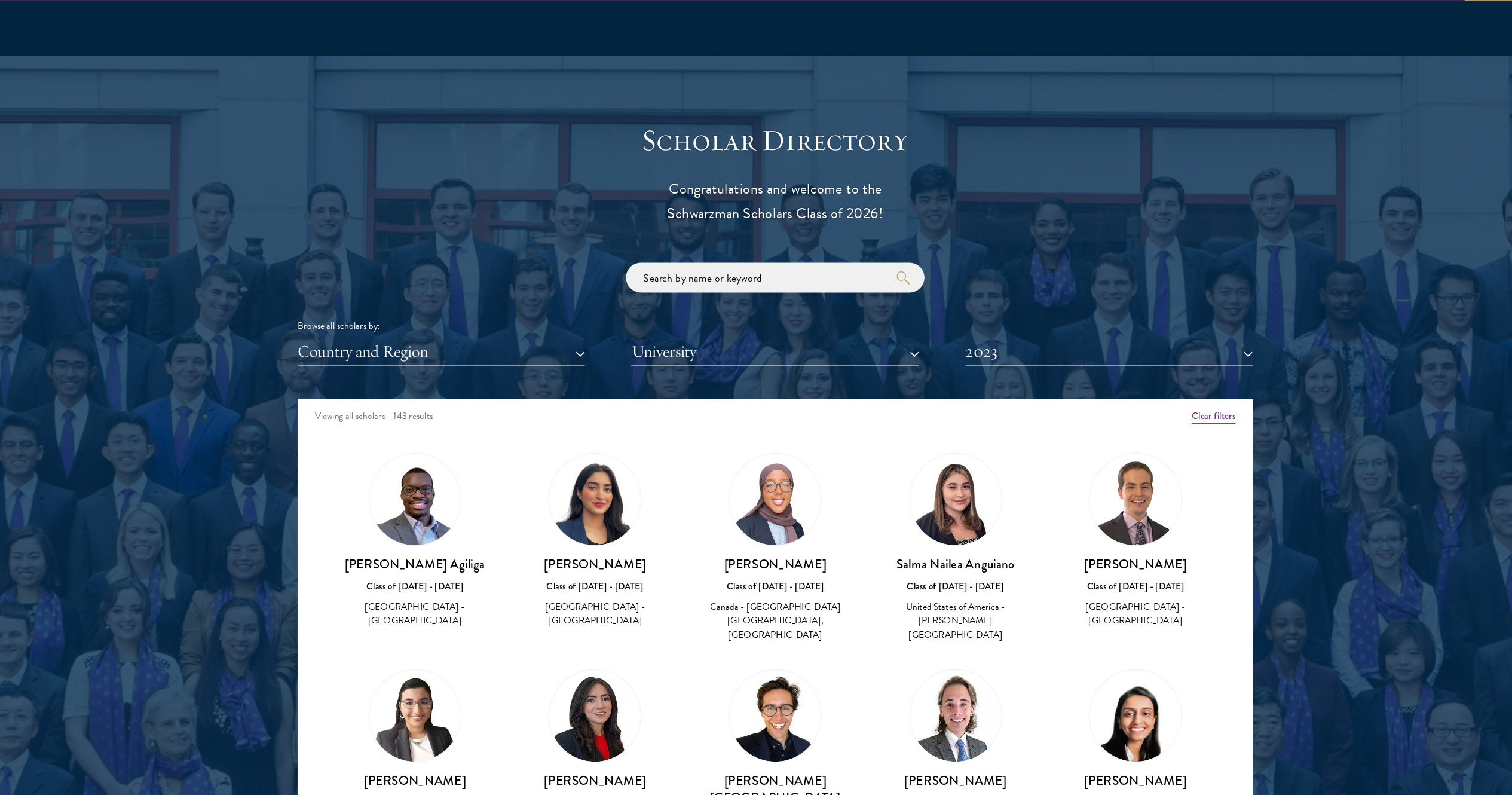
click at [579, 397] on img at bounding box center [594, 483] width 83 height 83
click at [599, 397] on div "Amina Ahmad Class of 2022 - 2023 Pakistan - Princeton University" at bounding box center [594, 520] width 163 height 182
click at [587, 397] on h3 "Amina Ahmad" at bounding box center [594, 541] width 138 height 15
click at [756, 349] on button "2023" at bounding box center [1057, 350] width 258 height 25
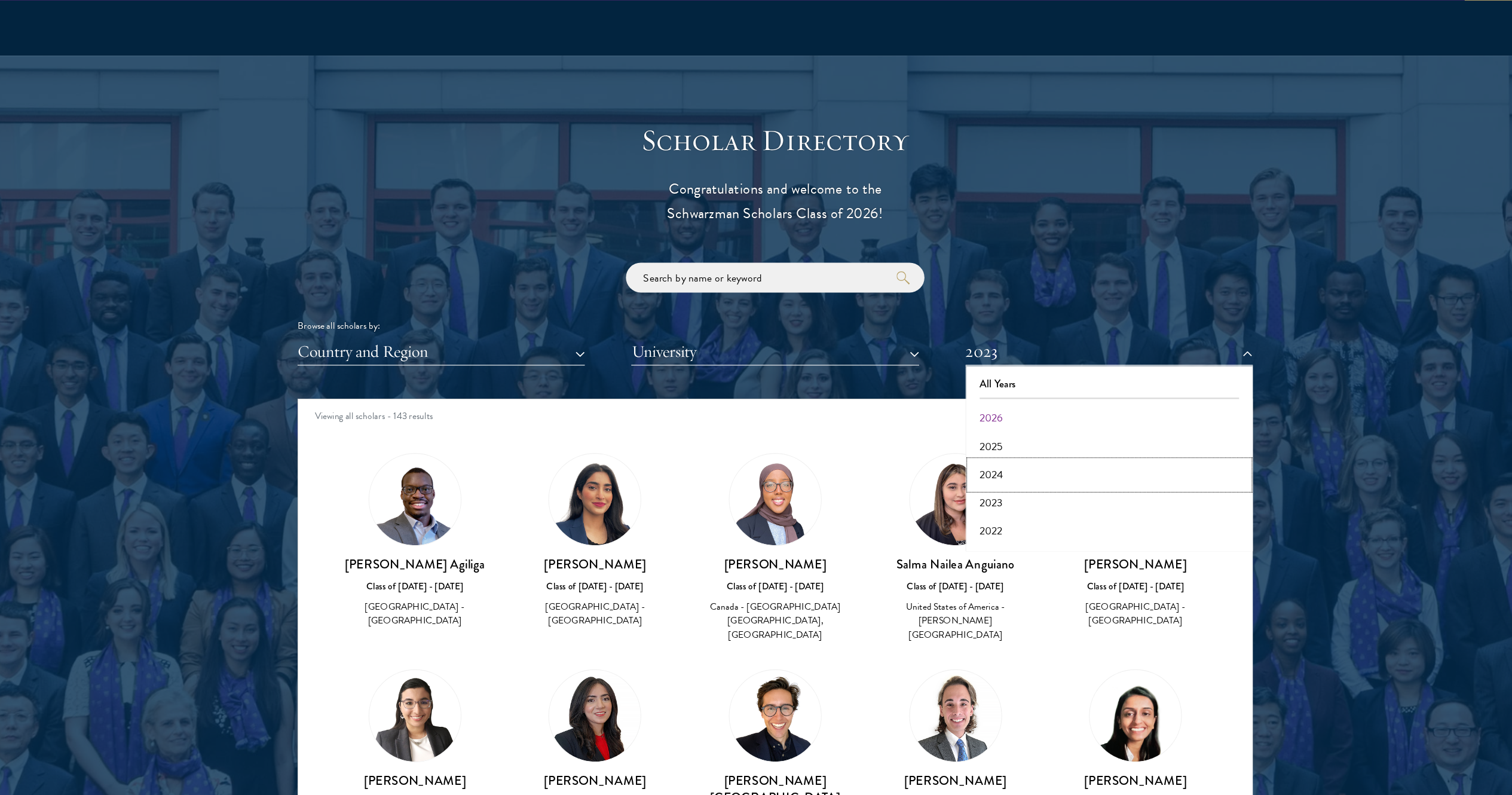
click at [756, 397] on button "2024" at bounding box center [1057, 460] width 251 height 25
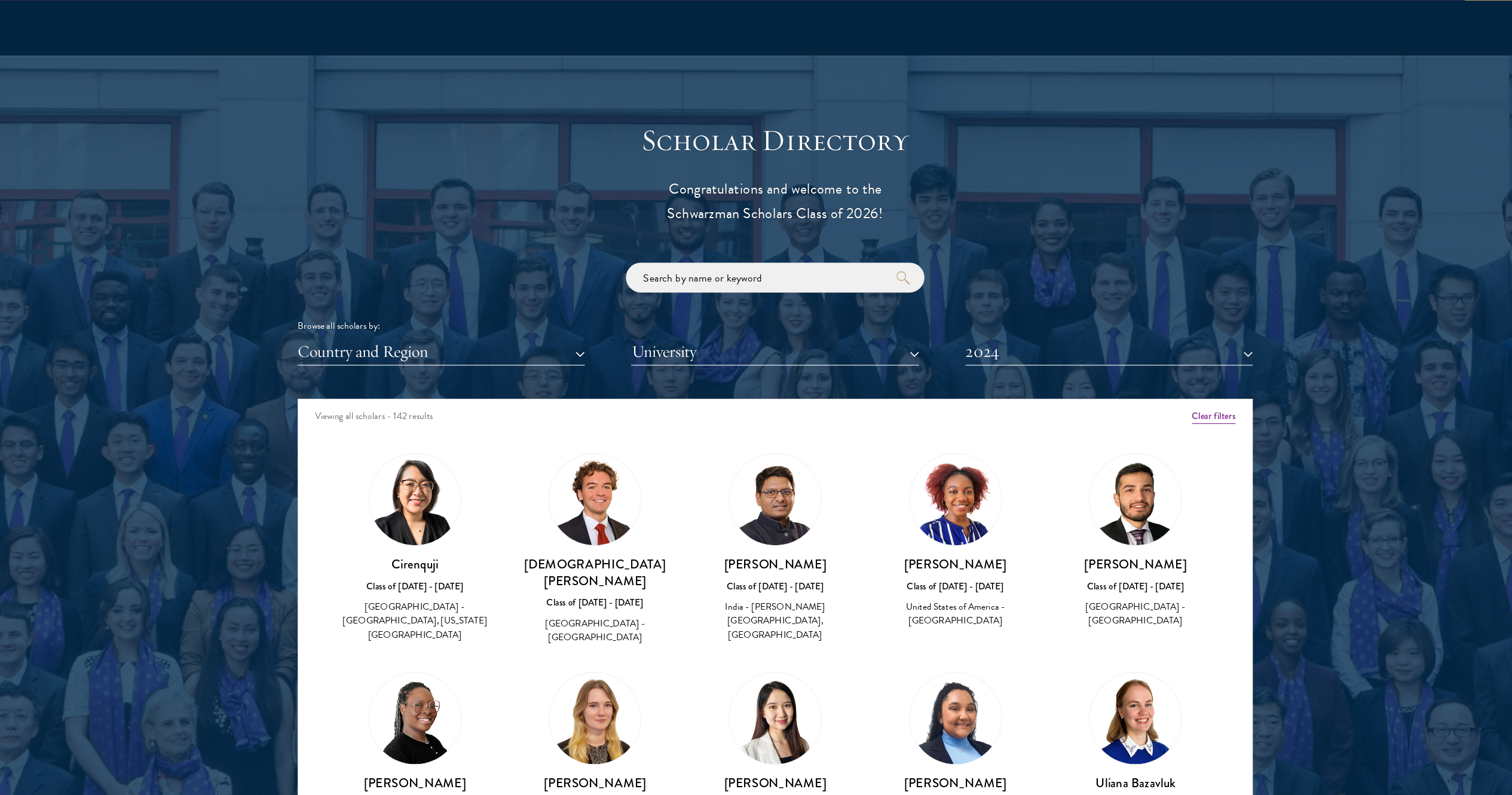
click at [568, 397] on img at bounding box center [594, 483] width 83 height 83
click at [756, 397] on img at bounding box center [919, 483] width 83 height 83
click at [756, 338] on button "2024" at bounding box center [1057, 350] width 258 height 25
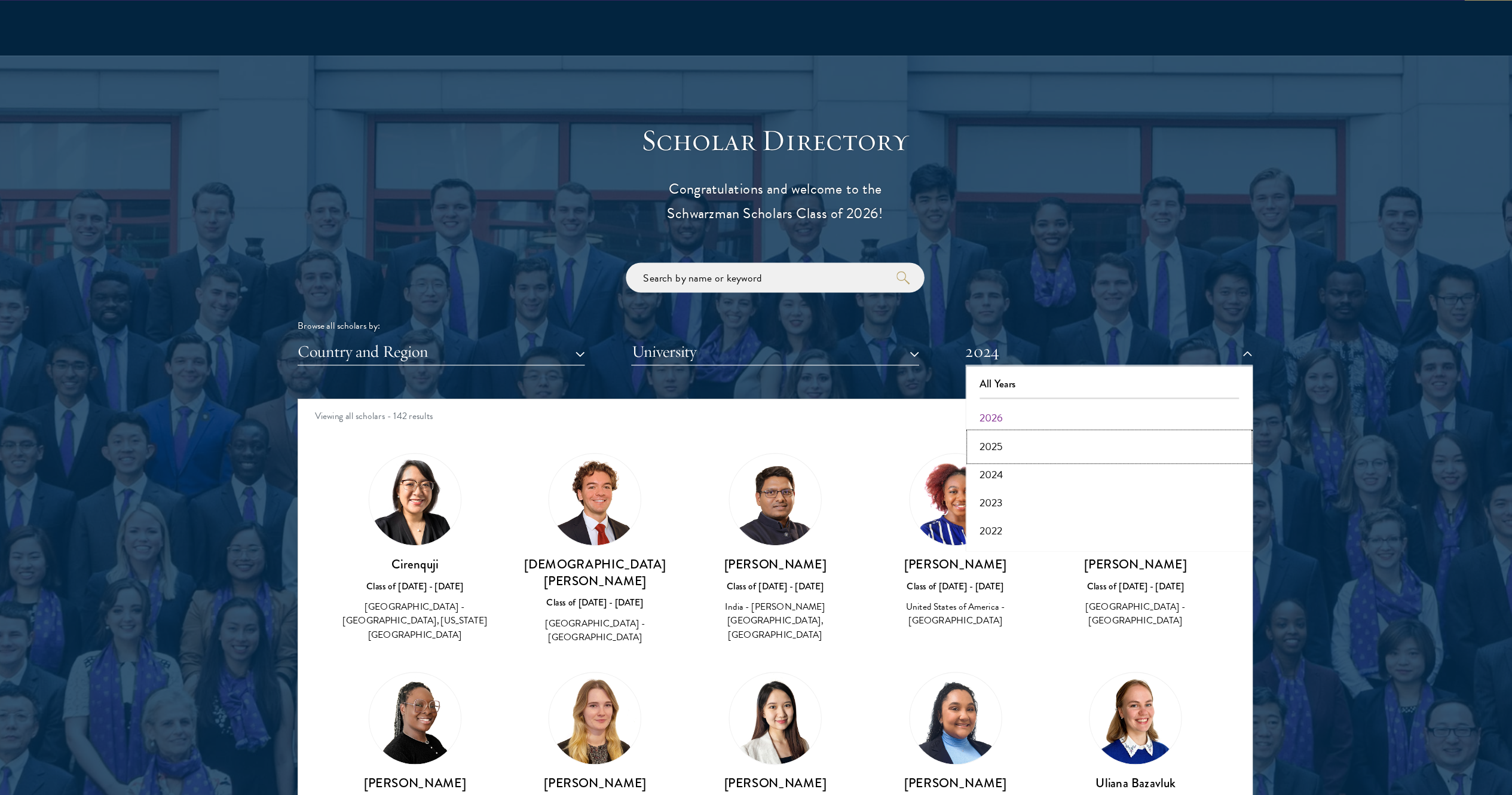
click at [756, 397] on button "2025" at bounding box center [1057, 435] width 251 height 25
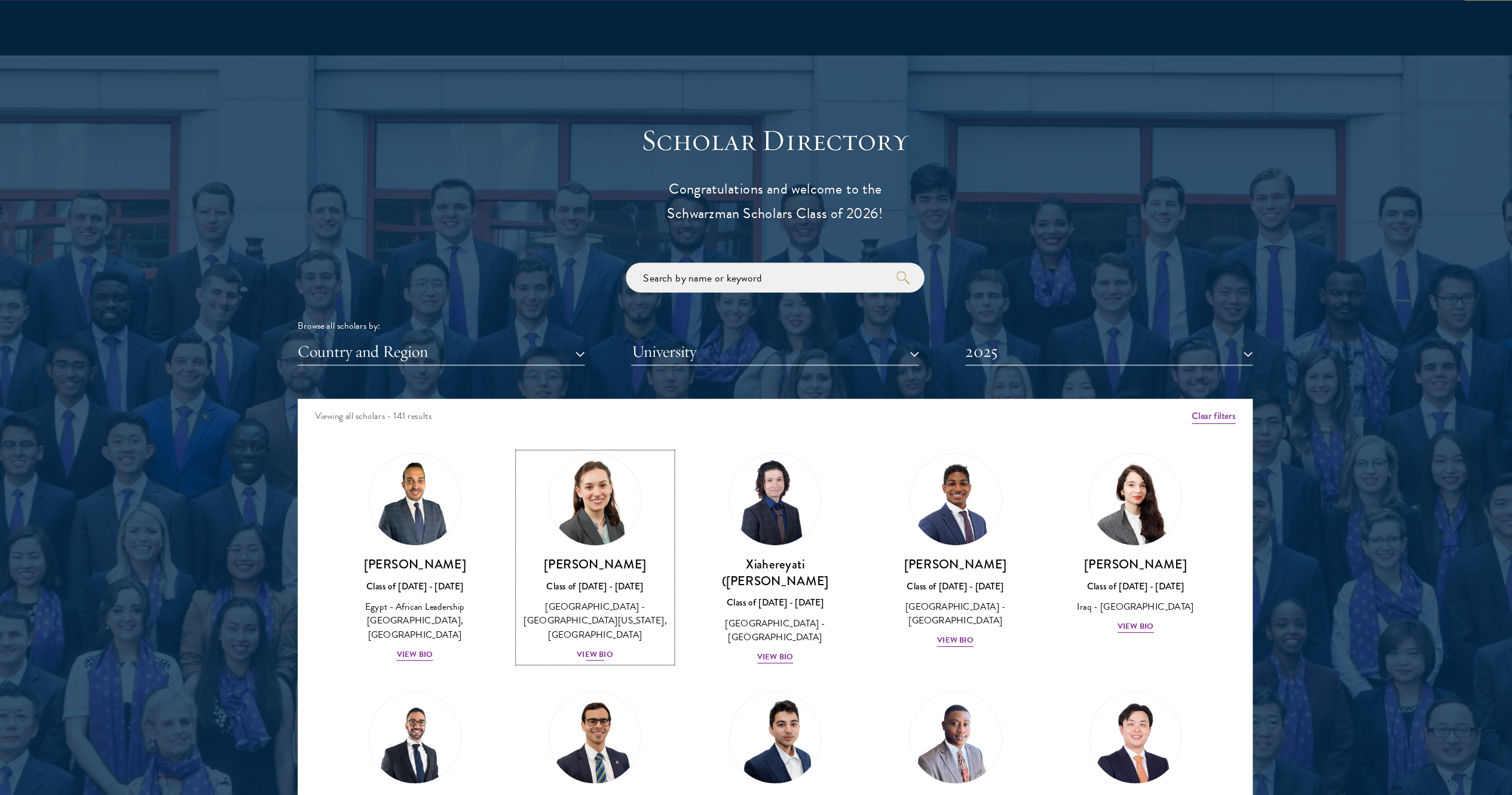
click at [573, 397] on div "United States of America - University of California, San Diego" at bounding box center [594, 592] width 138 height 37
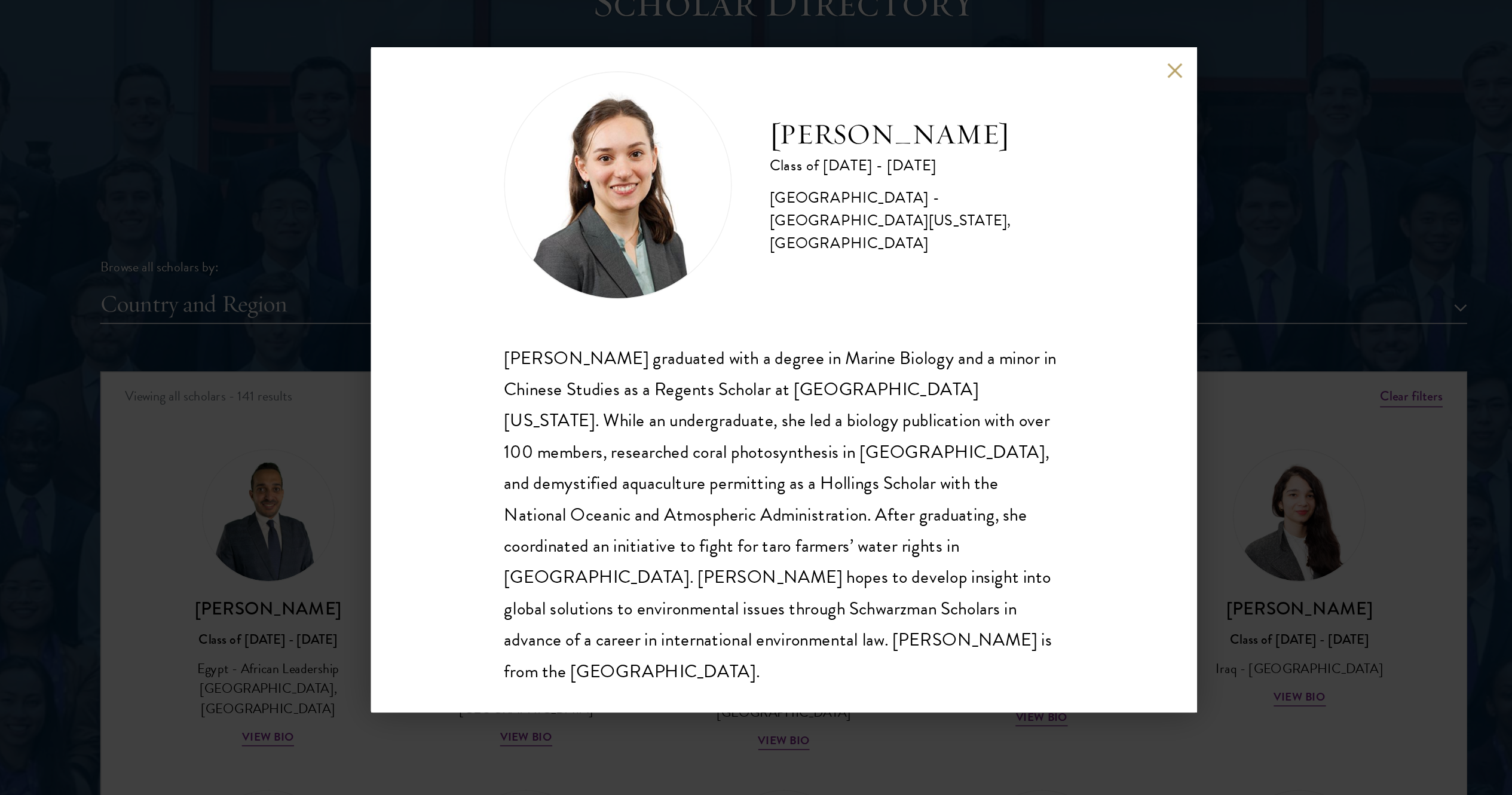
scroll to position [1194, 0]
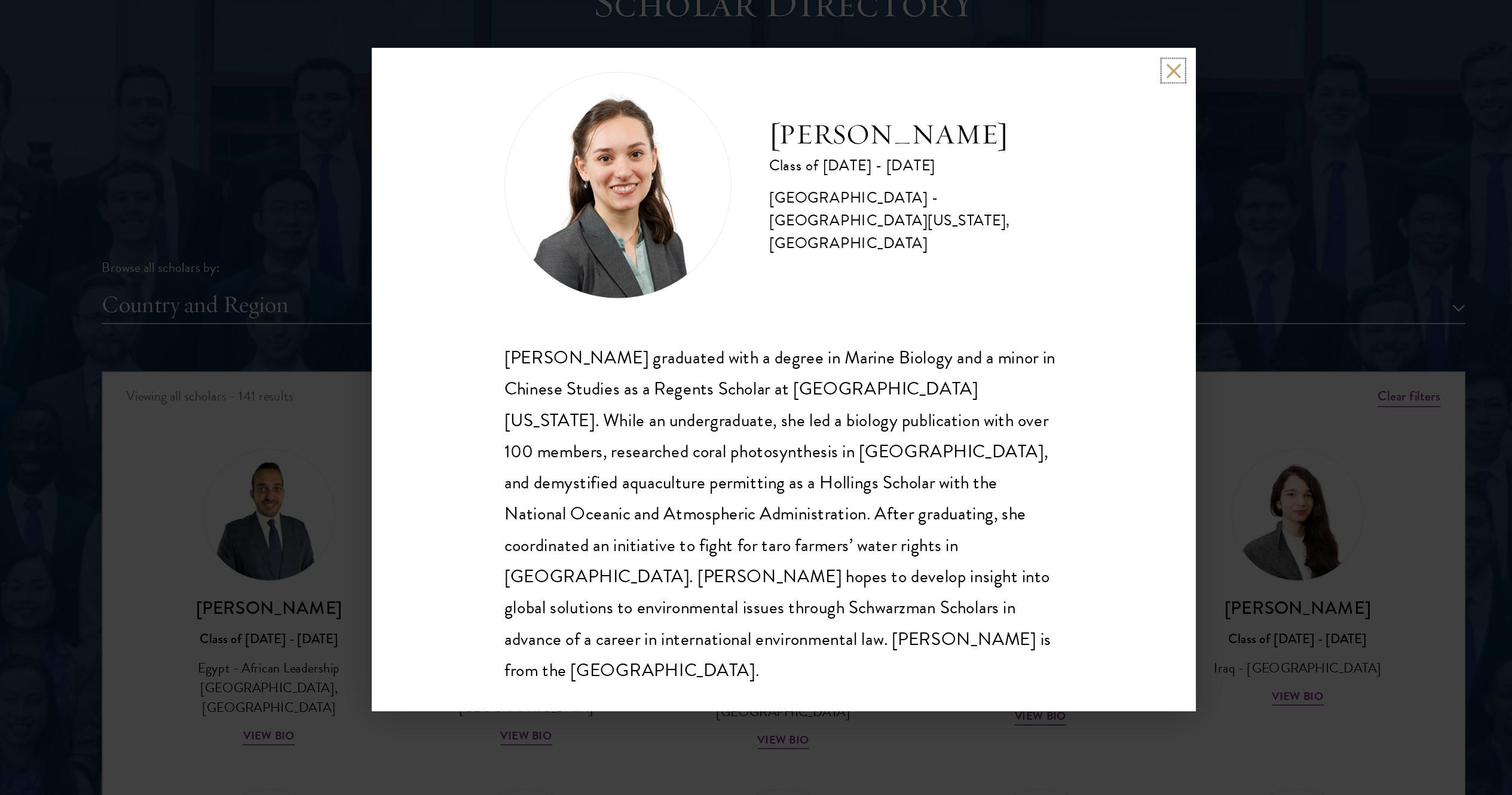
click at [756, 204] on button at bounding box center [1002, 203] width 10 height 10
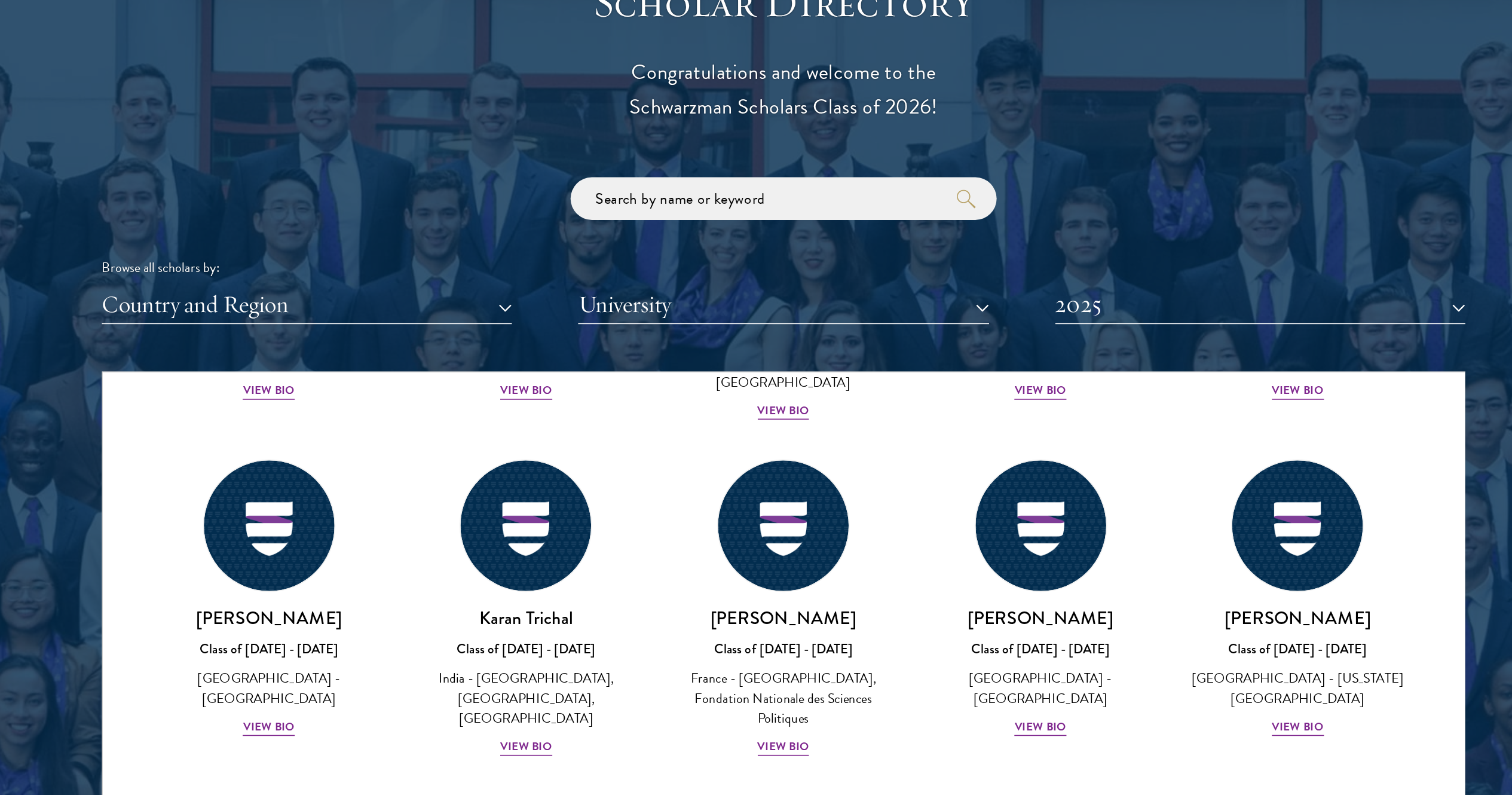
scroll to position [4978, 0]
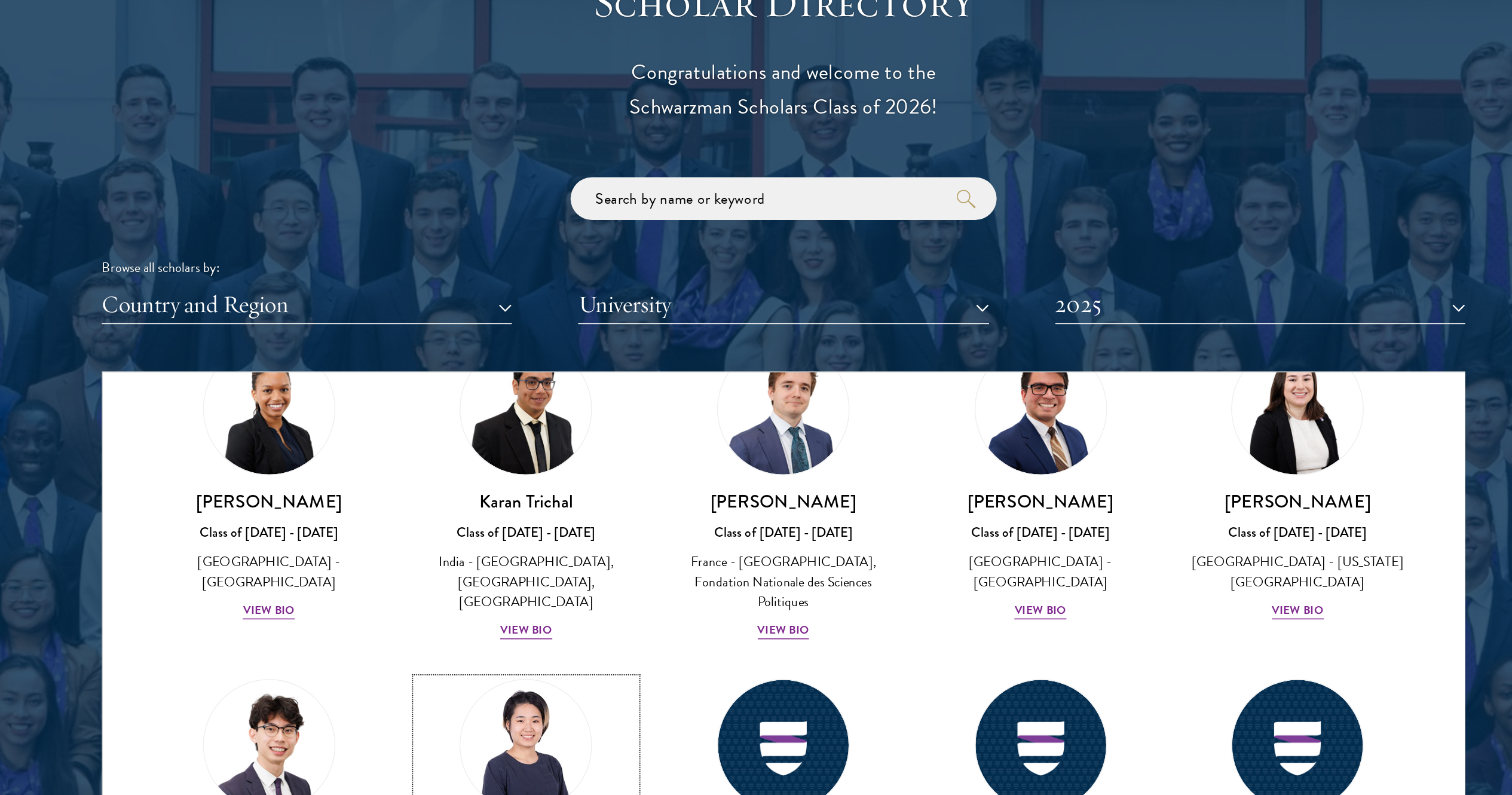
click at [606, 397] on img at bounding box center [593, 628] width 91 height 91
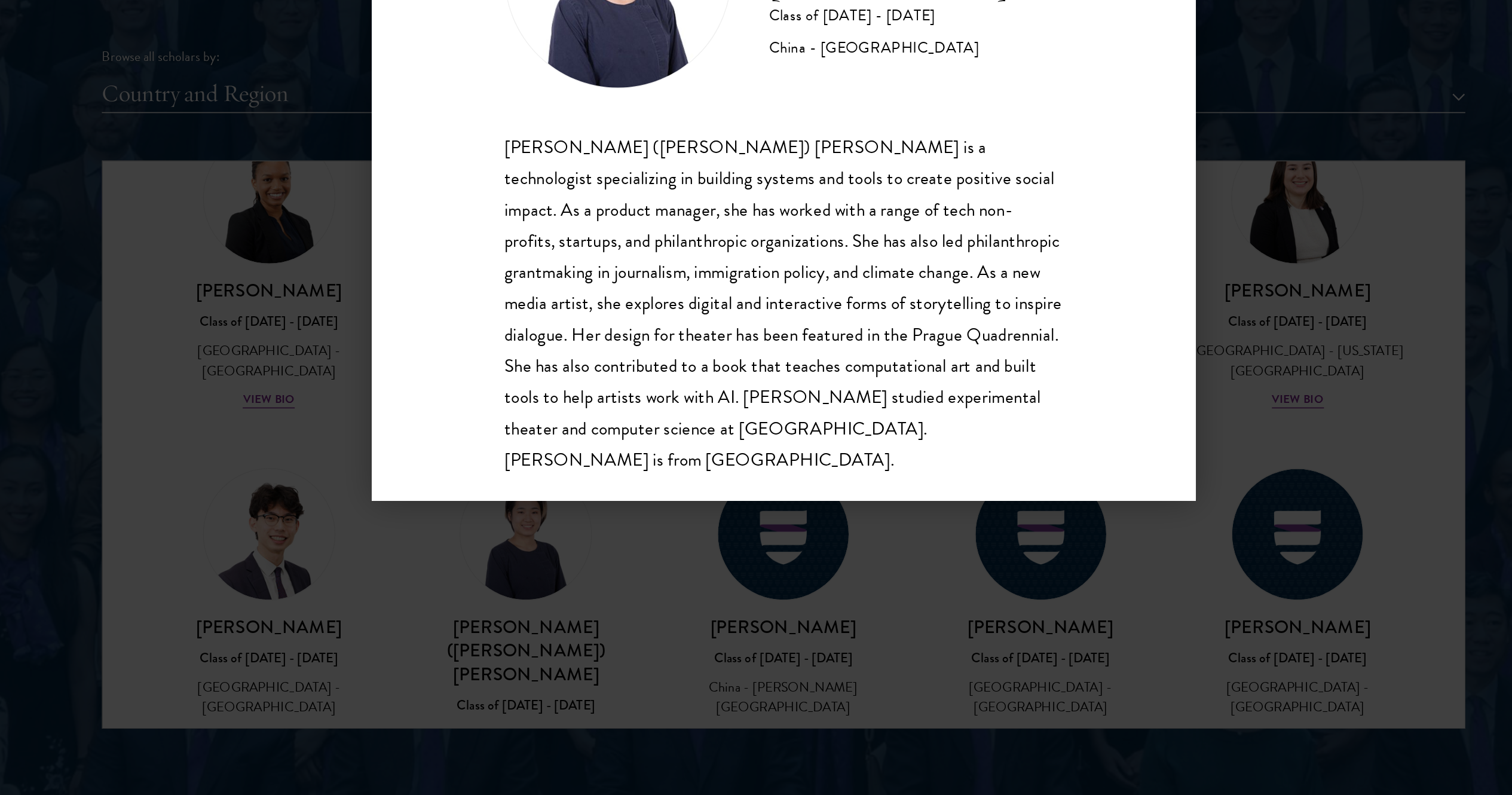
scroll to position [1194, 0]
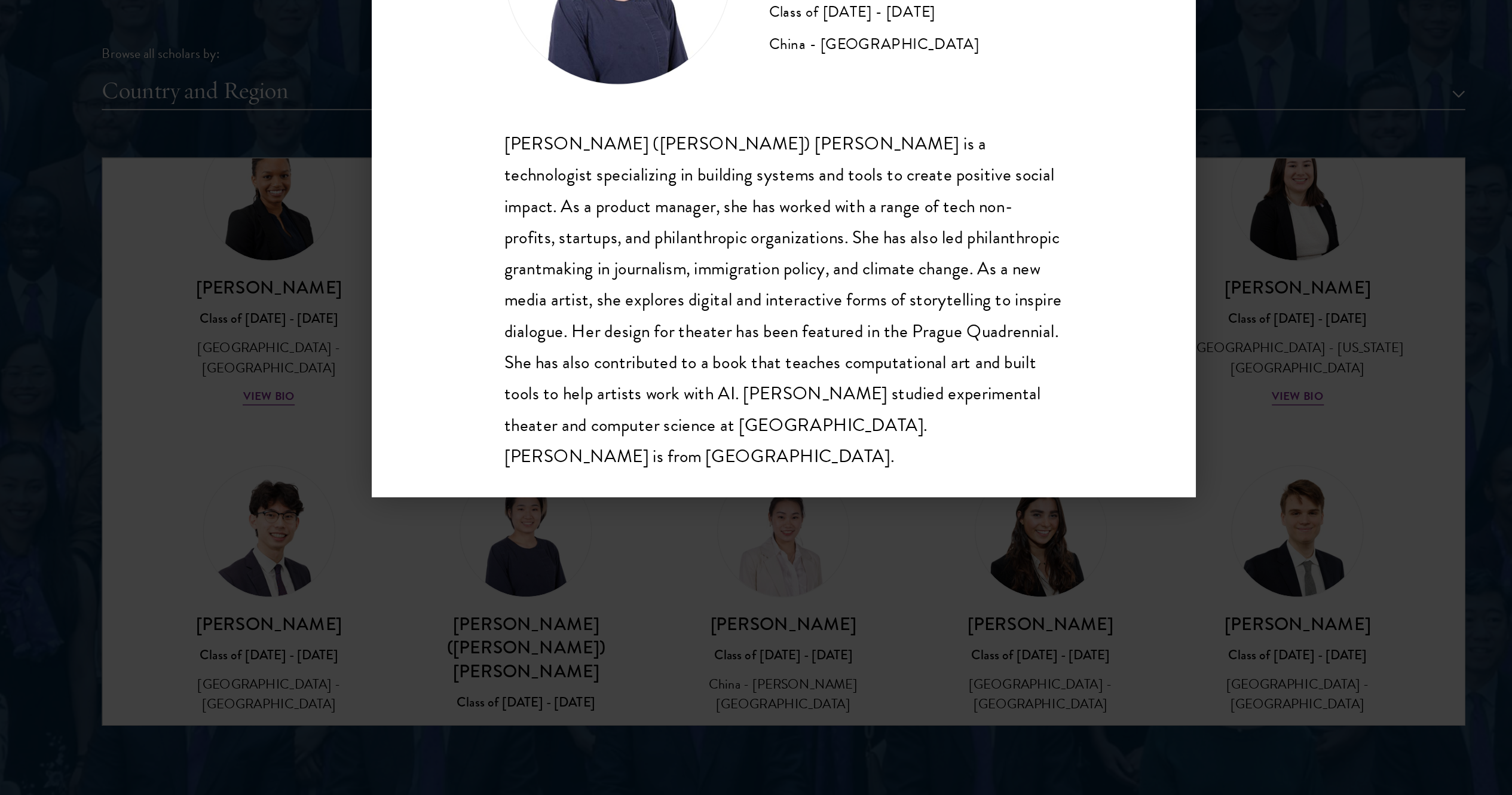
click at [756, 397] on div "Xinyi (Joyce) Wang Class of 2024 - 2025 China - Carnegie Mellon University Xiny…" at bounding box center [756, 397] width 1512 height 795
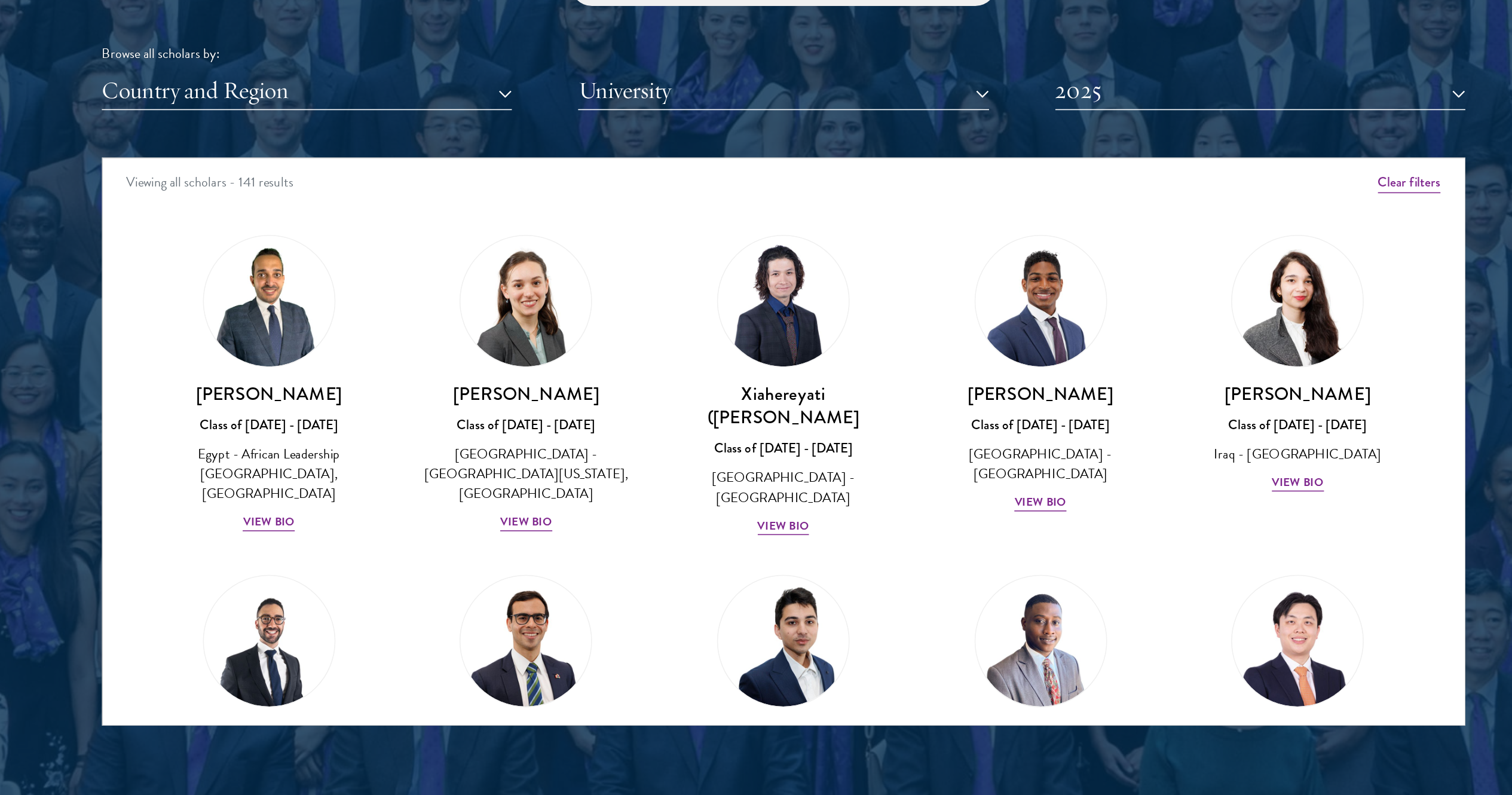
scroll to position [4856, 0]
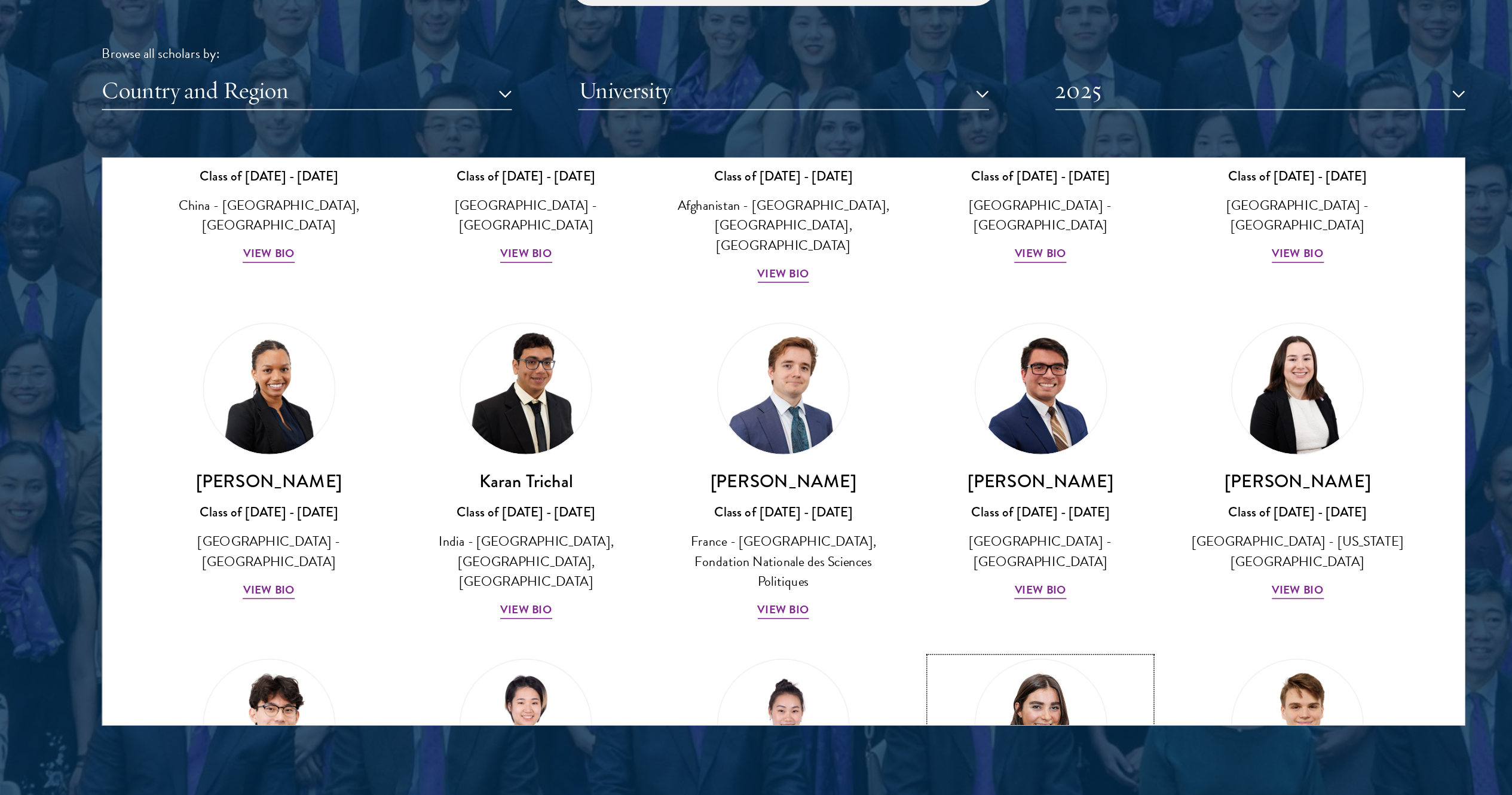
click at [756, 397] on img at bounding box center [918, 750] width 91 height 91
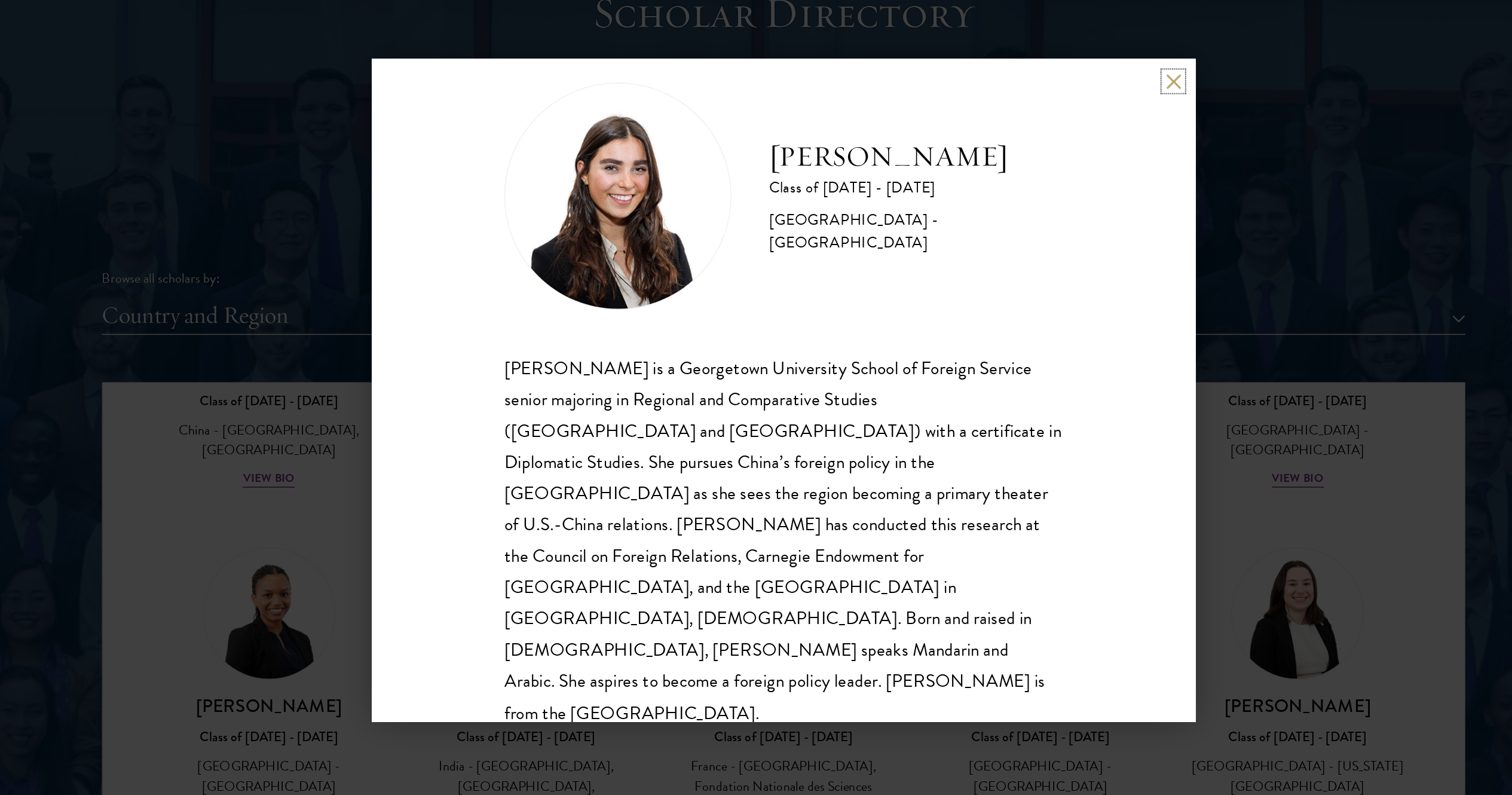
scroll to position [1194, 0]
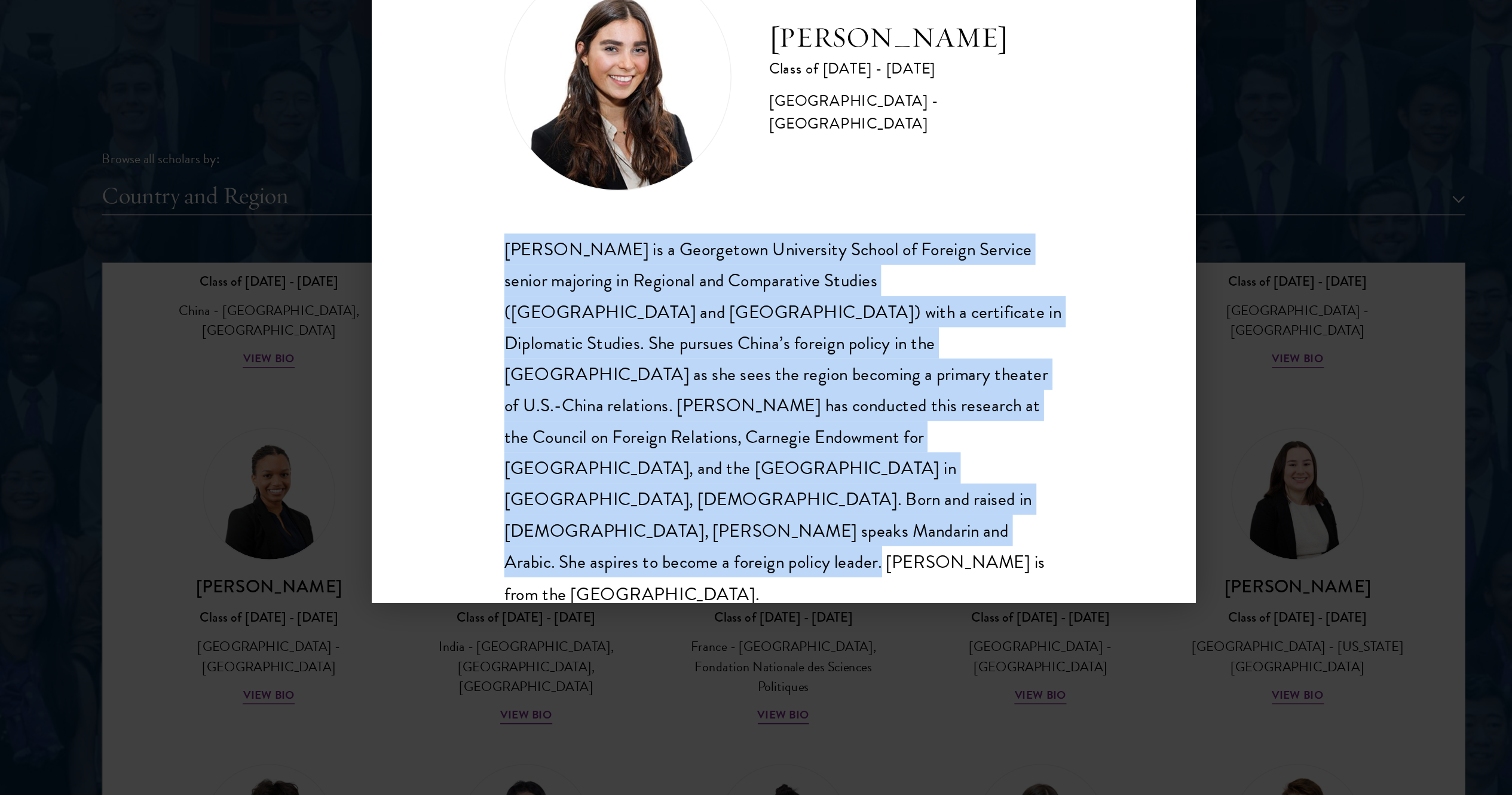
drag, startPoint x: 579, startPoint y: 378, endPoint x: 796, endPoint y: 577, distance: 294.4
click at [756, 397] on div "Nicole Weinrauch Class of 2024 - 2025 United States of America - Georgetown Uni…" at bounding box center [756, 397] width 520 height 418
copy div "Nicole Weinrauch is a Georgetown University School of Foreign Service senior ma…"
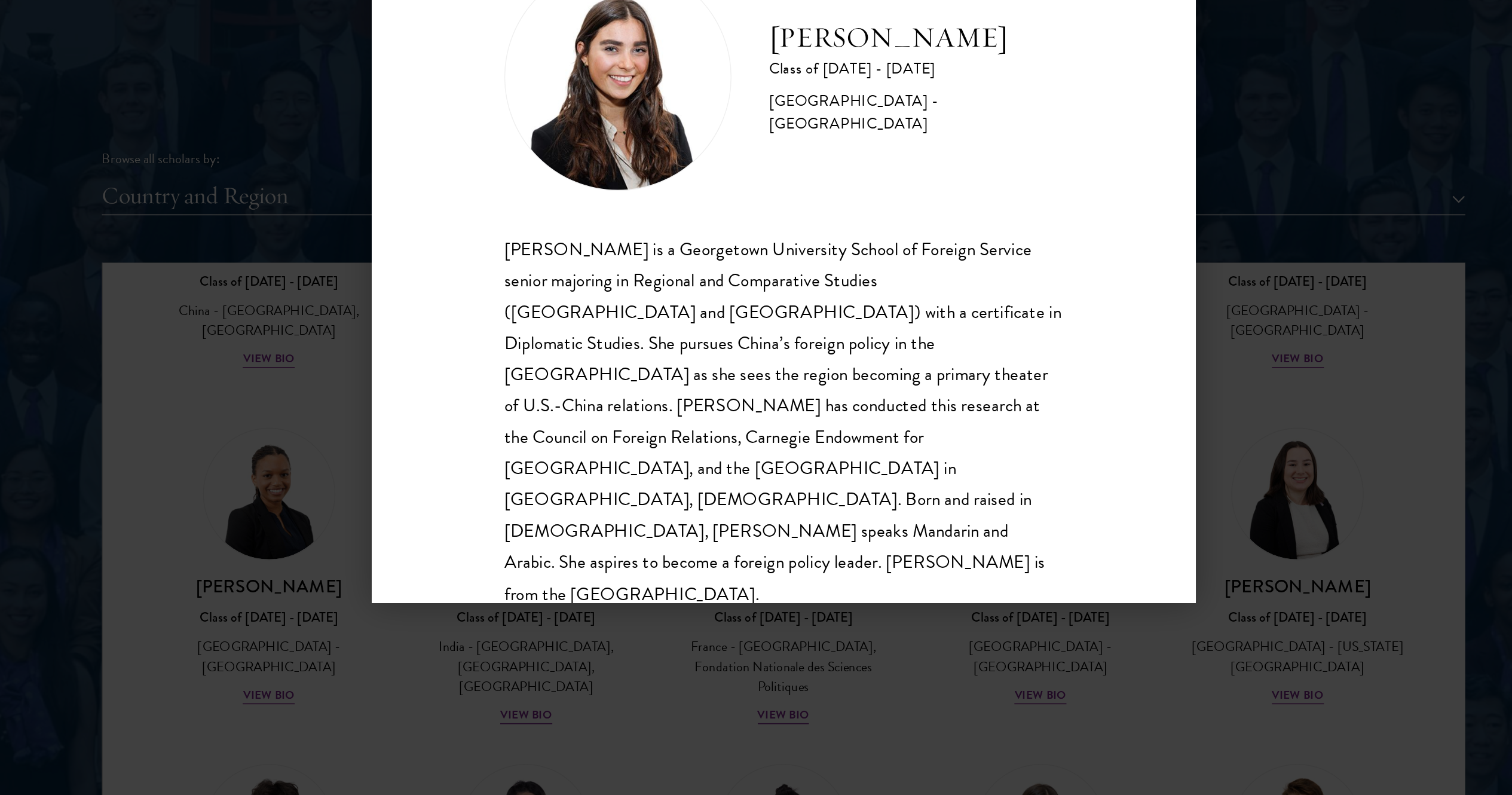
click at [756, 397] on div "Nicole Weinrauch Class of 2024 - 2025 United States of America - Georgetown Uni…" at bounding box center [756, 397] width 1512 height 795
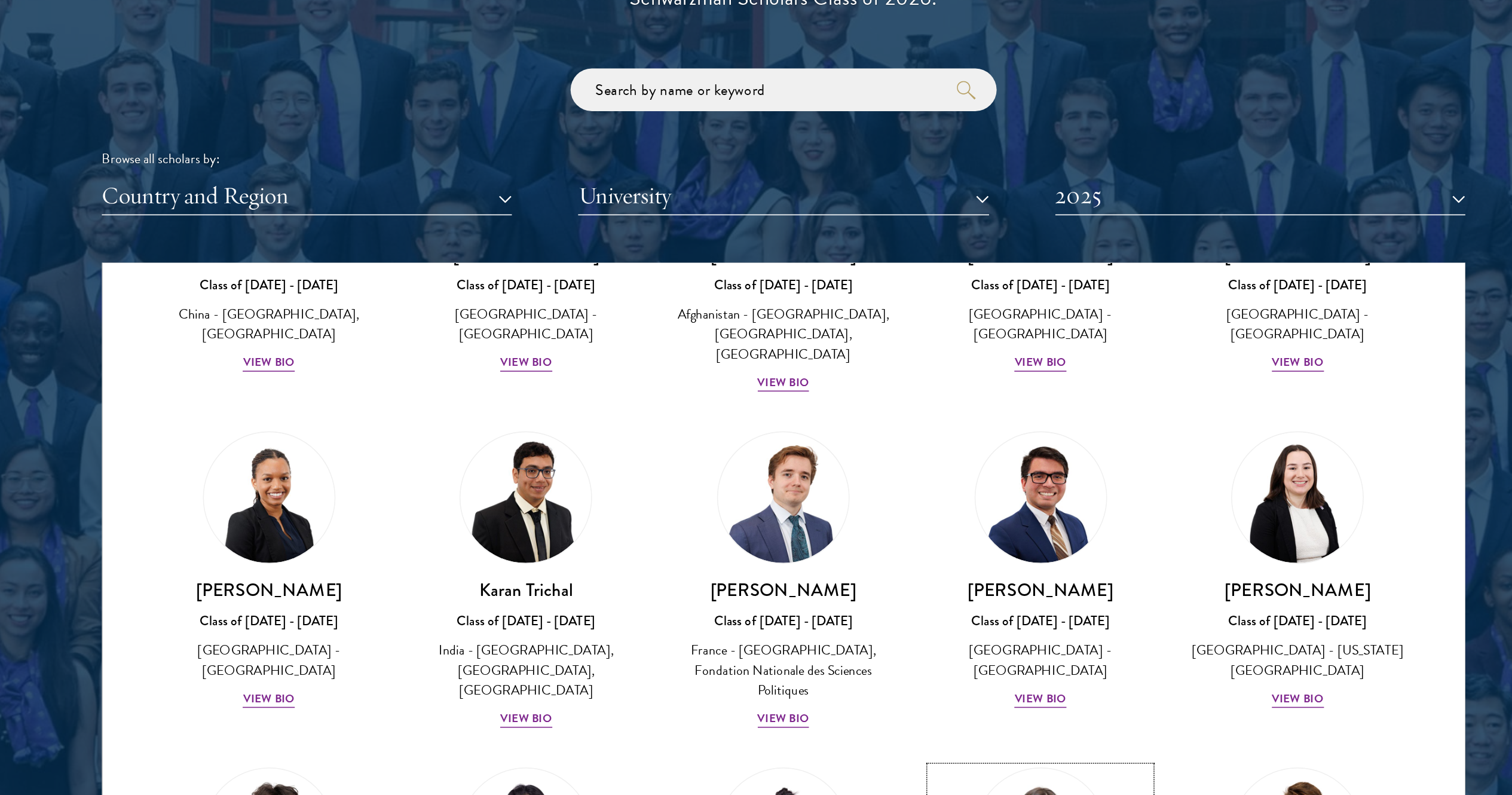
scroll to position [5083, 0]
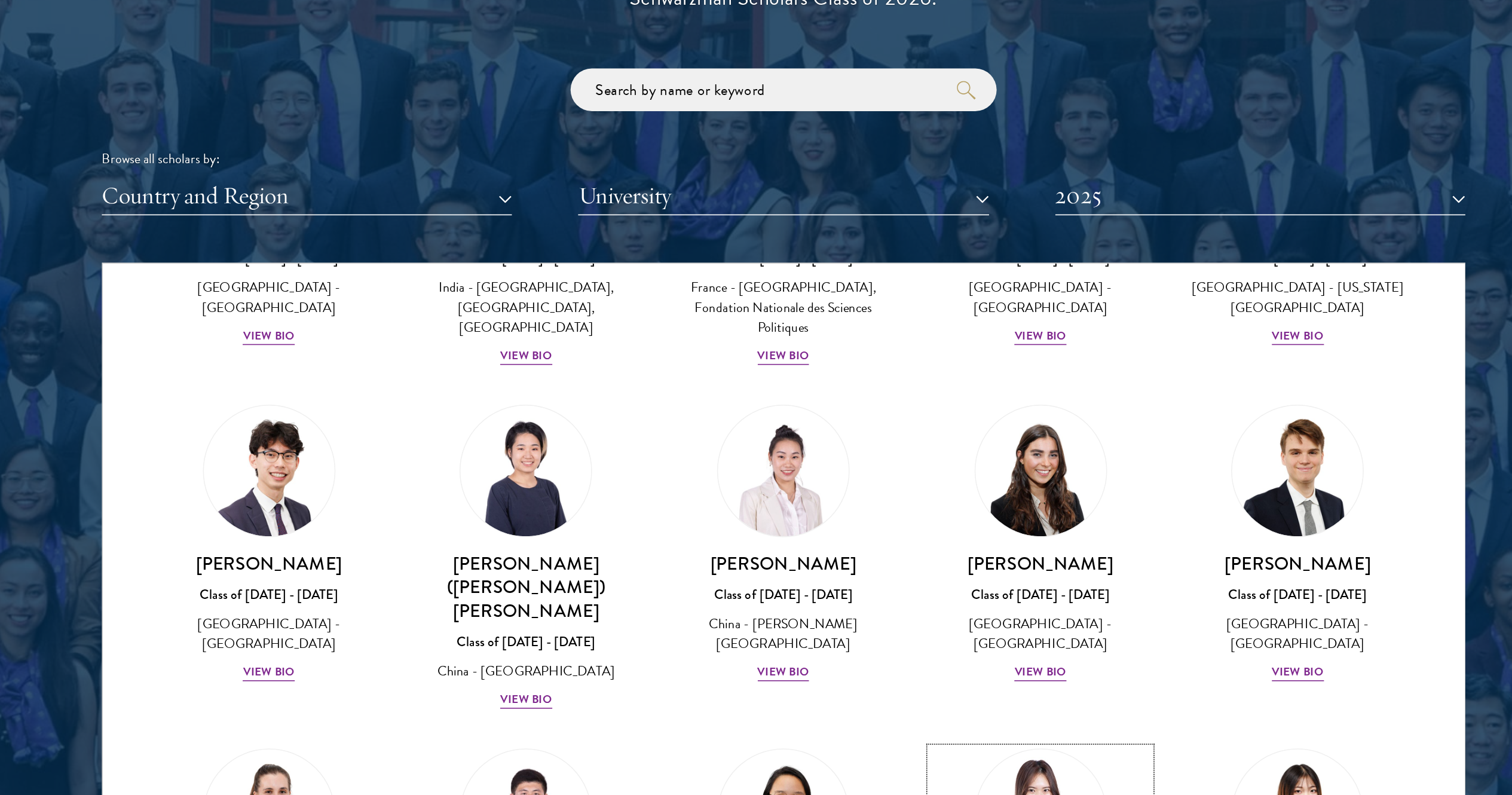
click at [756, 397] on img at bounding box center [918, 740] width 91 height 91
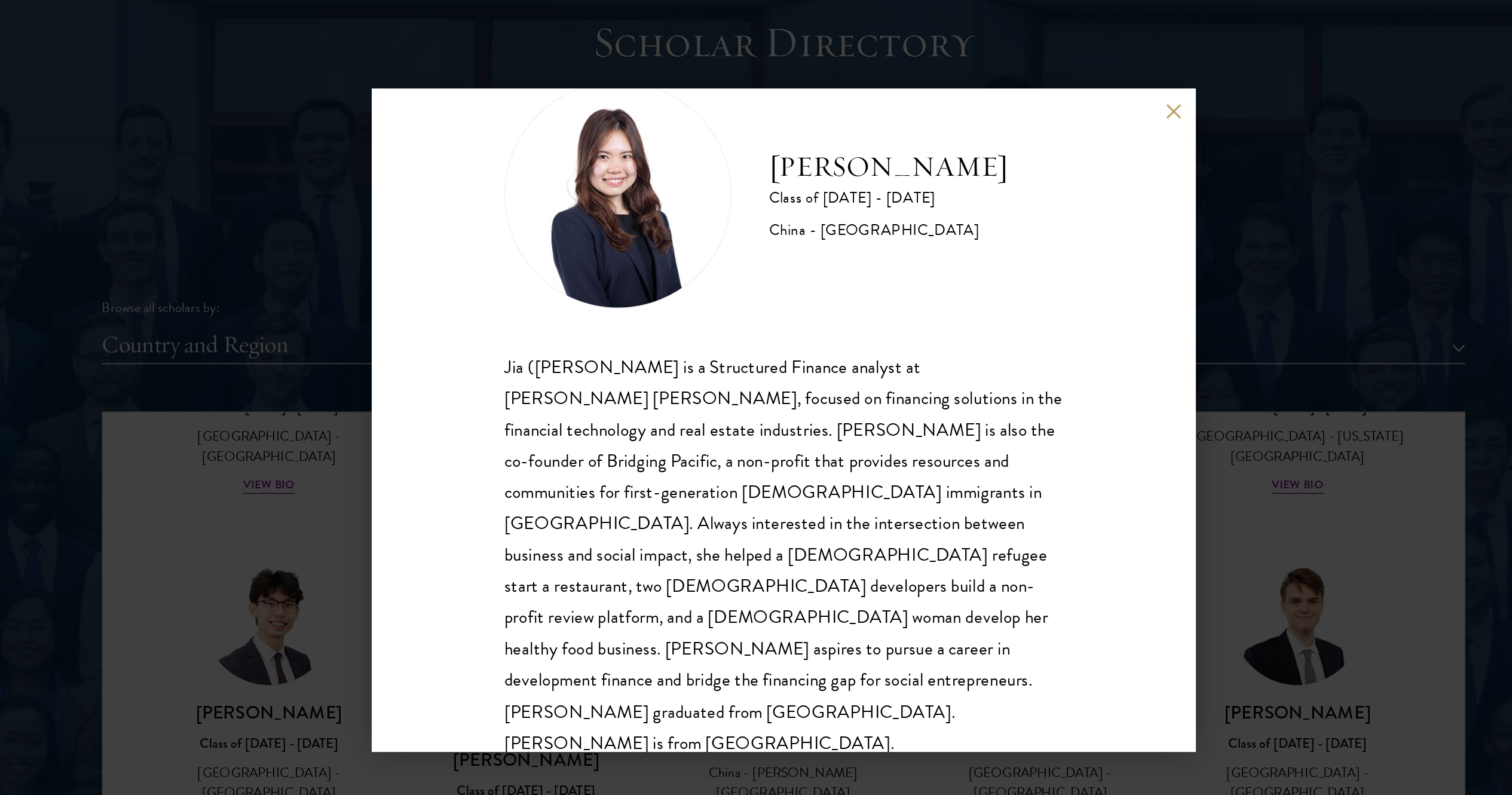
scroll to position [1194, 0]
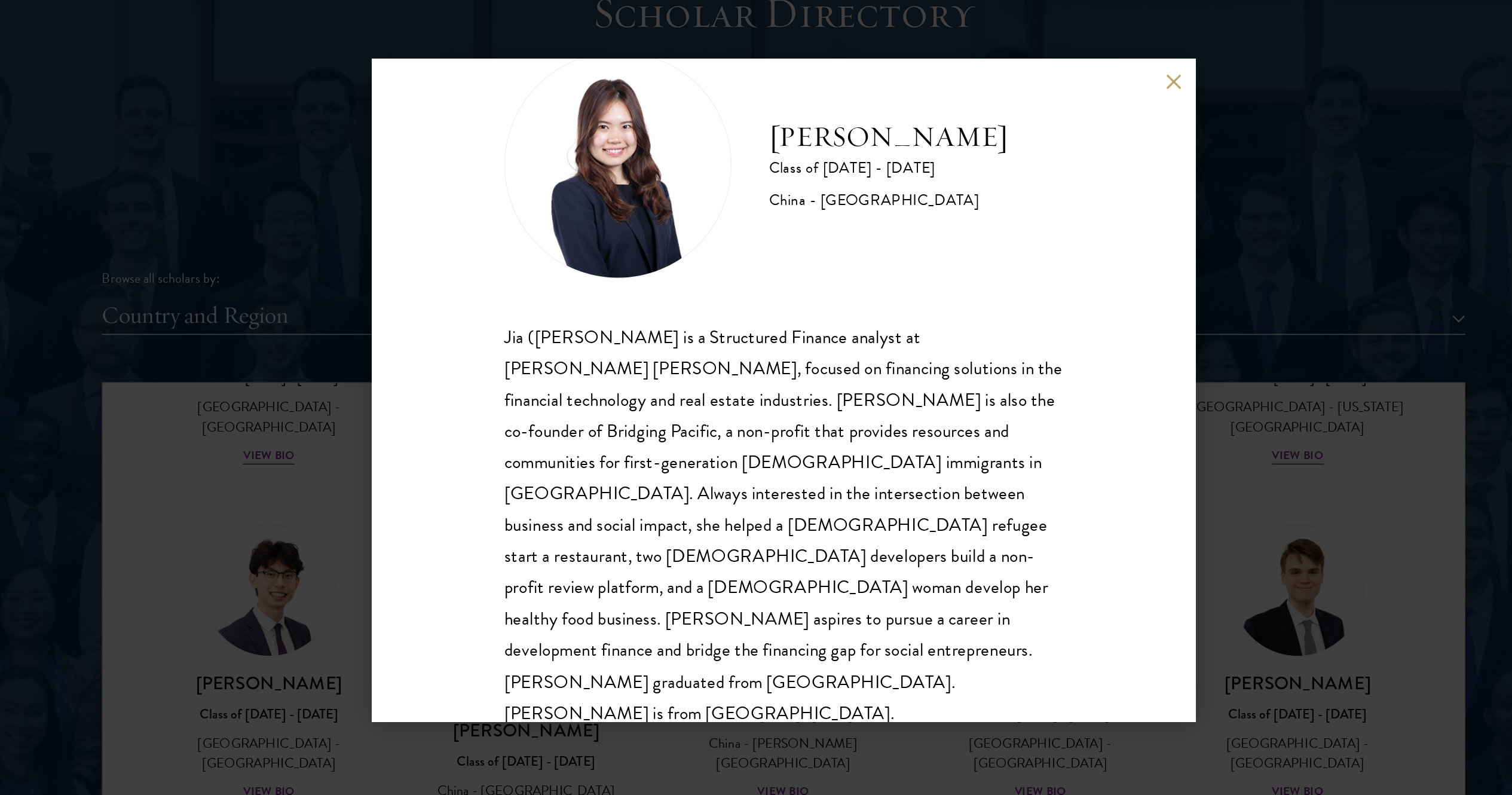
click at [733, 385] on div "Jia (Valentina) Xu is a Structured Finance analyst at Goldman Sachs, focused on…" at bounding box center [756, 482] width 352 height 257
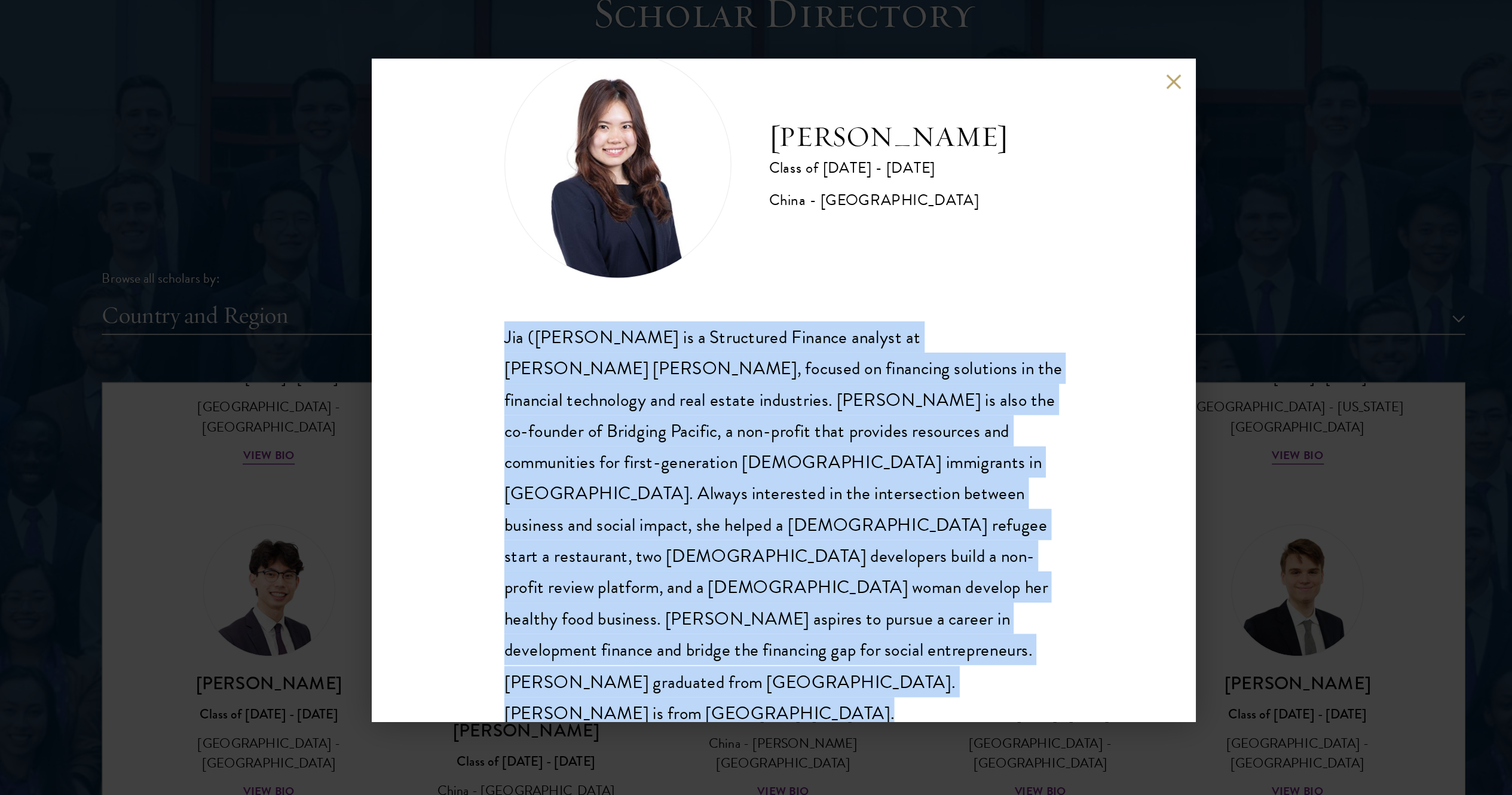
click at [733, 385] on div "Jia (Valentina) Xu is a Structured Finance analyst at Goldman Sachs, focused on…" at bounding box center [756, 482] width 352 height 257
copy body "Jia (Valentina) Xu is a Structured Finance analyst at Goldman Sachs, focused on…"
click at [756, 198] on button at bounding box center [1002, 203] width 10 height 10
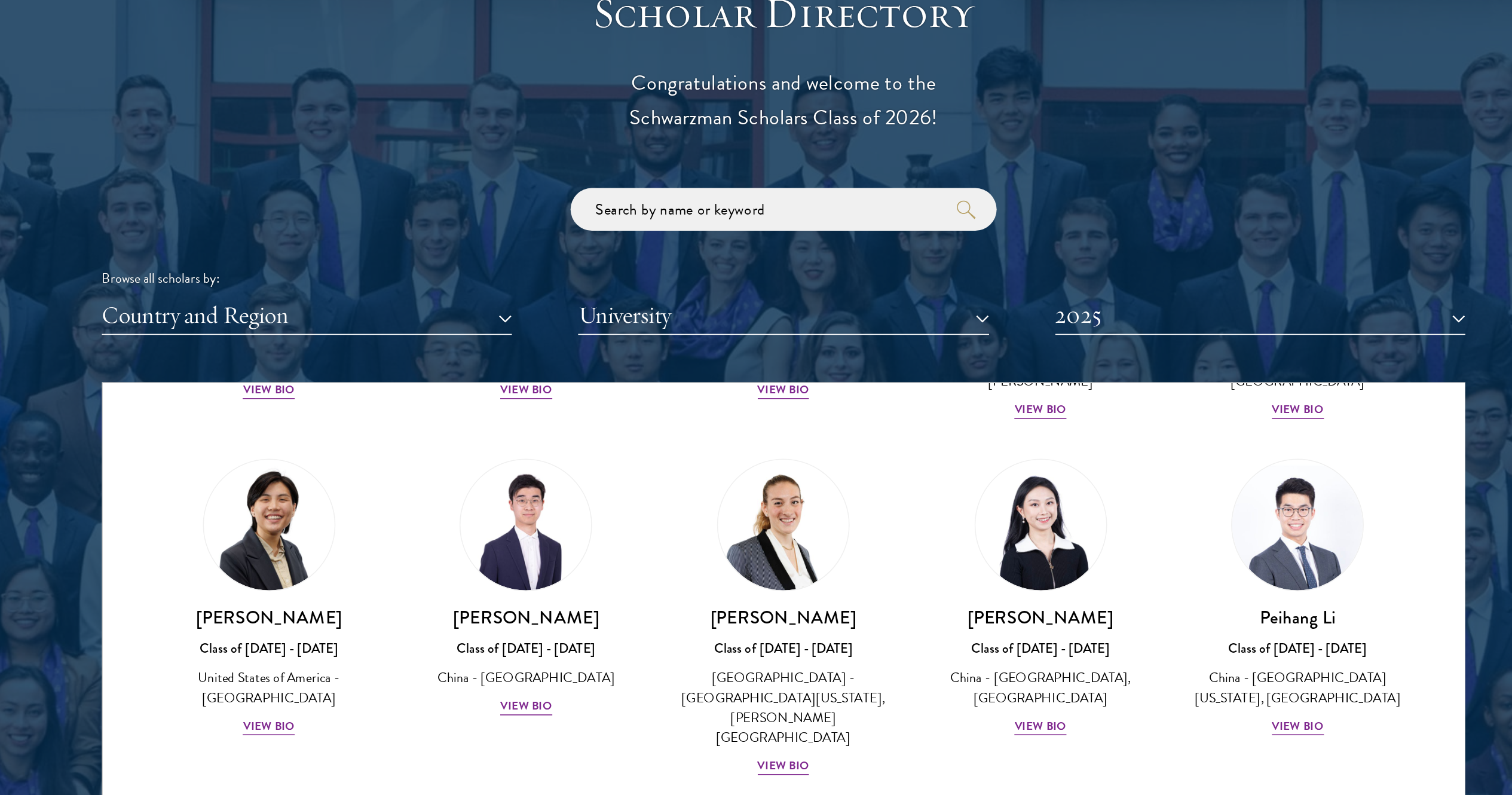
scroll to position [2443, 0]
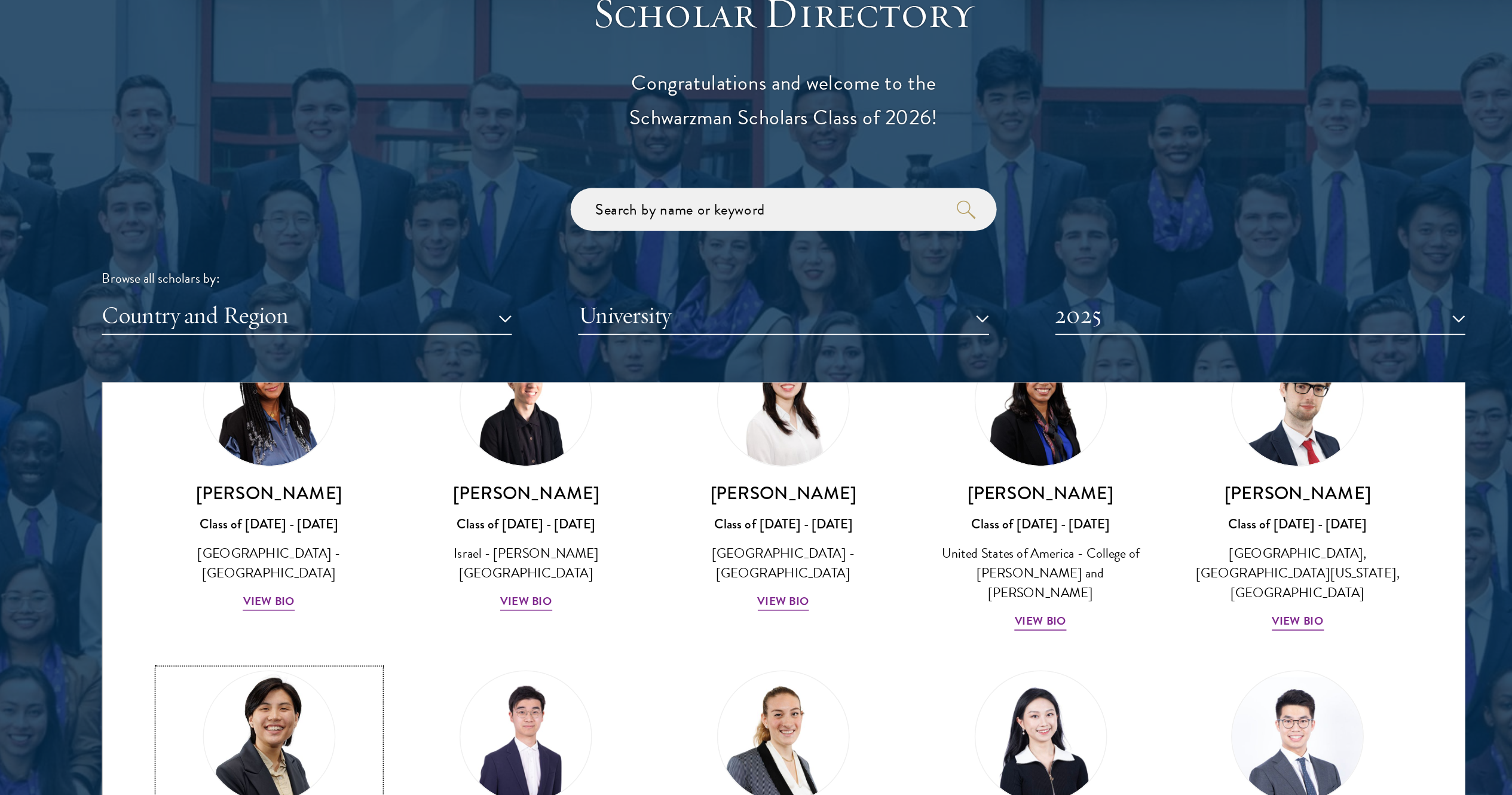
click at [441, 397] on img at bounding box center [431, 615] width 91 height 91
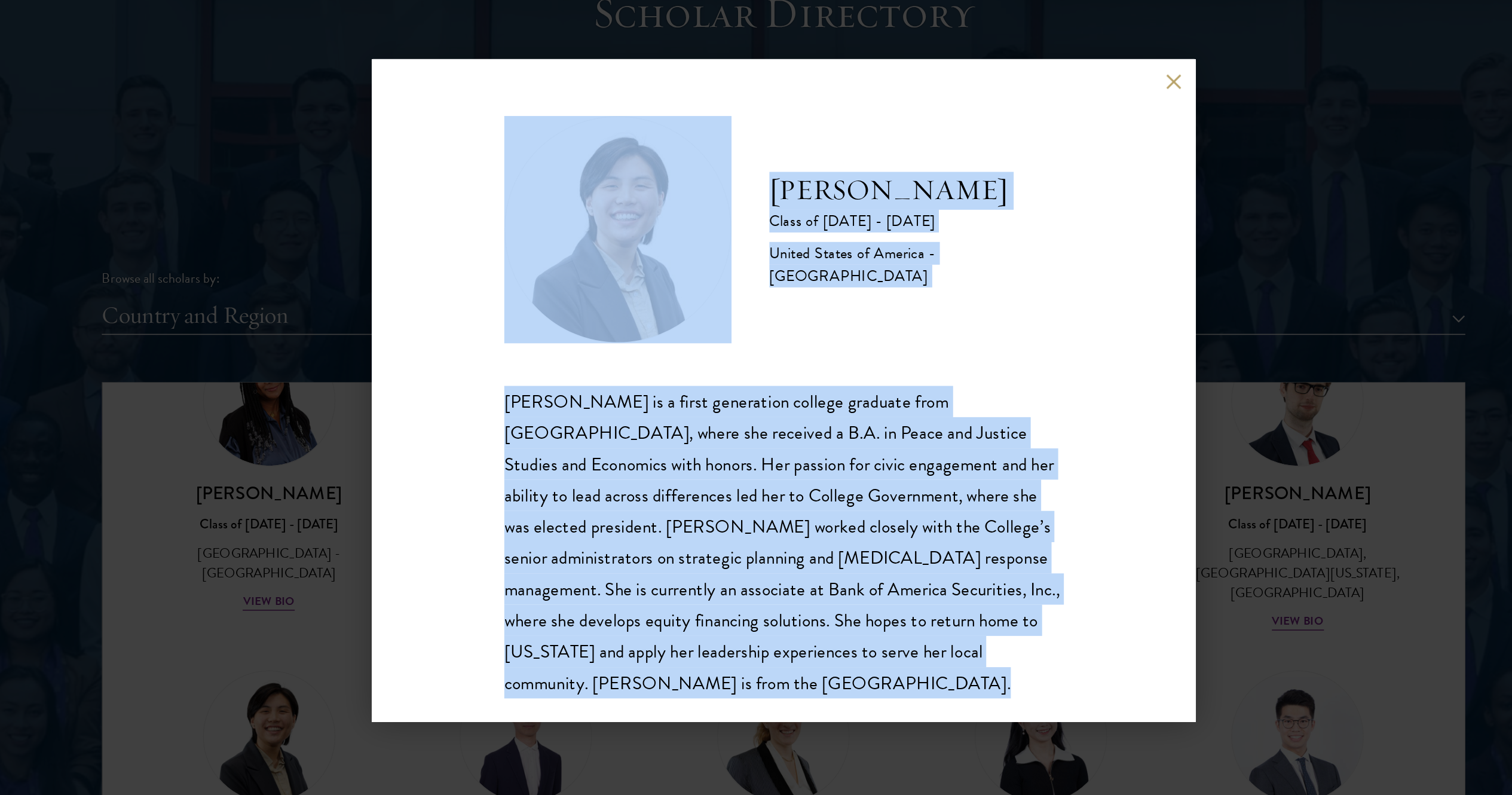
click at [756, 397] on div "Diana Lam is a first generation college graduate from Wellesley College, where …" at bounding box center [756, 493] width 352 height 197
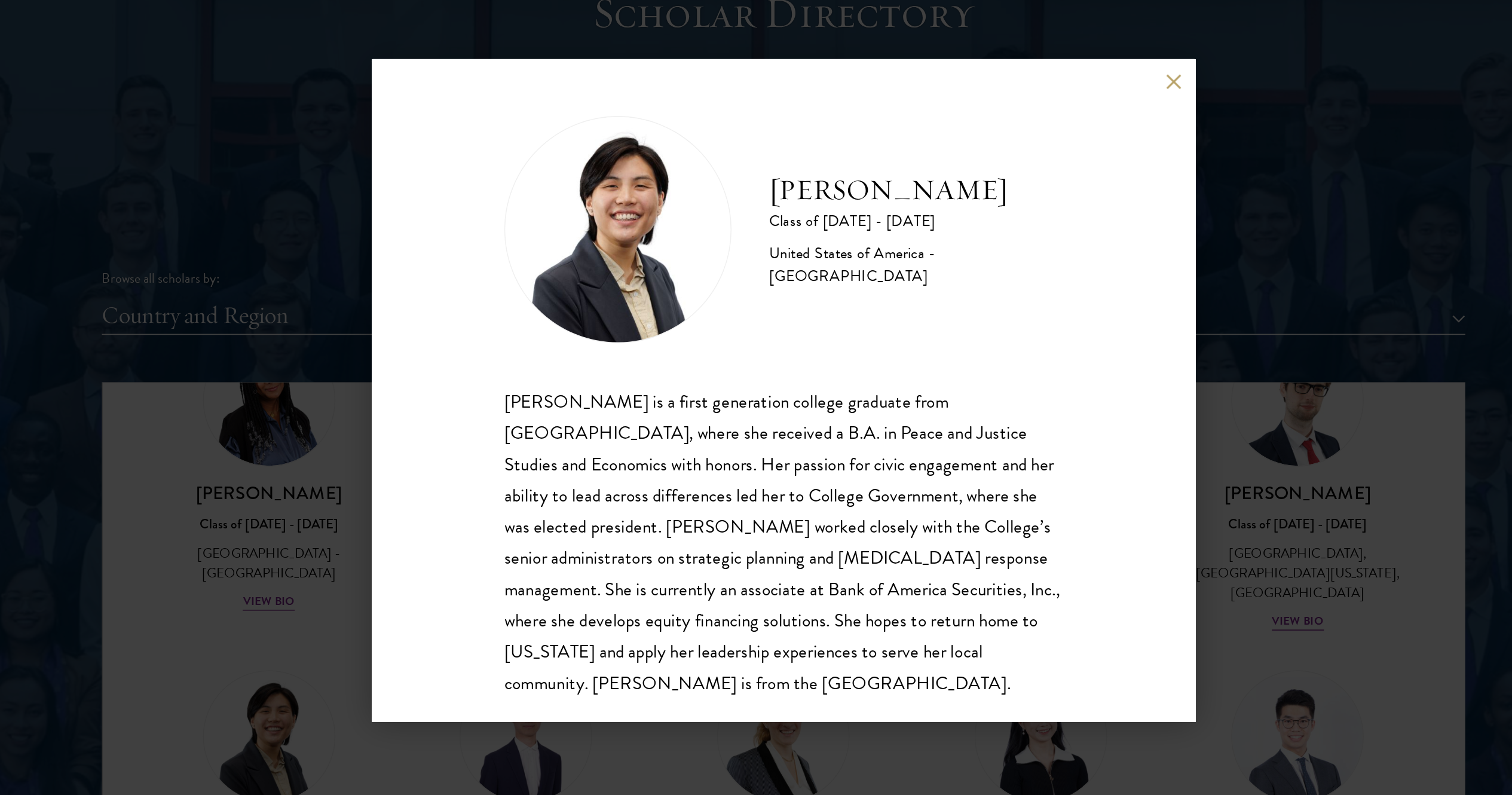
scroll to position [21, 0]
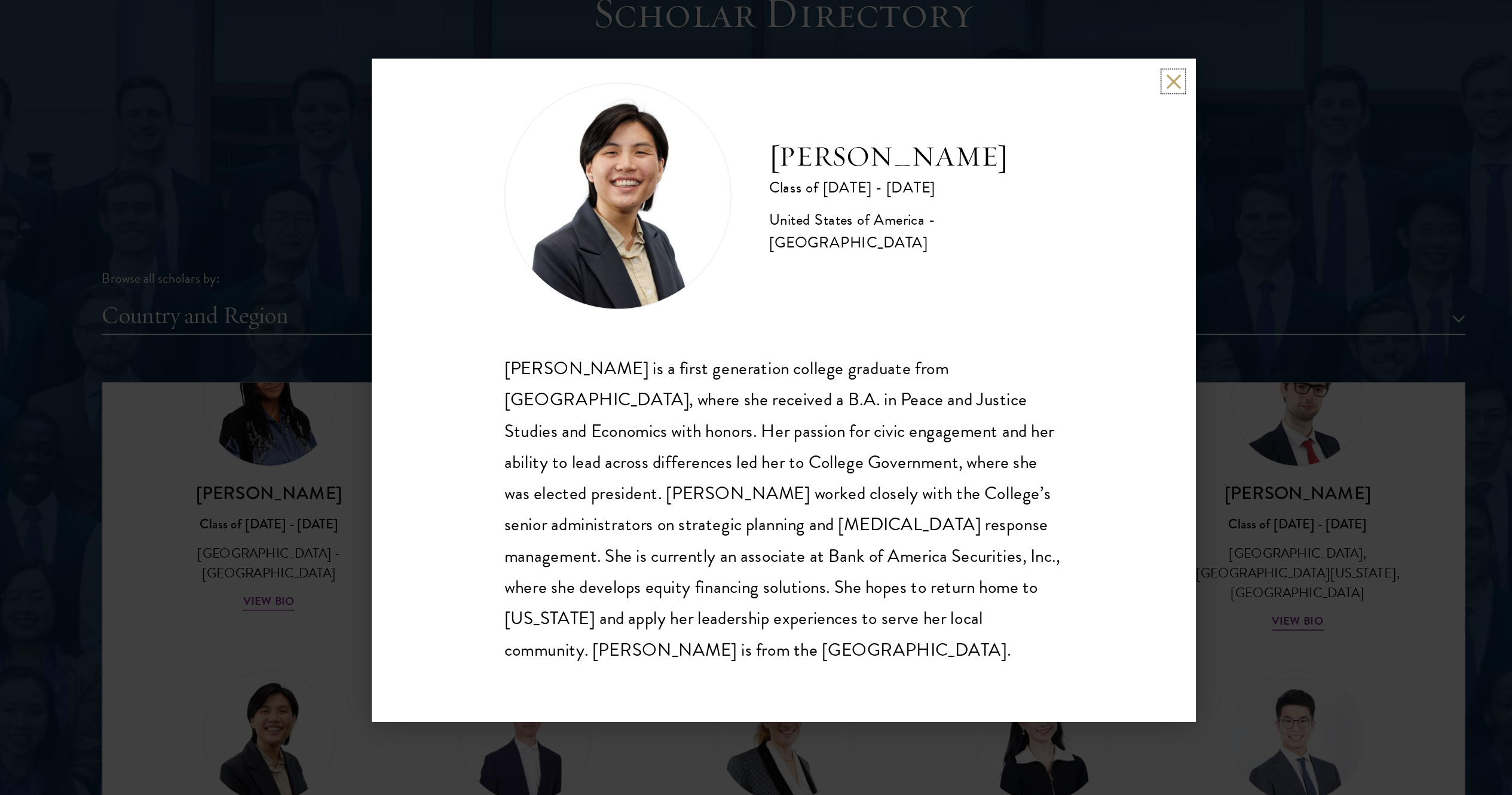
click at [756, 202] on button at bounding box center [1002, 203] width 10 height 10
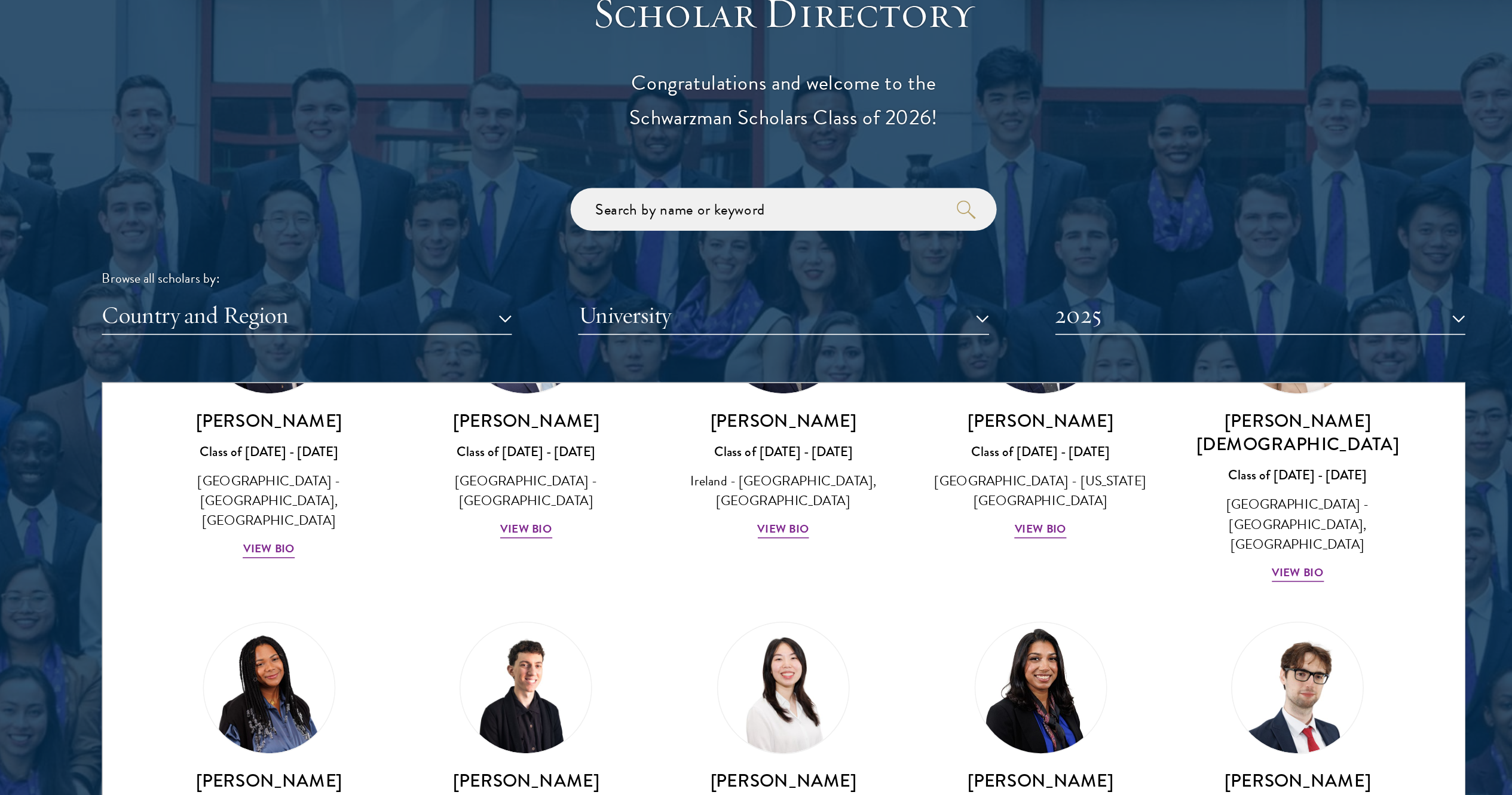
scroll to position [2141, 0]
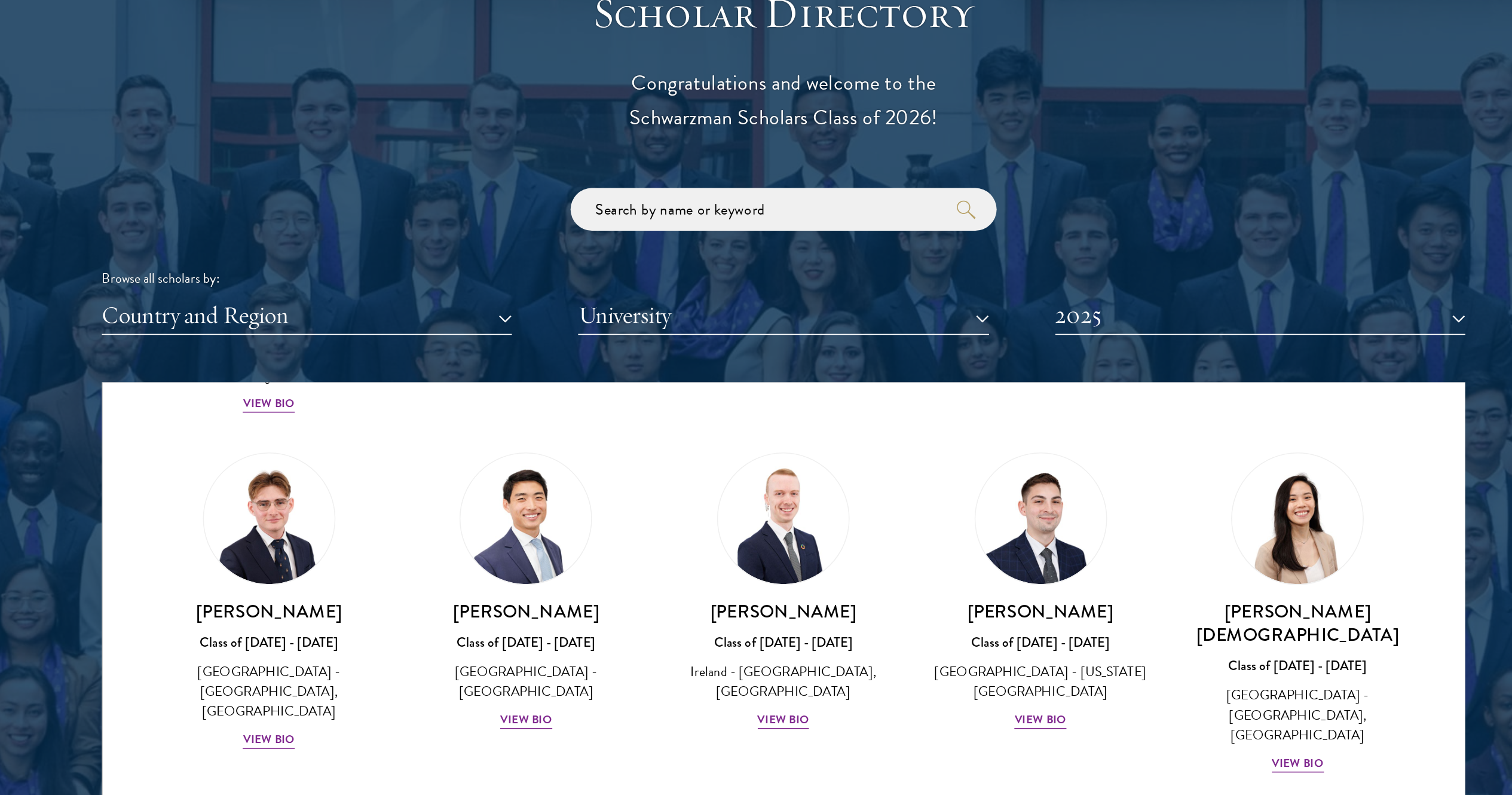
click at [756, 397] on img at bounding box center [756, 705] width 91 height 91
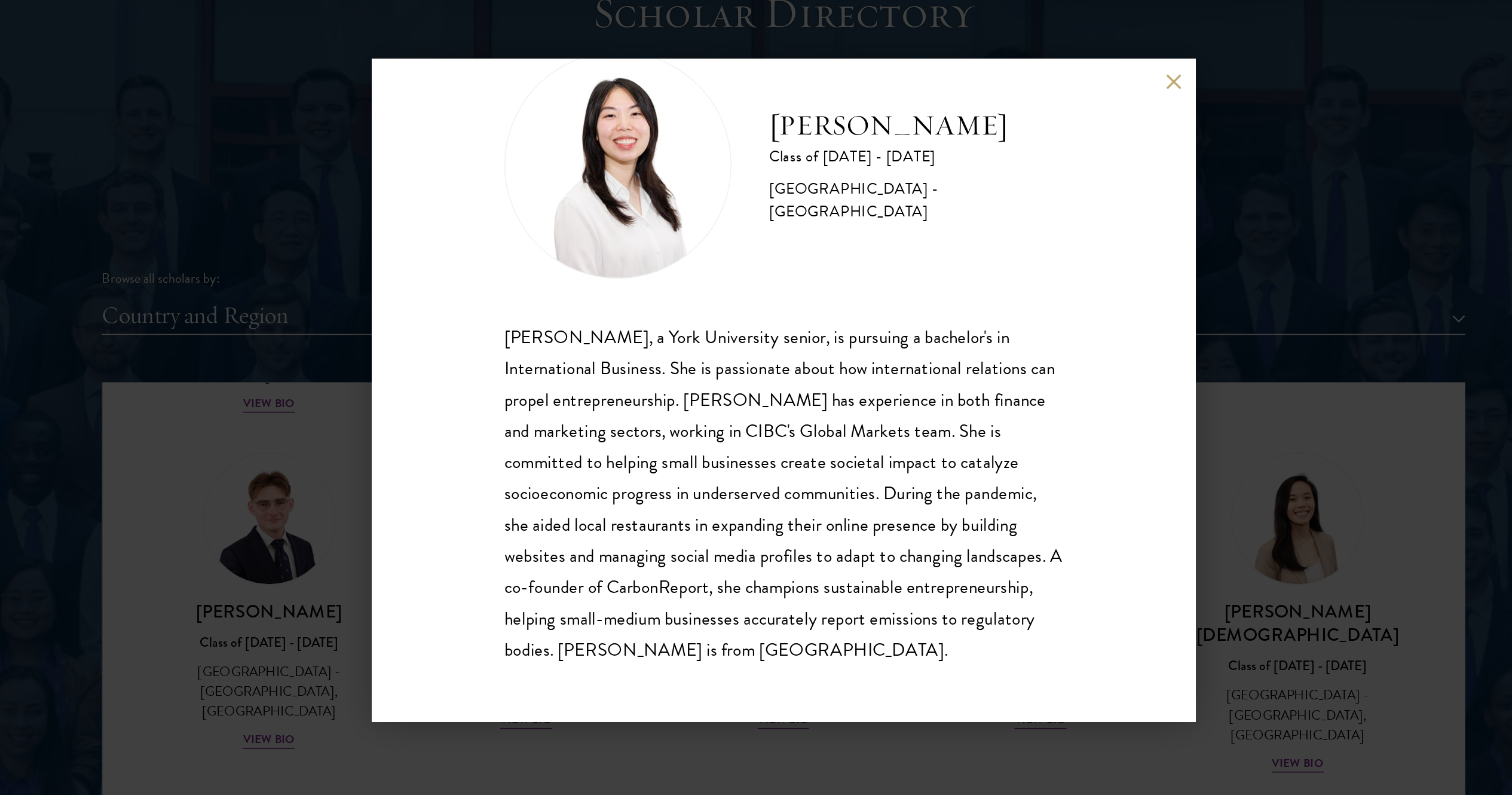
scroll to position [1194, 0]
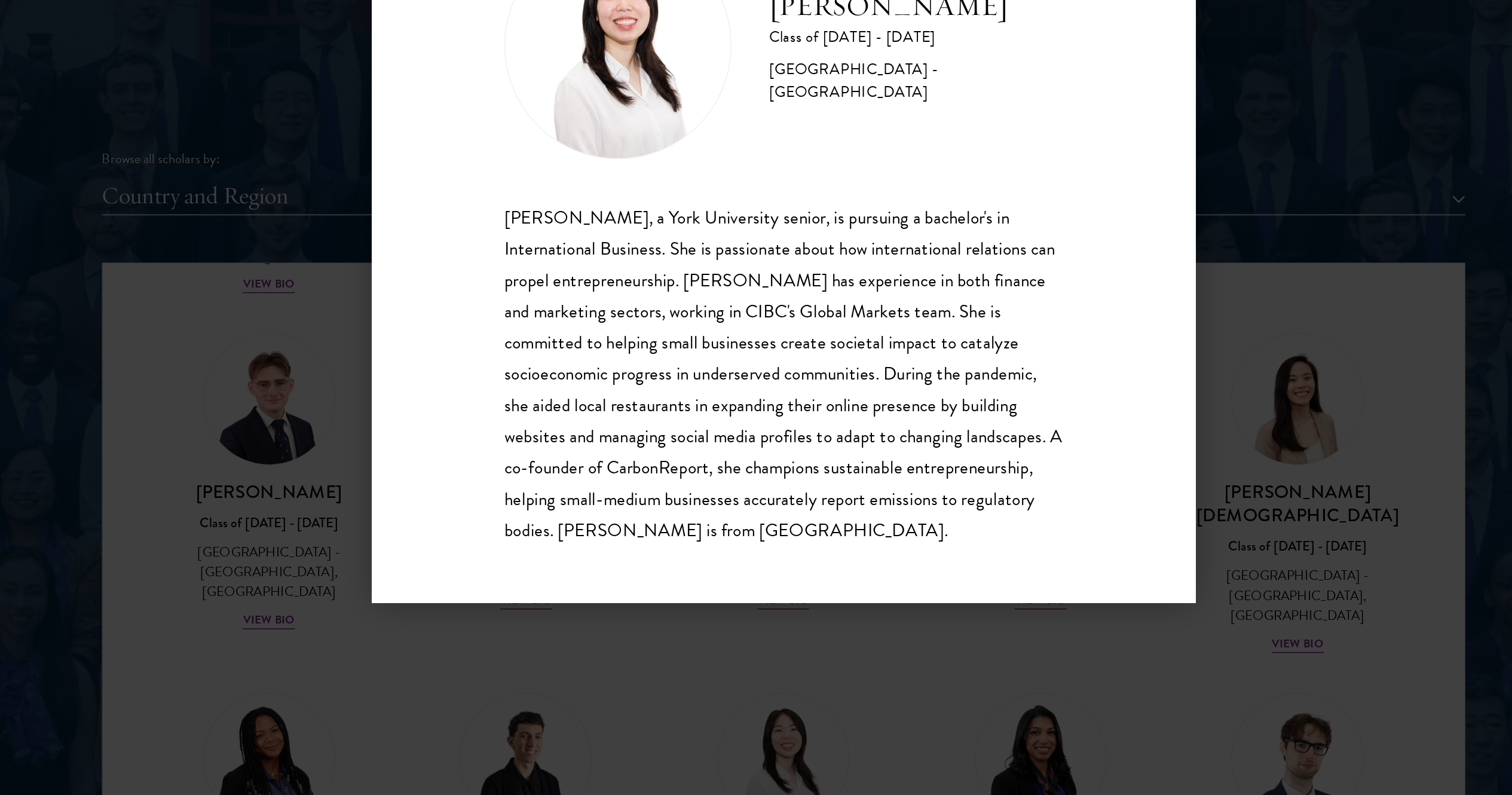
click at [756, 397] on div "Tiffany Kwan Class of 2024 - 2025 Trinidad and Tobago - York University Tiffany…" at bounding box center [756, 397] width 1512 height 795
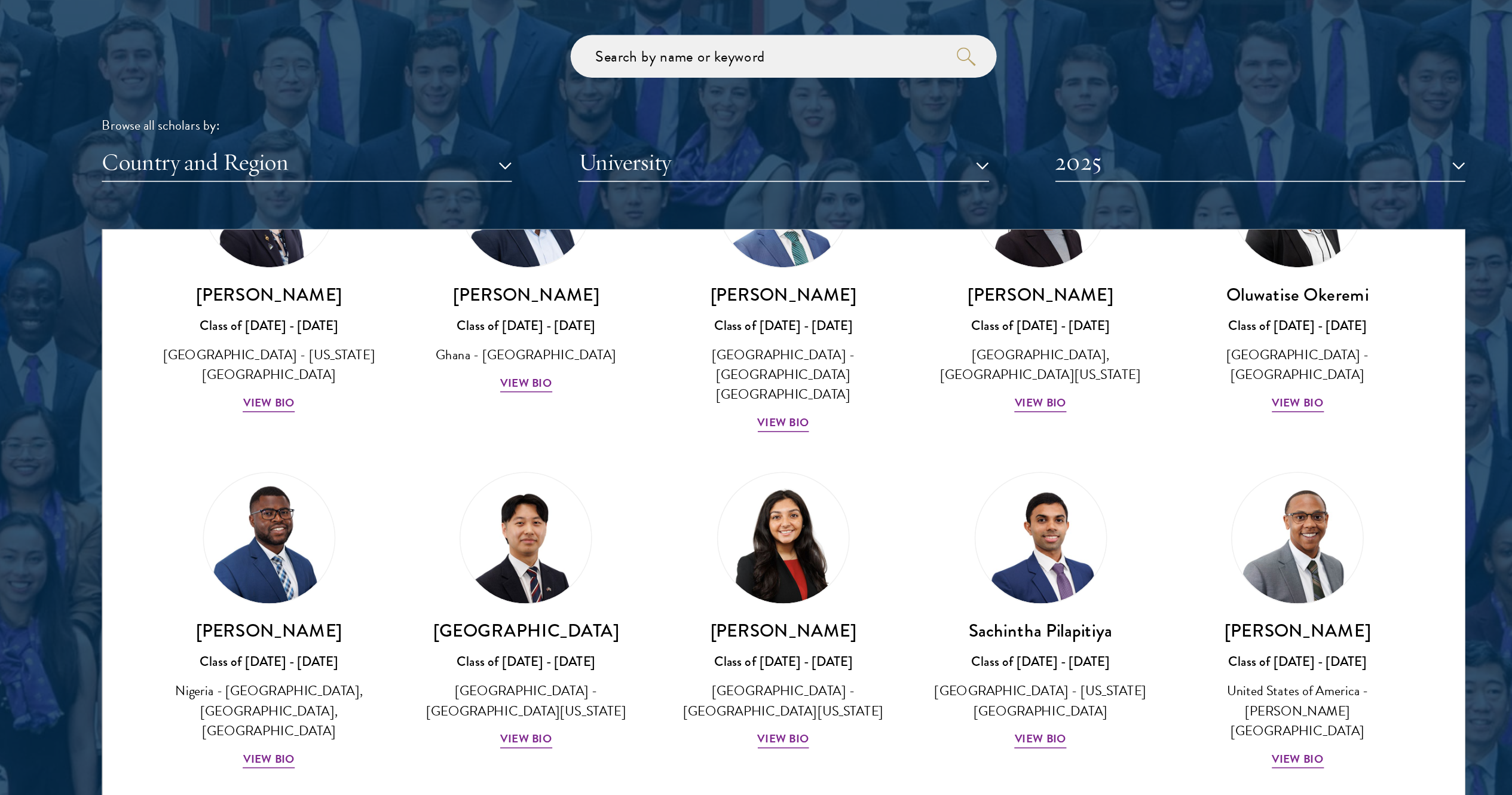
scroll to position [3903, 0]
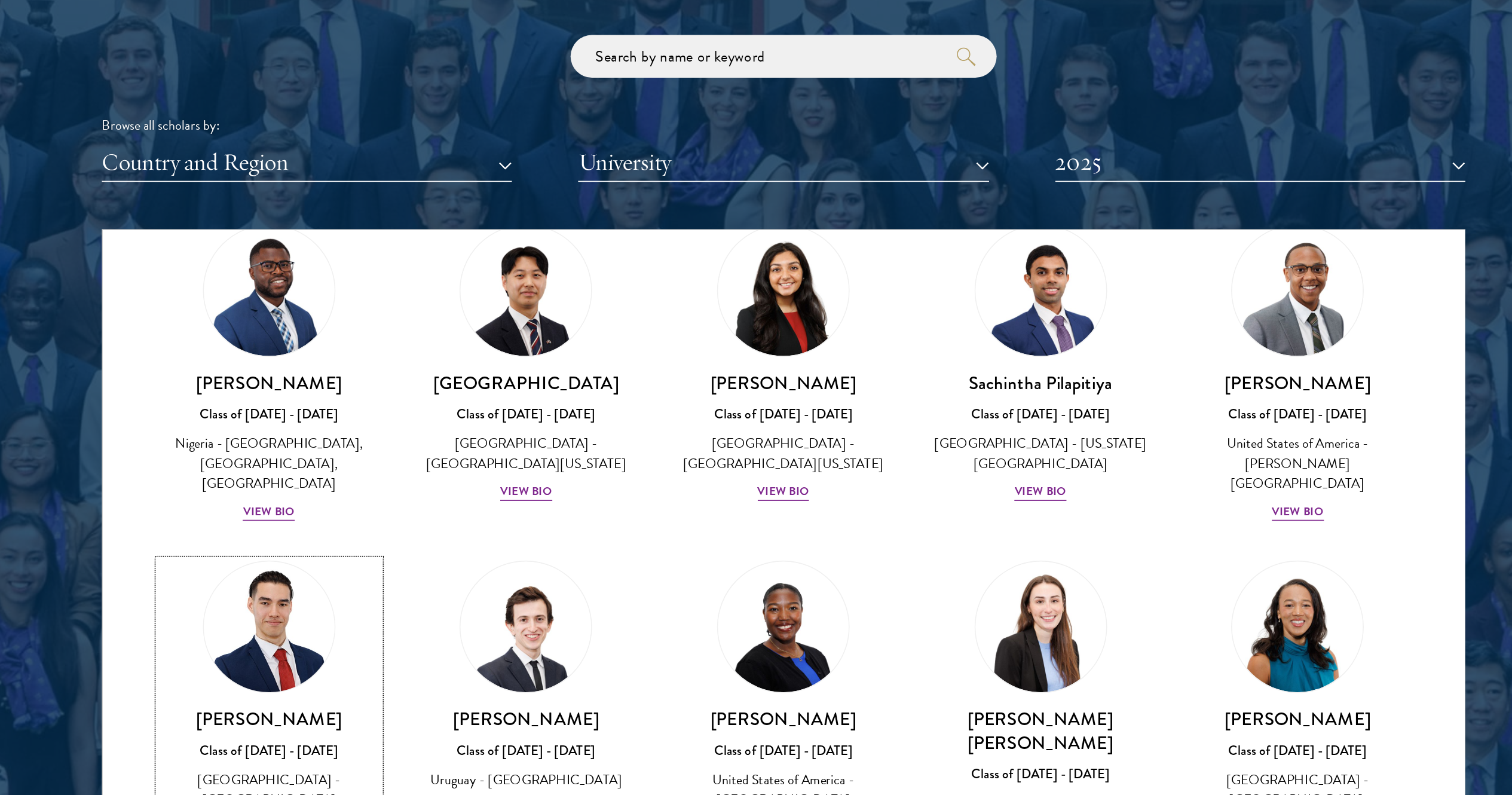
click at [454, 397] on img at bounding box center [431, 643] width 91 height 91
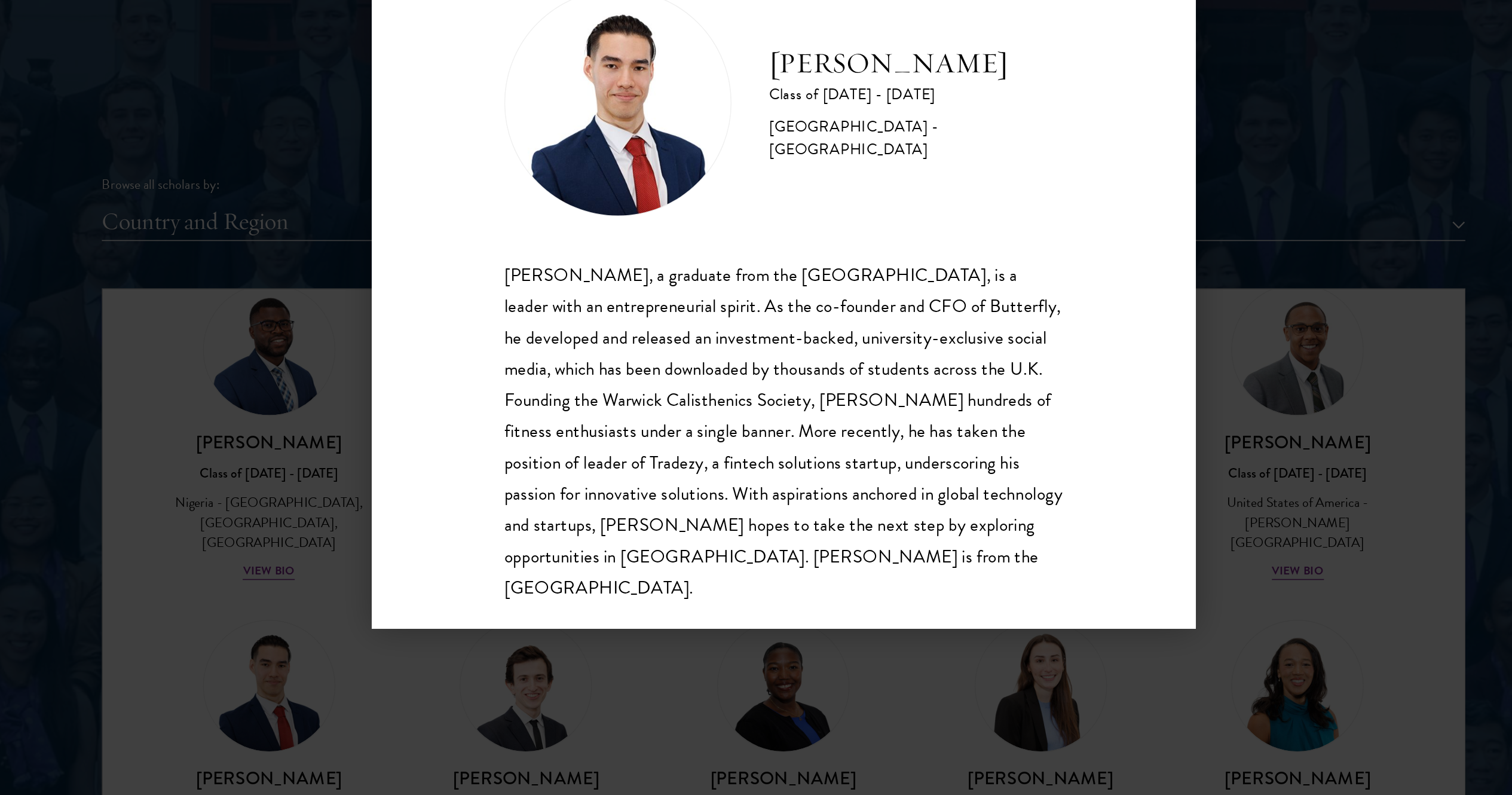
scroll to position [1194, 0]
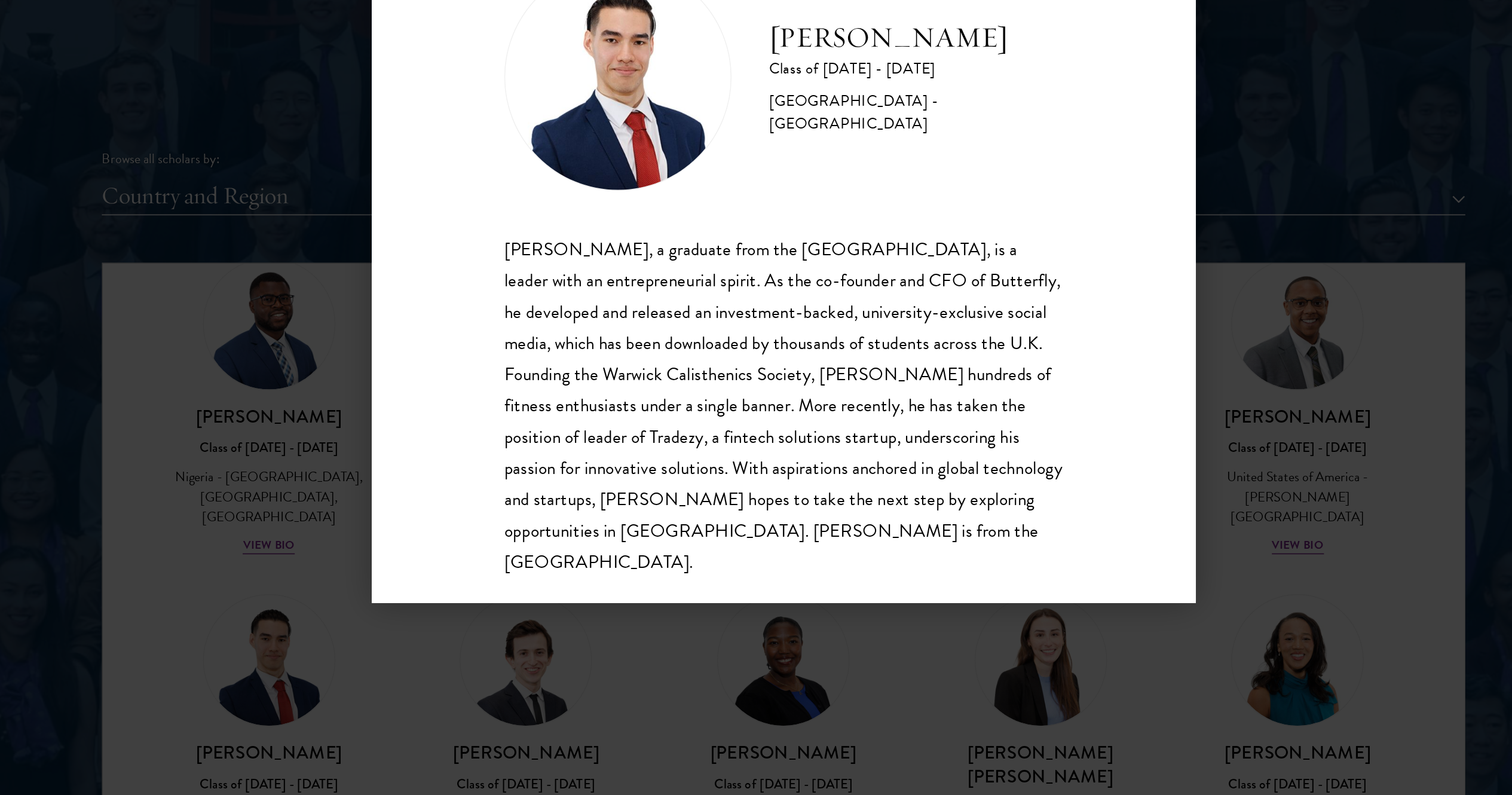
click at [756, 397] on div "Alexander Reid Class of 2024 - 2025 United Kingdom - University of Warwick Alex…" at bounding box center [756, 397] width 1512 height 795
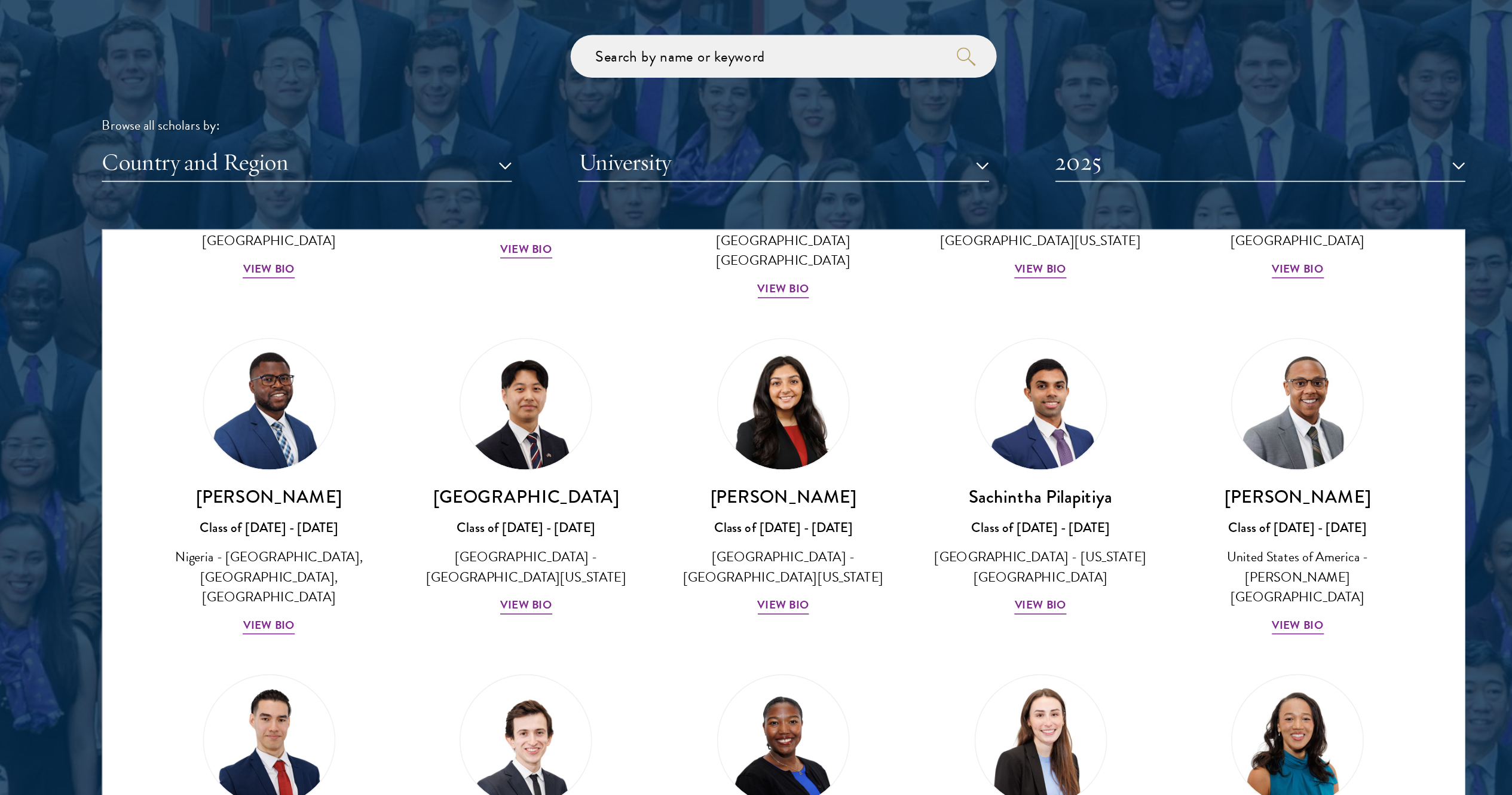
scroll to position [3826, 0]
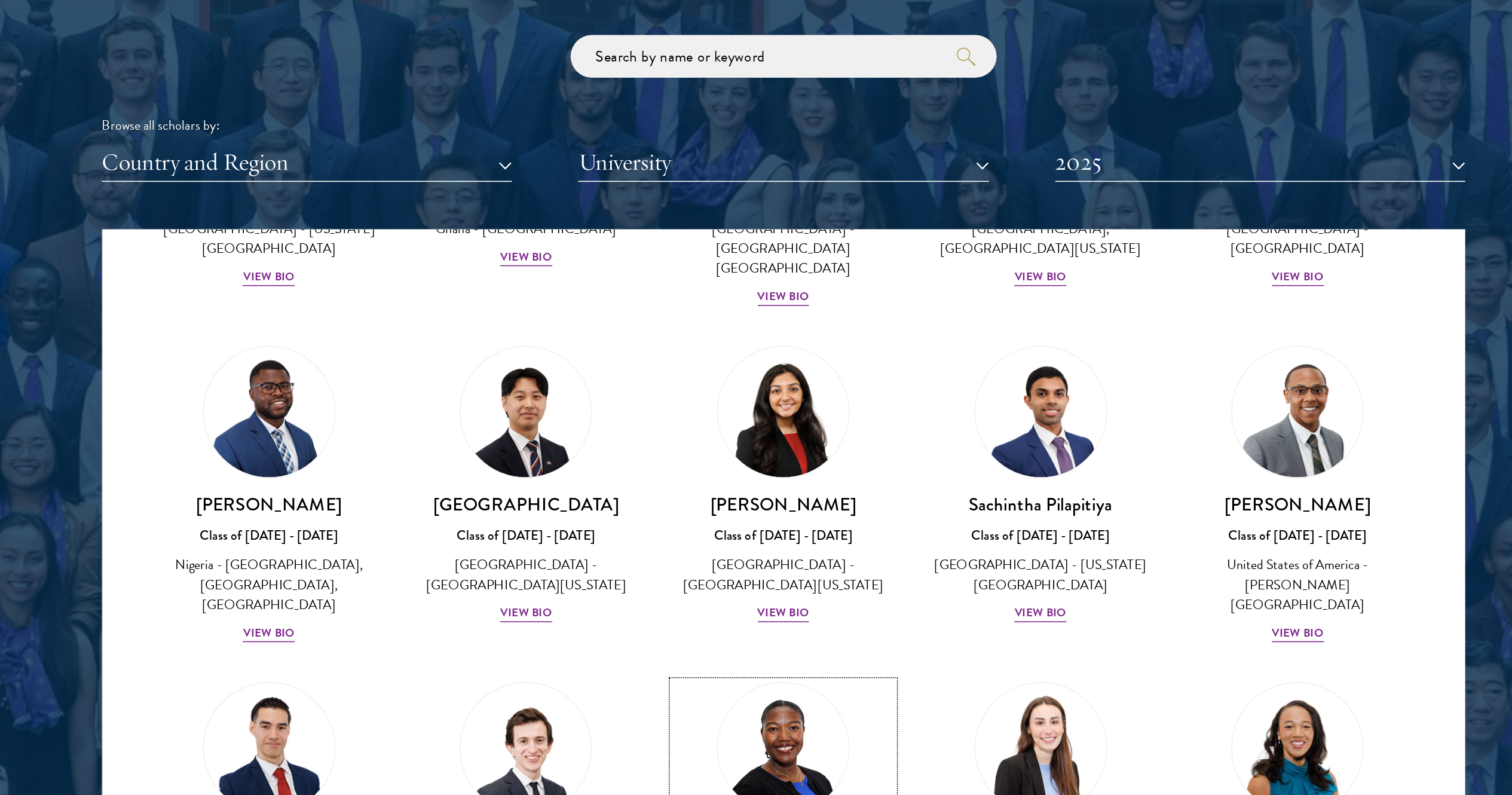
click at [749, 397] on img at bounding box center [756, 719] width 91 height 91
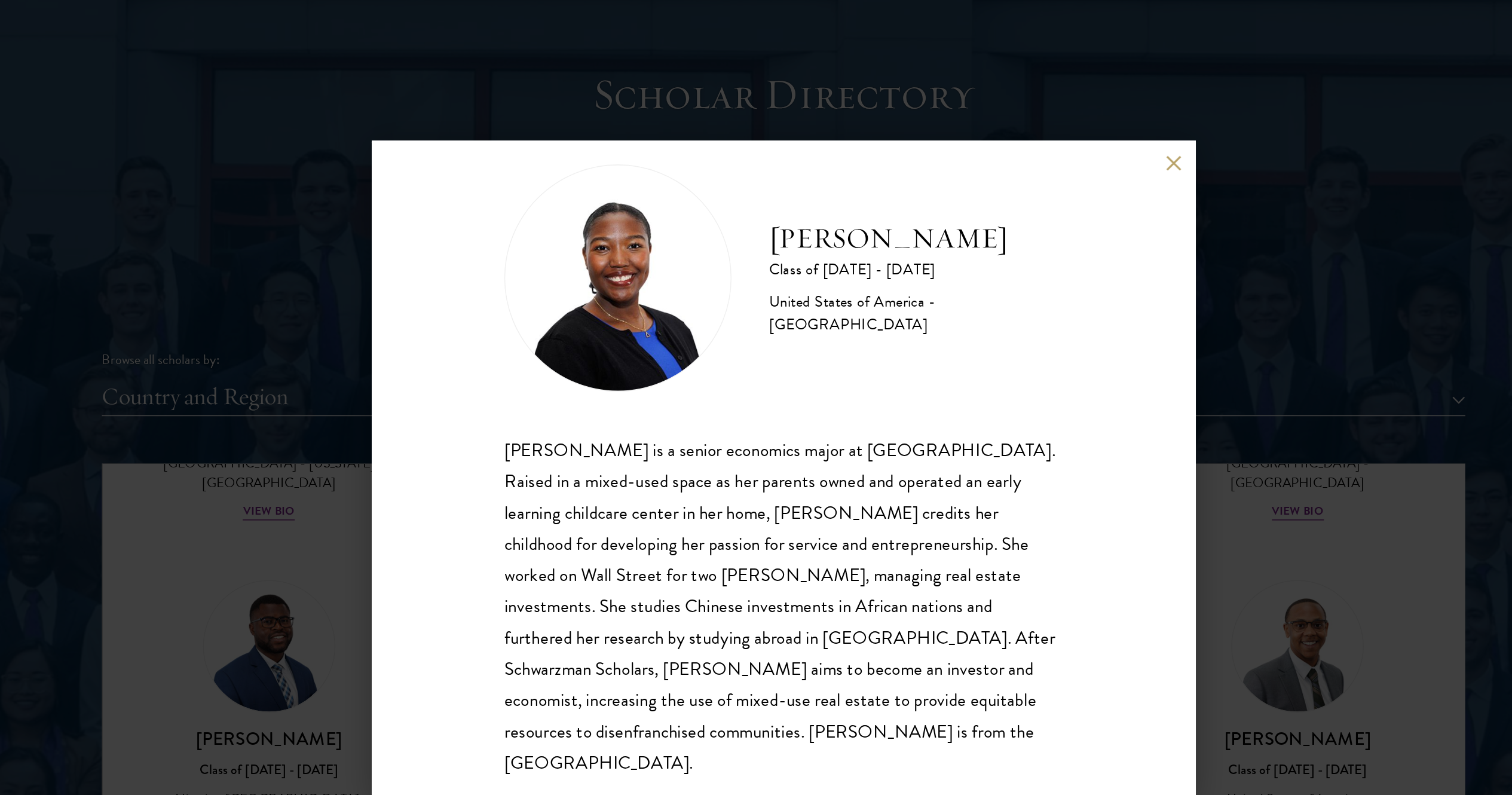
scroll to position [1194, 0]
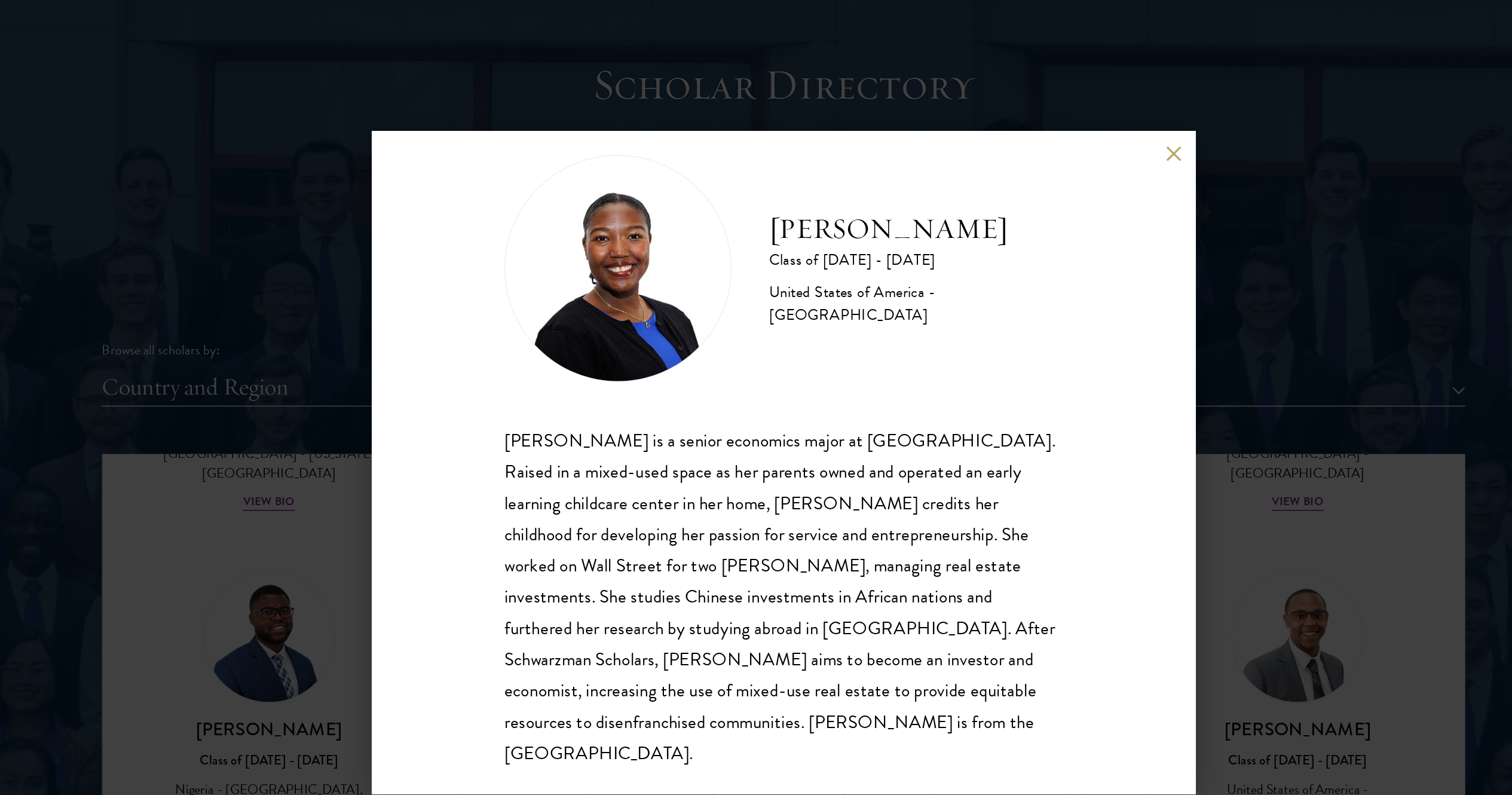
click at [464, 397] on div "Aleisha Sawyer Class of 2024 - 2025 United States of America - Spelman College …" at bounding box center [756, 397] width 1512 height 795
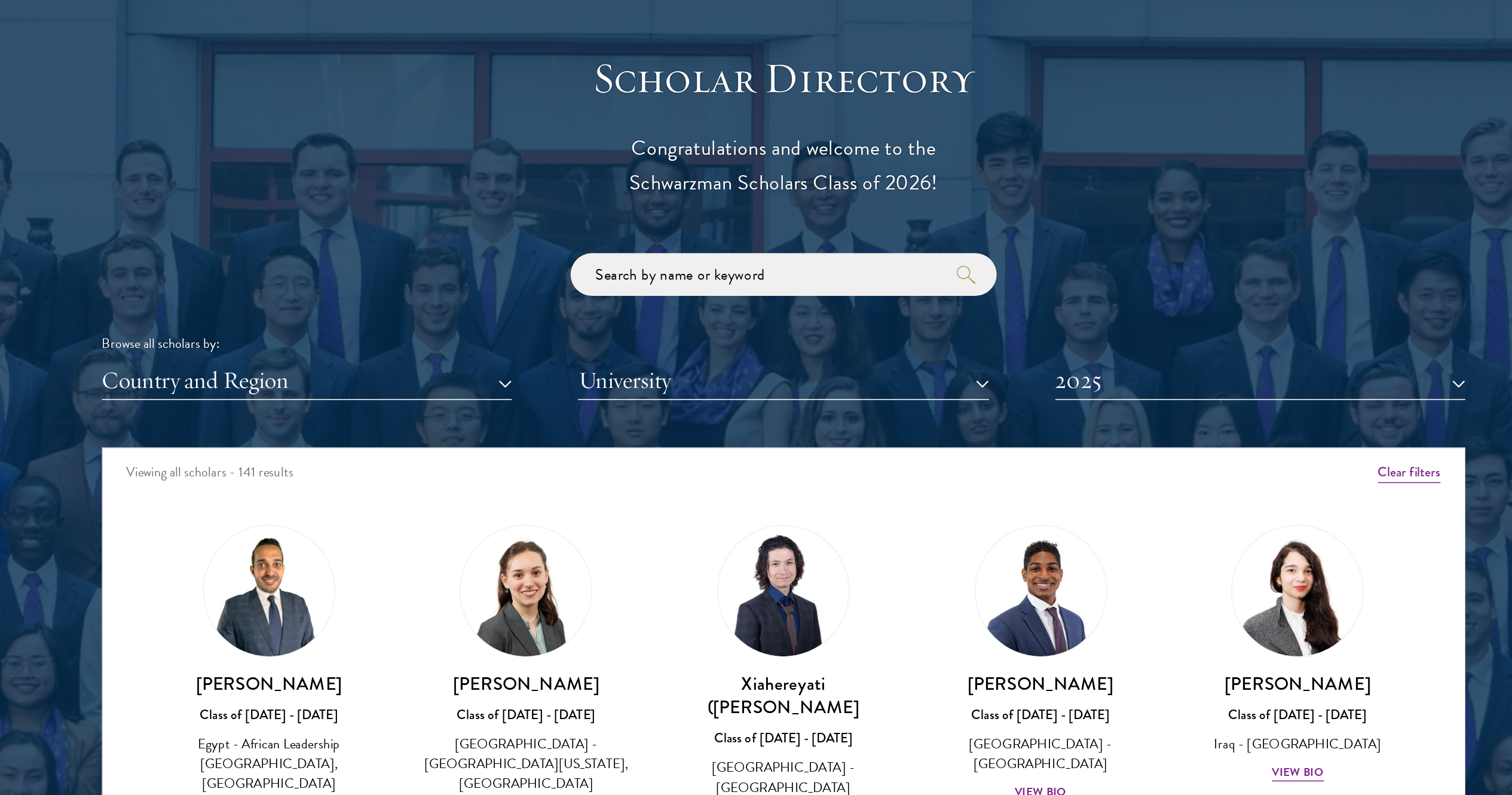
scroll to position [1194, 0]
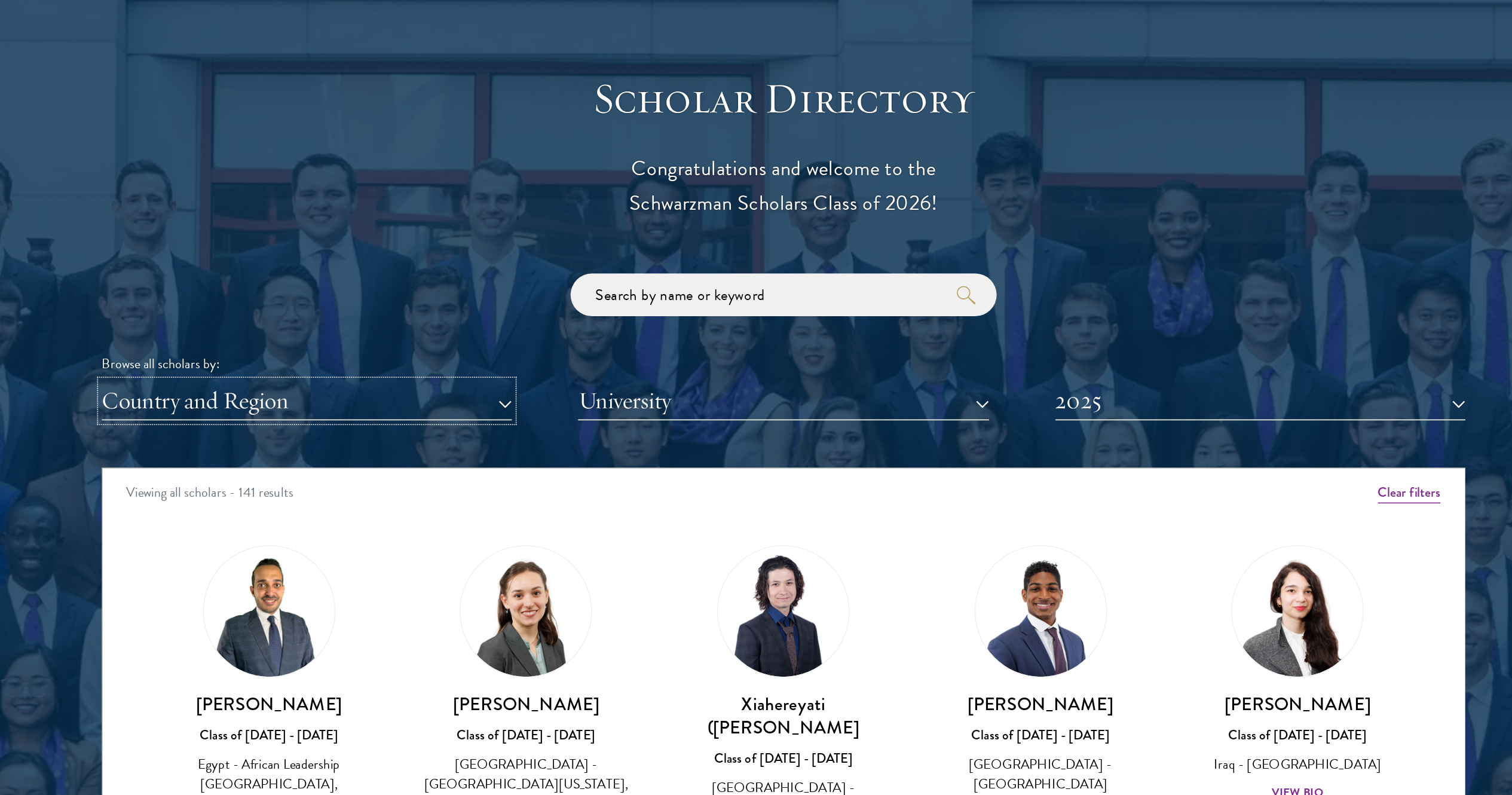
click at [492, 344] on button "Country and Region" at bounding box center [455, 350] width 258 height 25
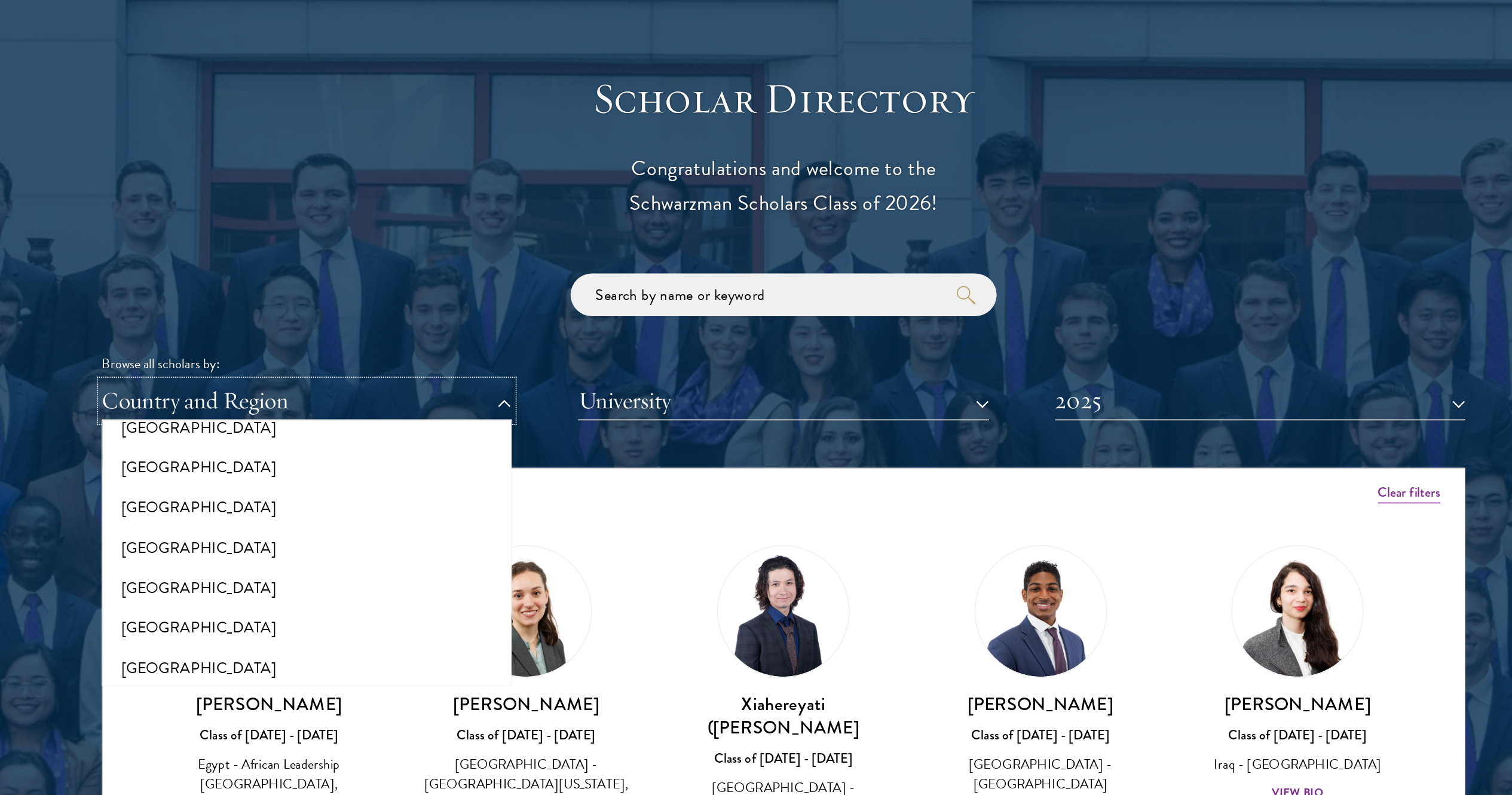
scroll to position [2505, 0]
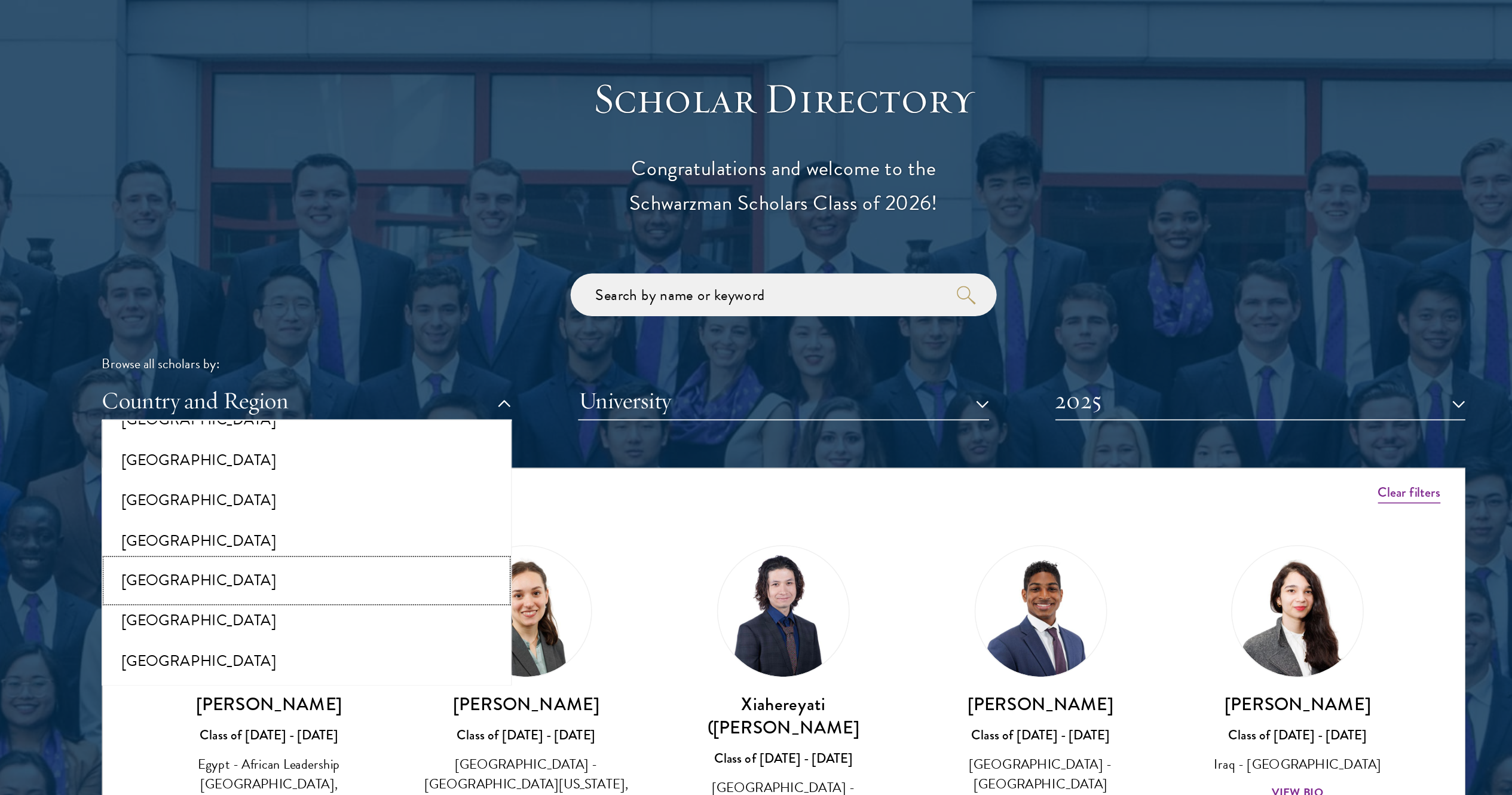
click at [421, 397] on button "[GEOGRAPHIC_DATA]" at bounding box center [455, 464] width 251 height 25
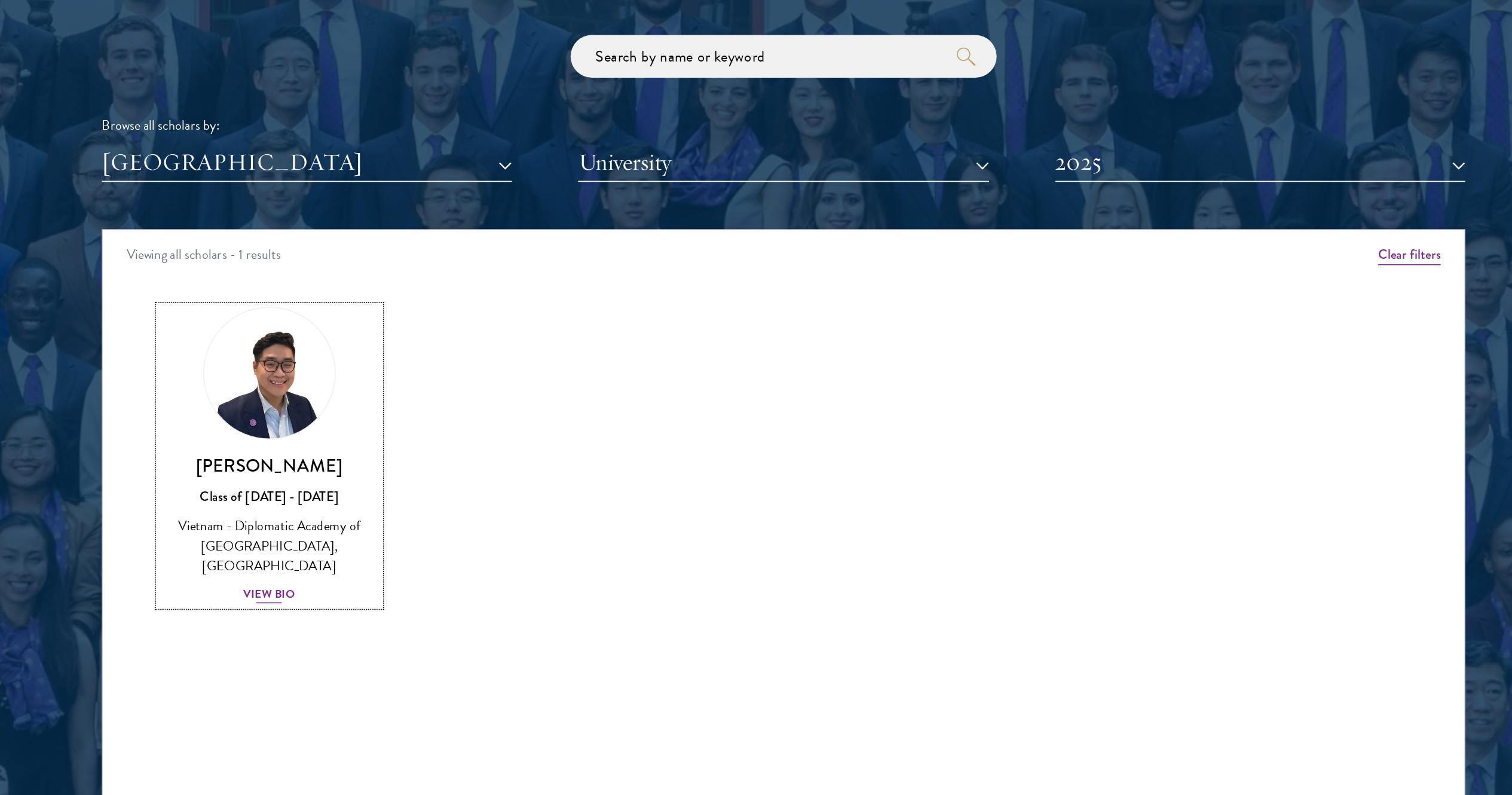
click at [447, 397] on img at bounding box center [431, 483] width 91 height 91
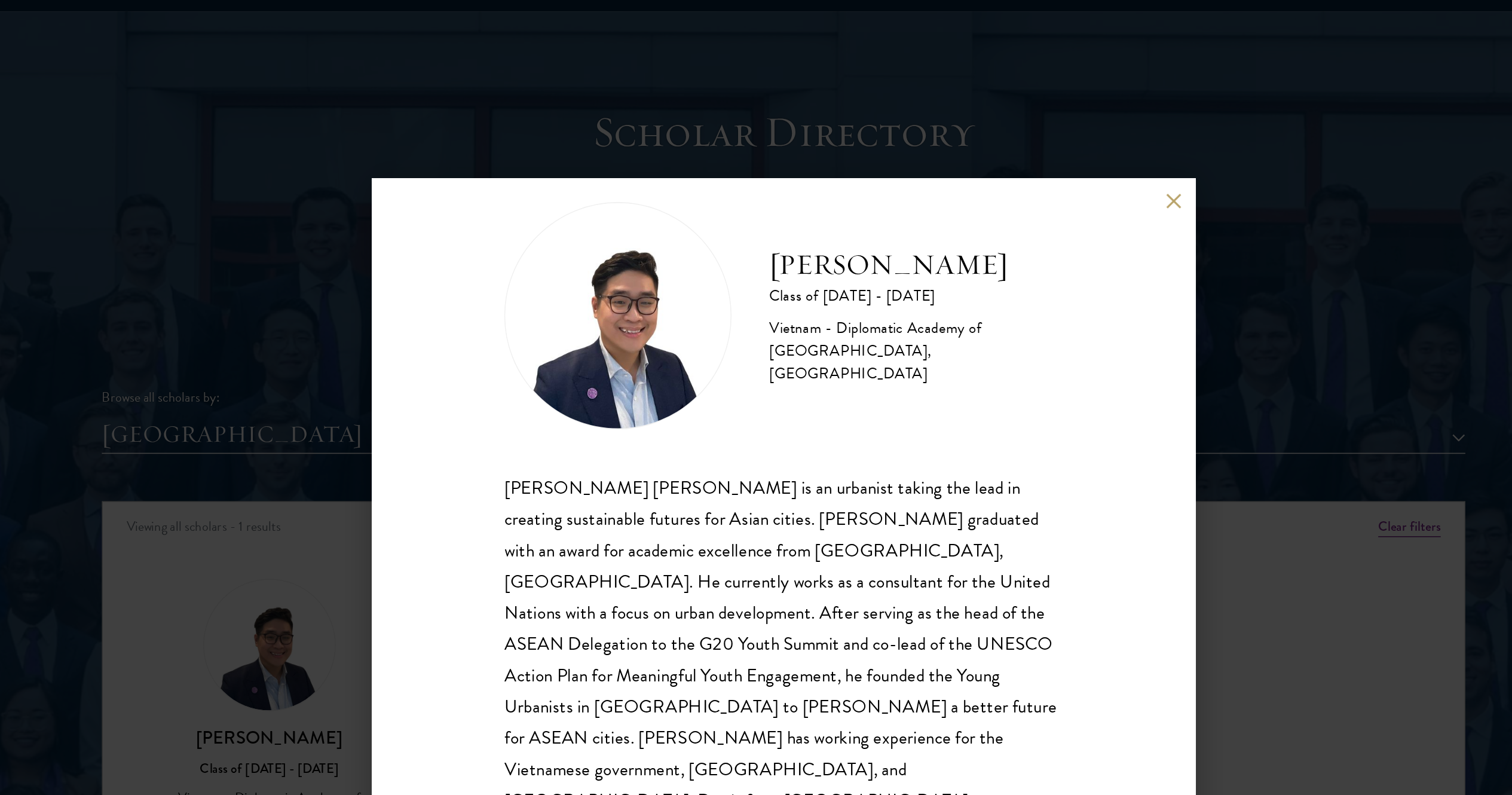
scroll to position [1194, 0]
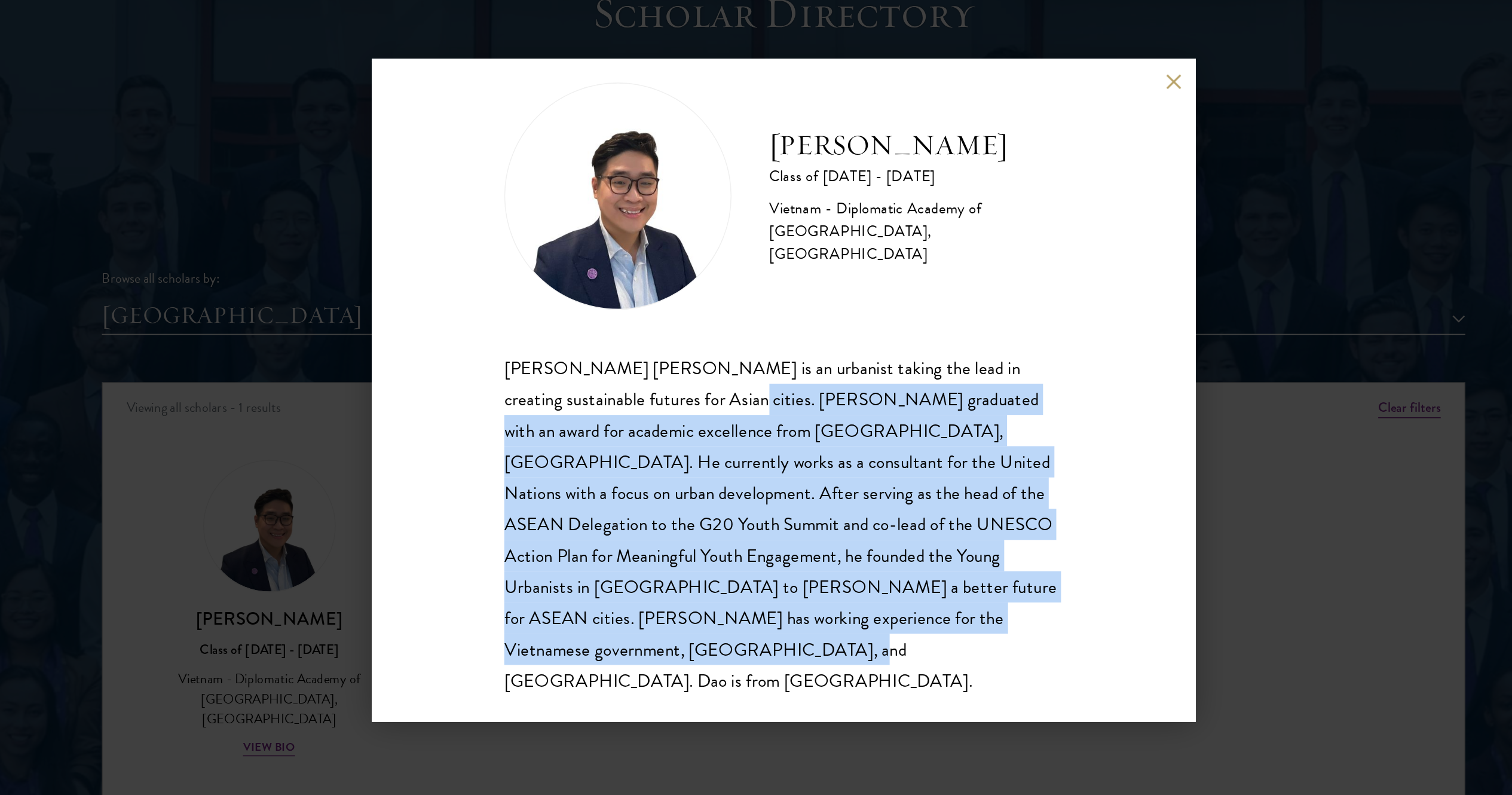
drag, startPoint x: 704, startPoint y: 397, endPoint x: 810, endPoint y: 554, distance: 189.4
click at [756, 397] on div "Nguyen Dang Dao is an urbanist taking the lead in creating sustainable futures …" at bounding box center [756, 482] width 352 height 218
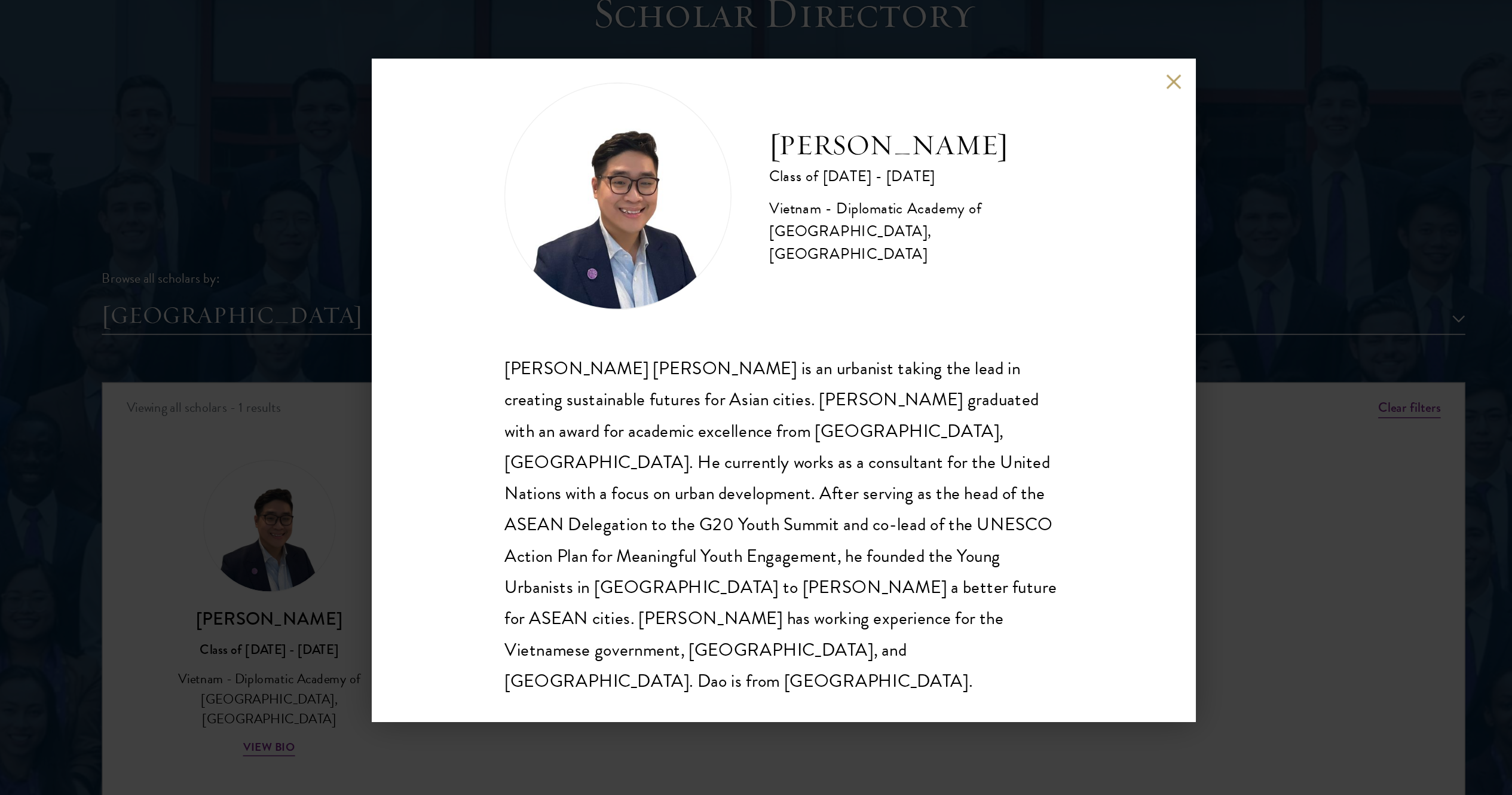
click at [756, 397] on div "Dao Nguyen Class of 2024 - 2025 Vietnam - Diplomatic Academy of Vietnam, Peking…" at bounding box center [756, 397] width 1512 height 795
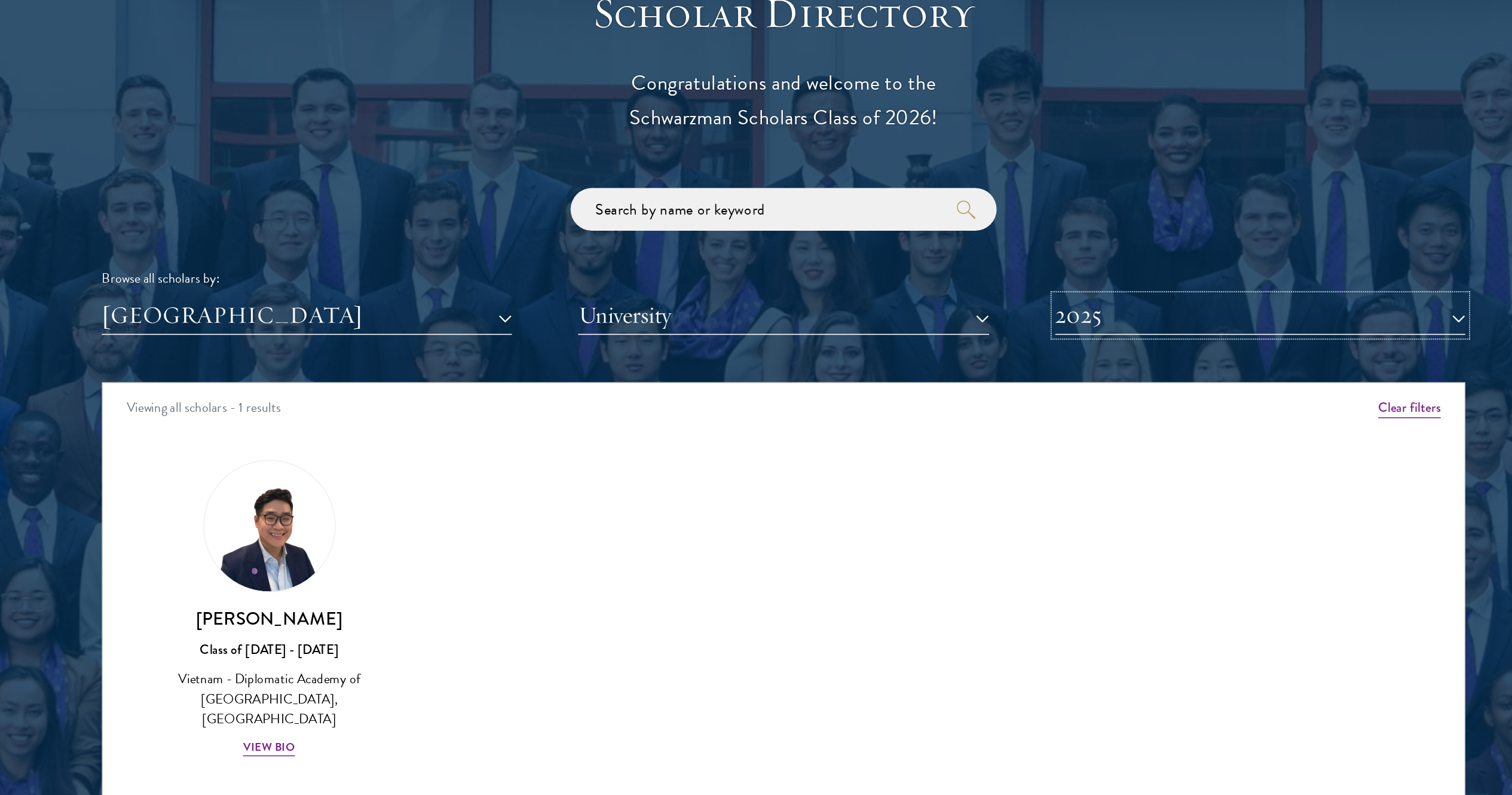
click at [756, 346] on button "2025" at bounding box center [1057, 350] width 258 height 25
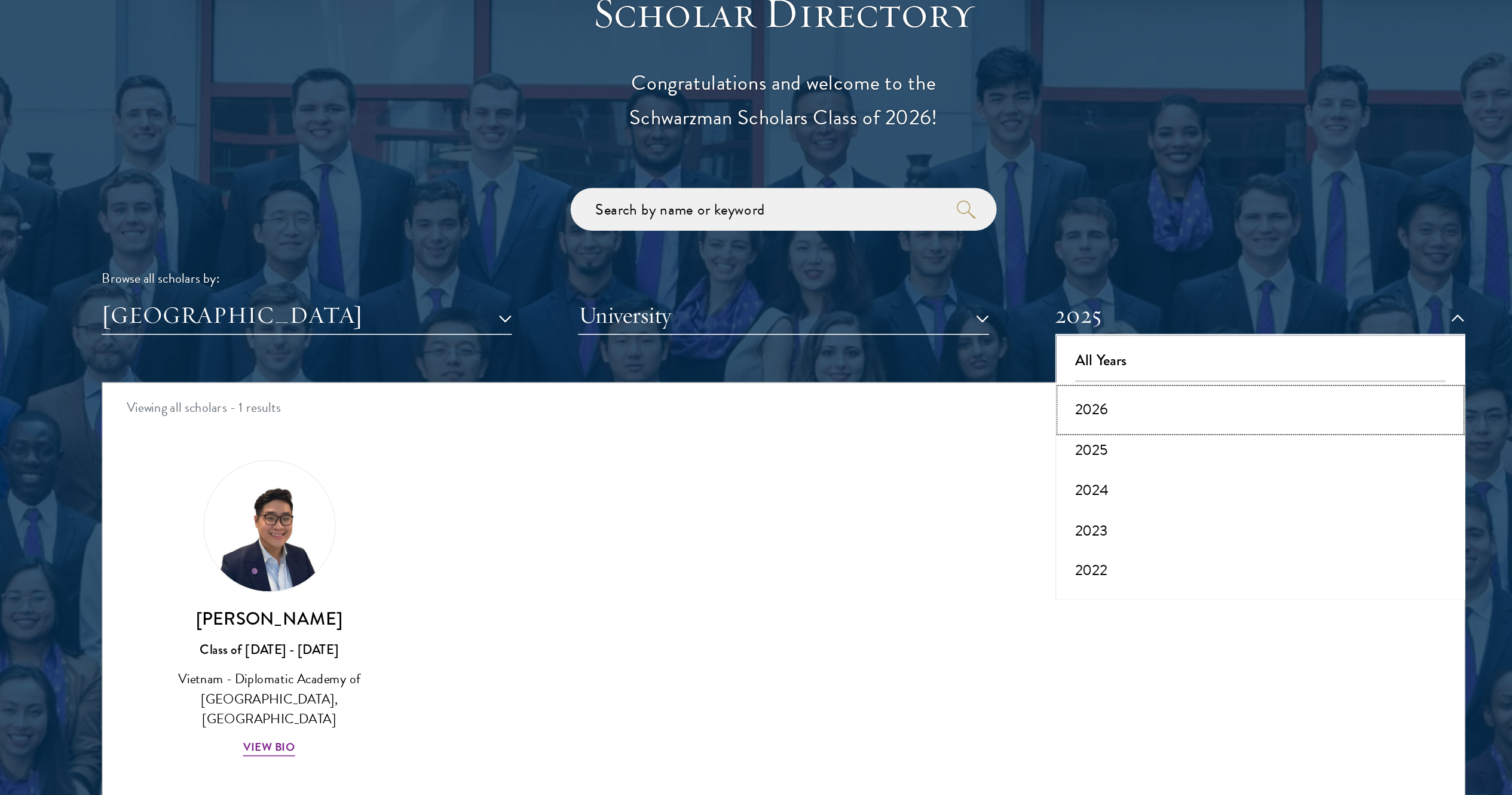
click at [756, 397] on button "2026" at bounding box center [1057, 410] width 251 height 25
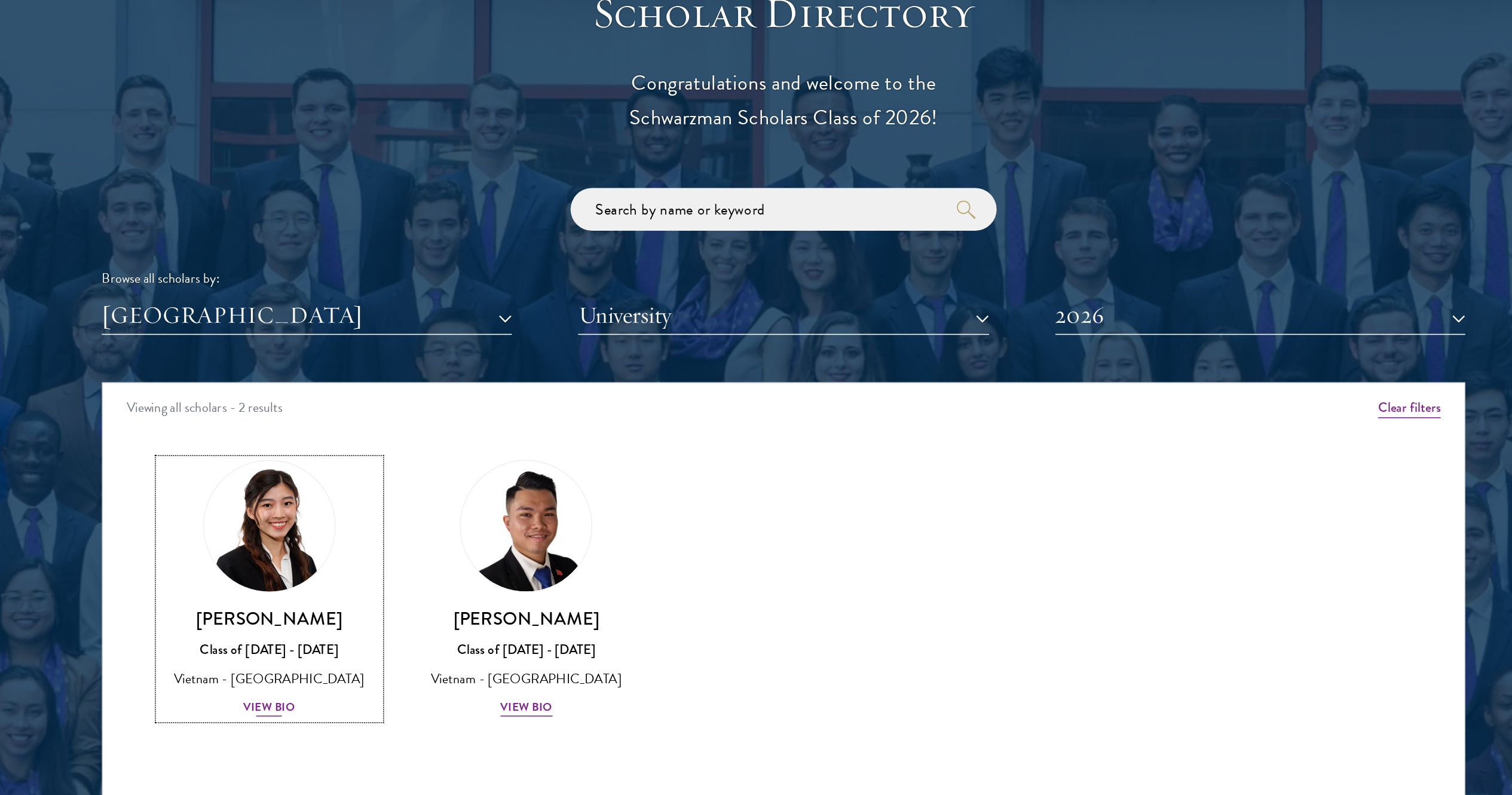
click at [412, 397] on div at bounding box center [432, 483] width 84 height 84
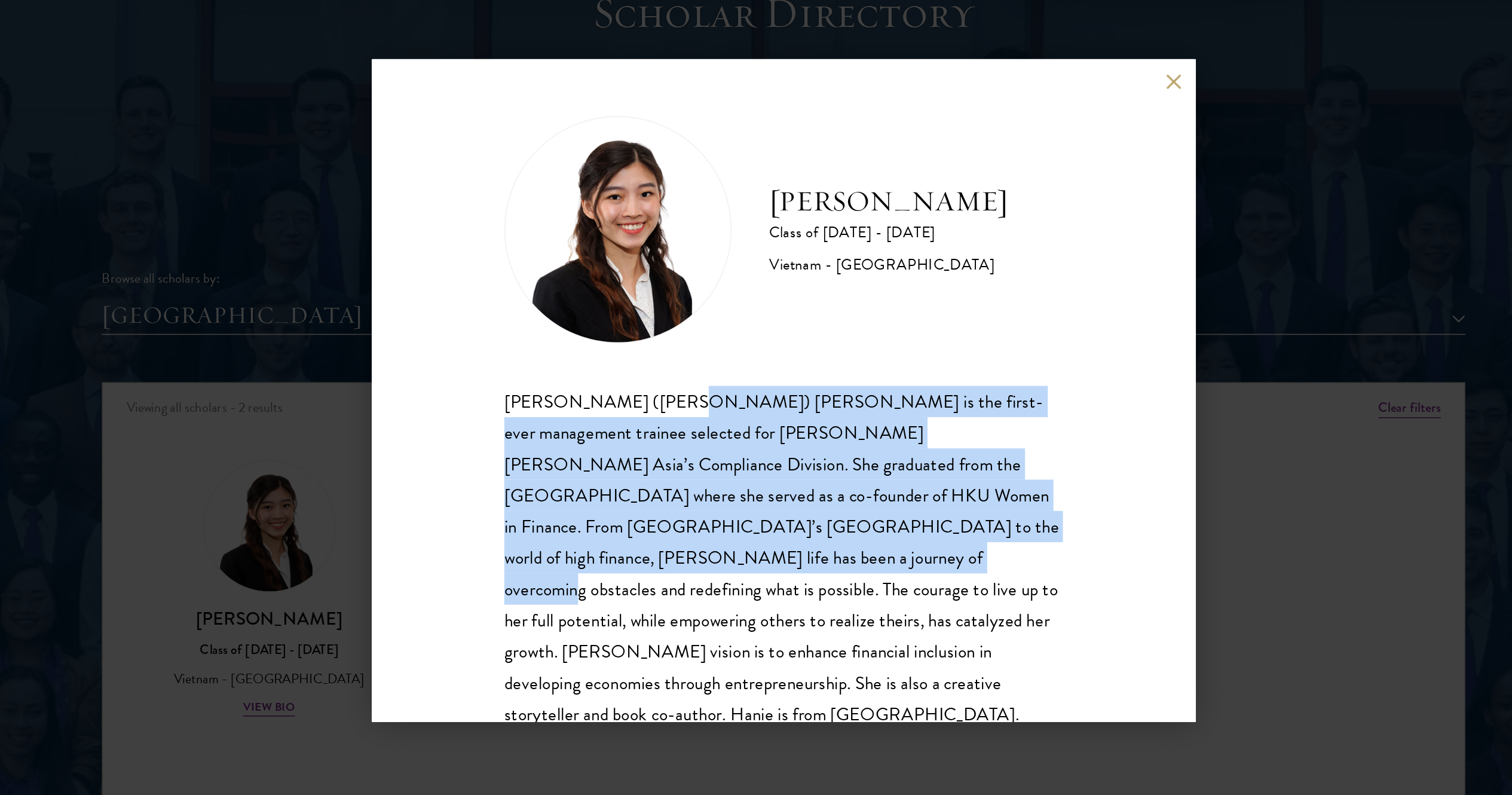
drag, startPoint x: 683, startPoint y: 413, endPoint x: 697, endPoint y: 502, distance: 90.1
click at [697, 397] on div "Minh Hanh (Hanie) Luong is the first-ever management trainee selected for Morga…" at bounding box center [756, 503] width 352 height 218
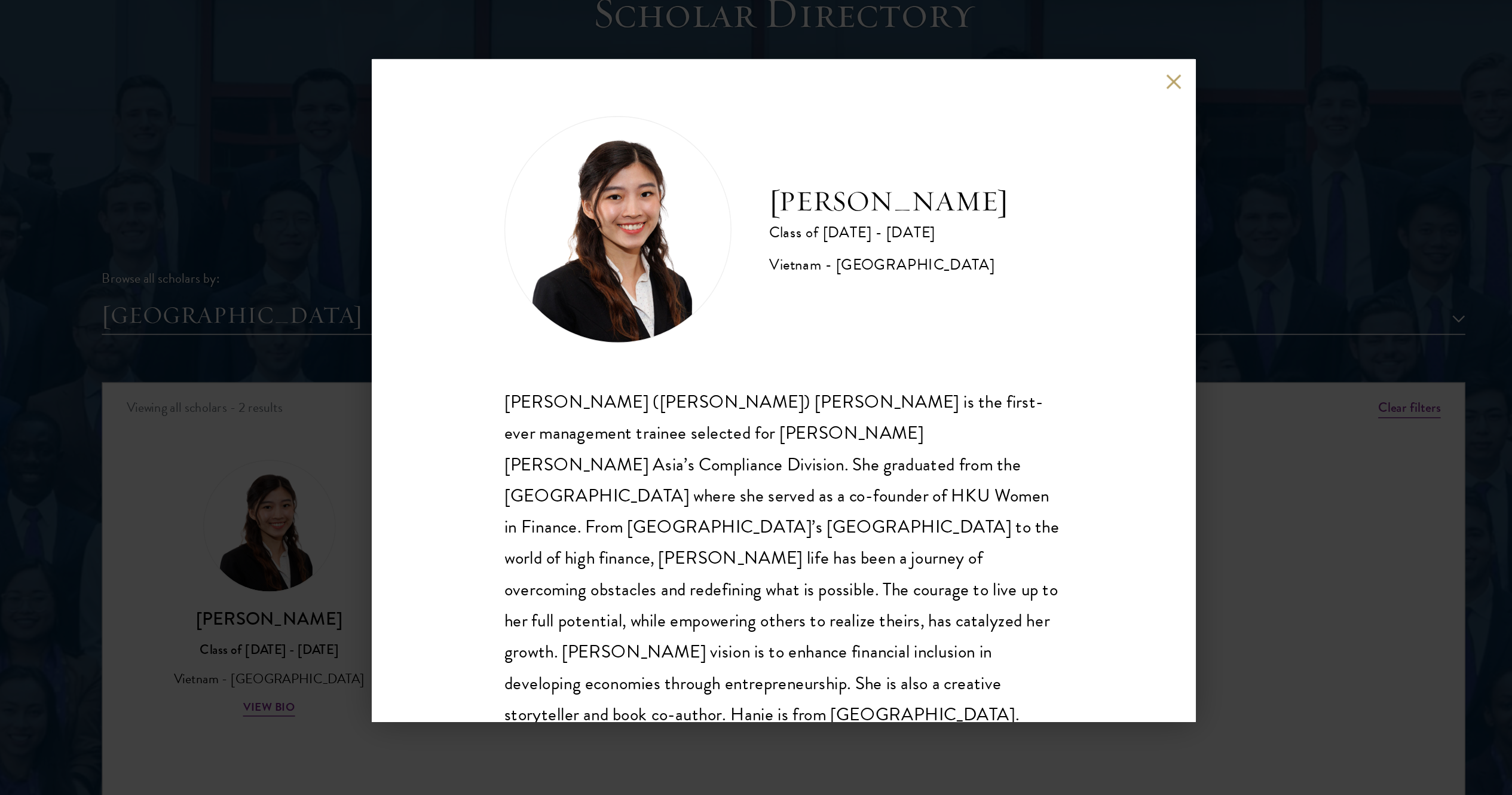
click at [756, 397] on div "Hanie Luong Class of 2025 - 2026 Vietnam - University of Hong Kong Minh Hanh (H…" at bounding box center [756, 397] width 1512 height 795
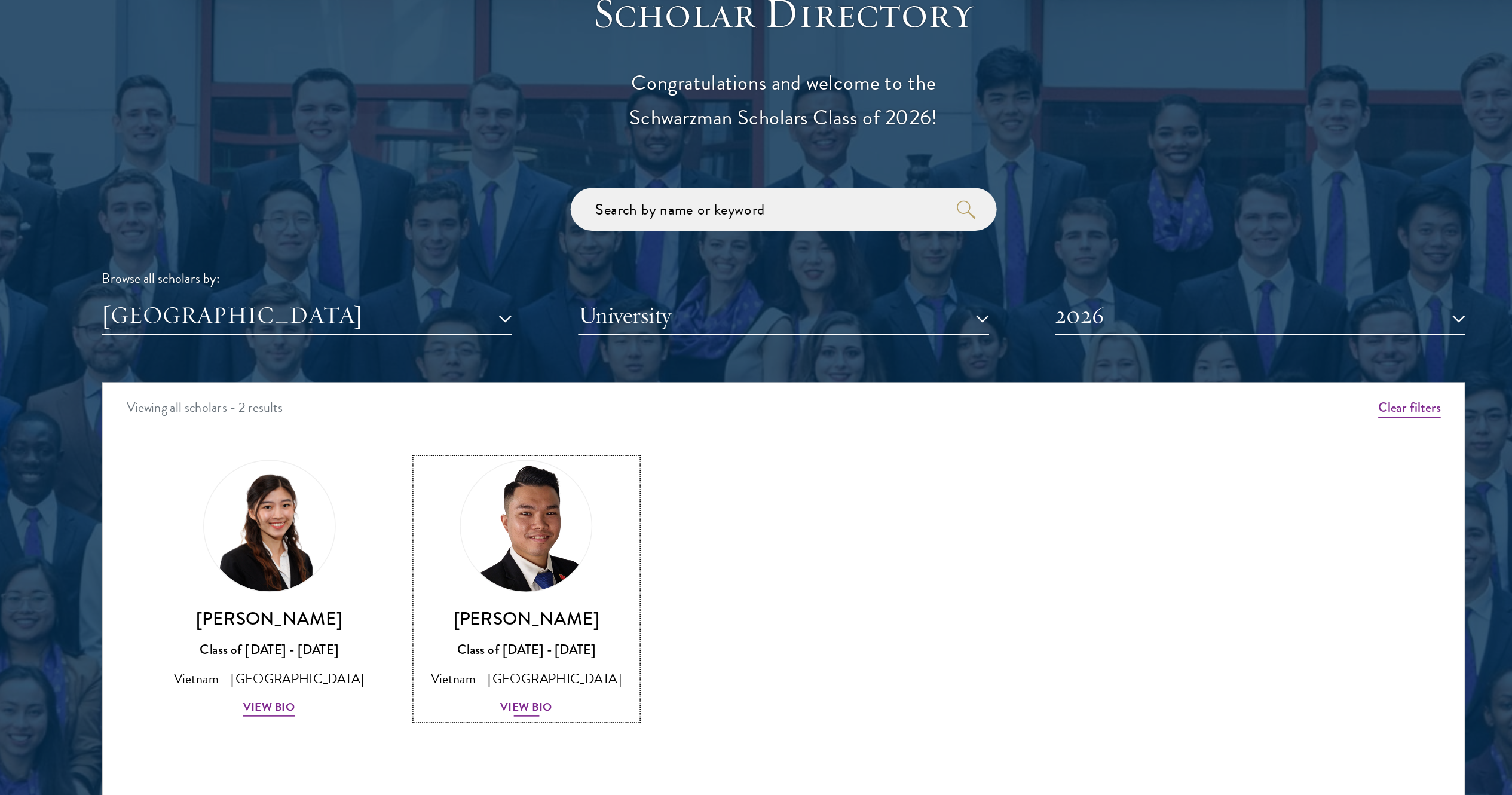
click at [585, 397] on link "Tra Nguyen Class of 2025 - 2026 Vietnam - Szent Istvan University View Bio" at bounding box center [594, 523] width 138 height 163
